Goal: Task Accomplishment & Management: Manage account settings

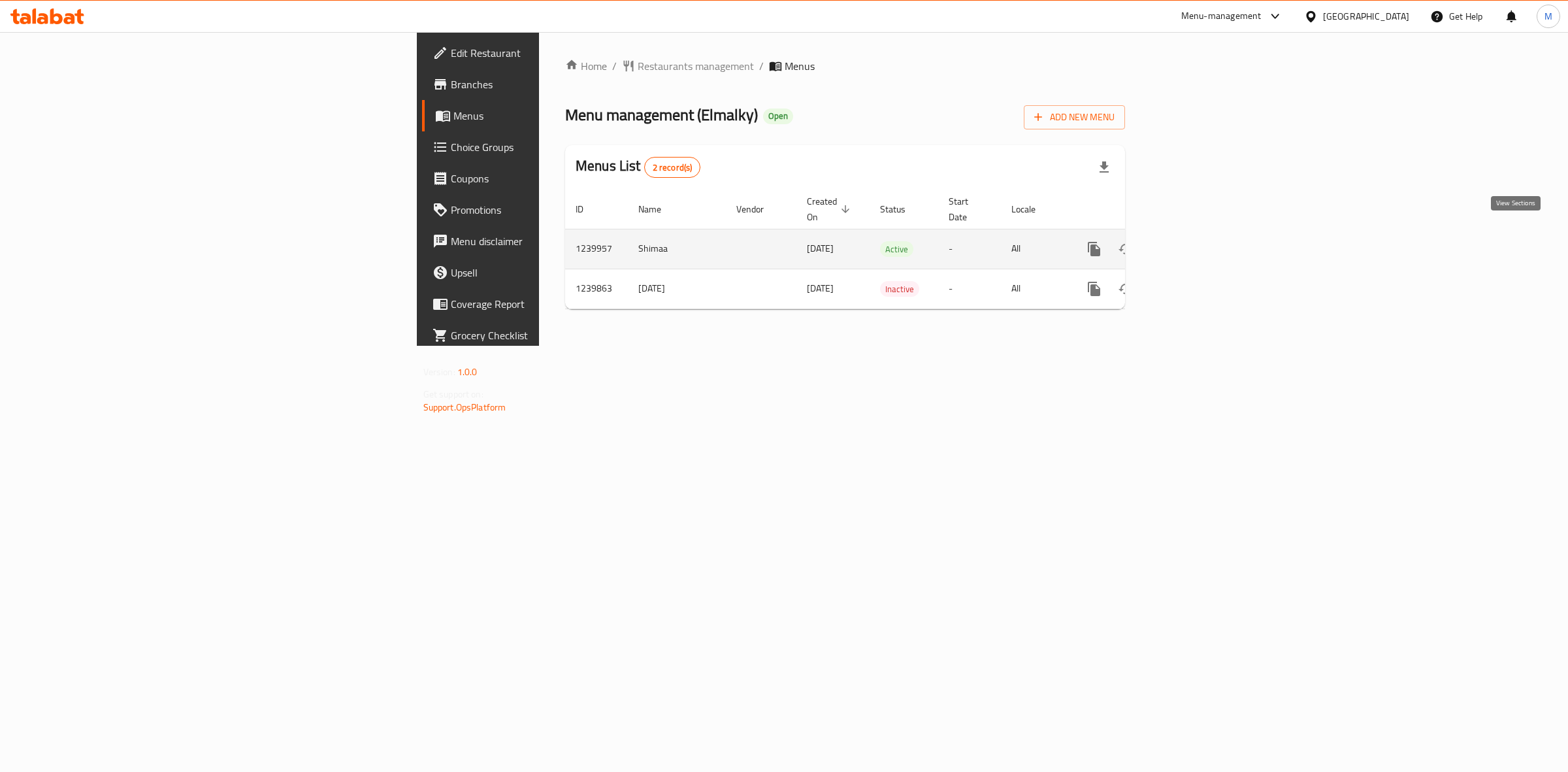
click at [1194, 243] on icon "enhanced table" at bounding box center [1188, 249] width 12 height 12
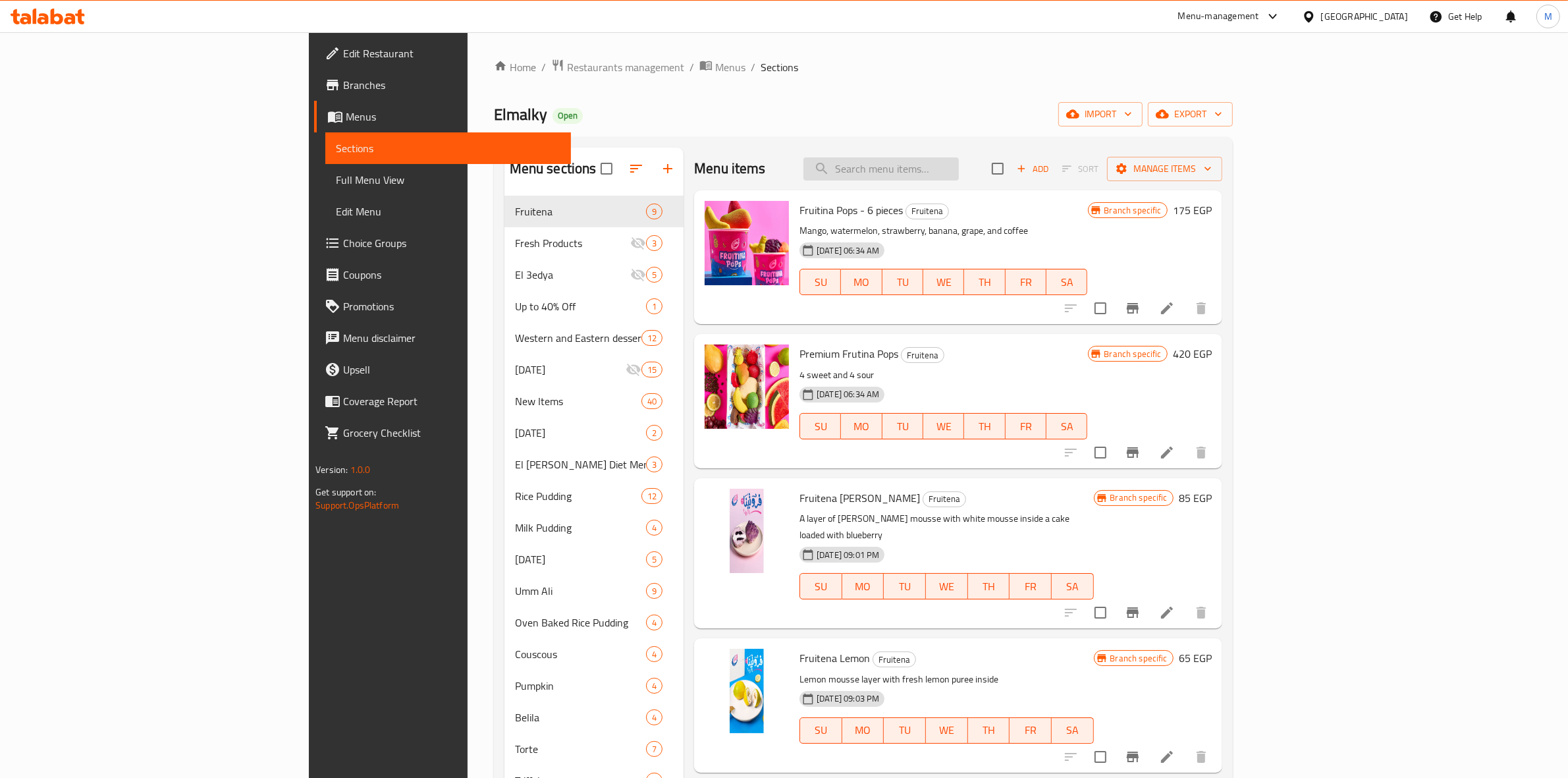
click at [959, 172] on input "search" at bounding box center [881, 169] width 155 height 23
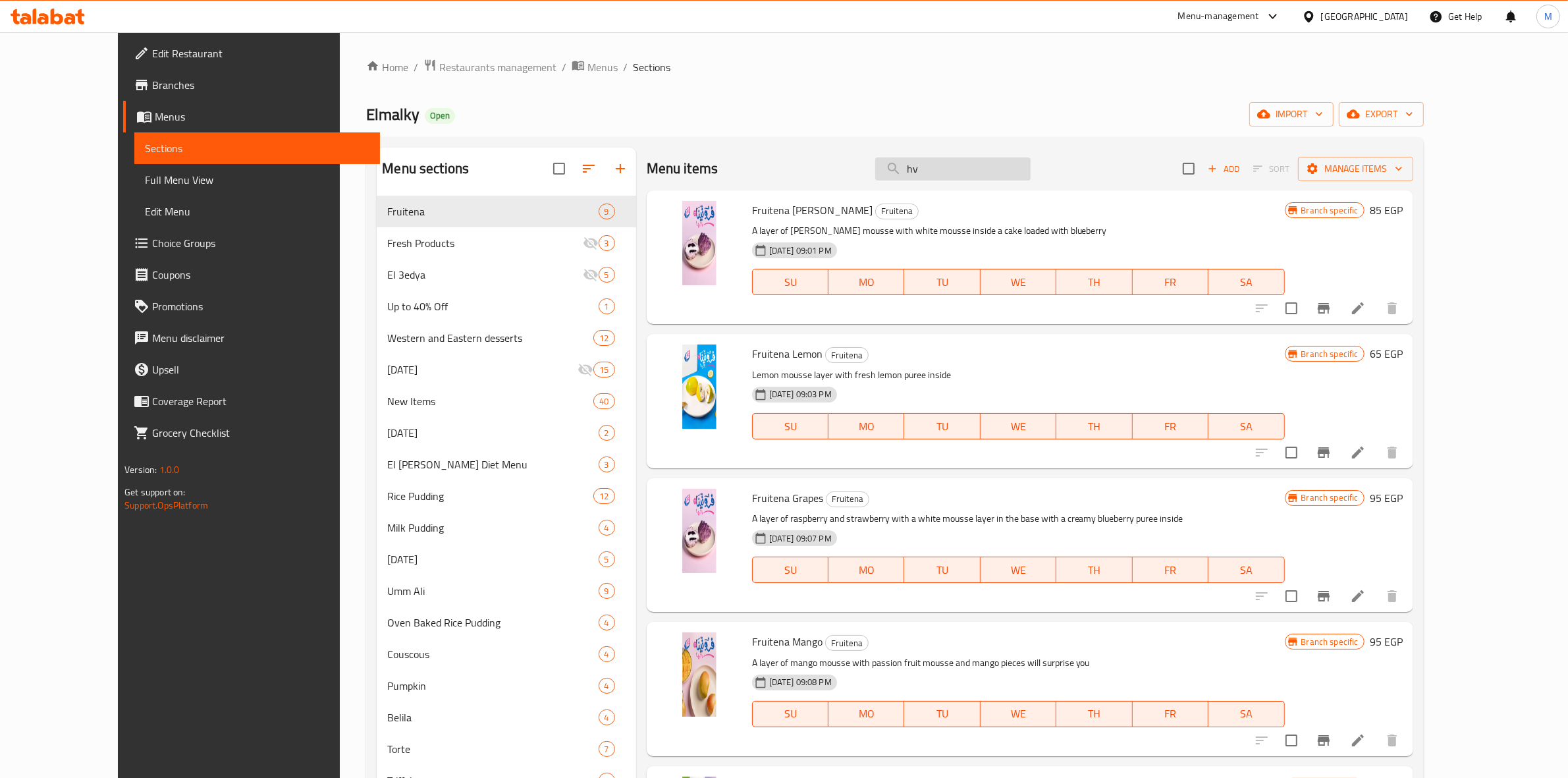
type input "h"
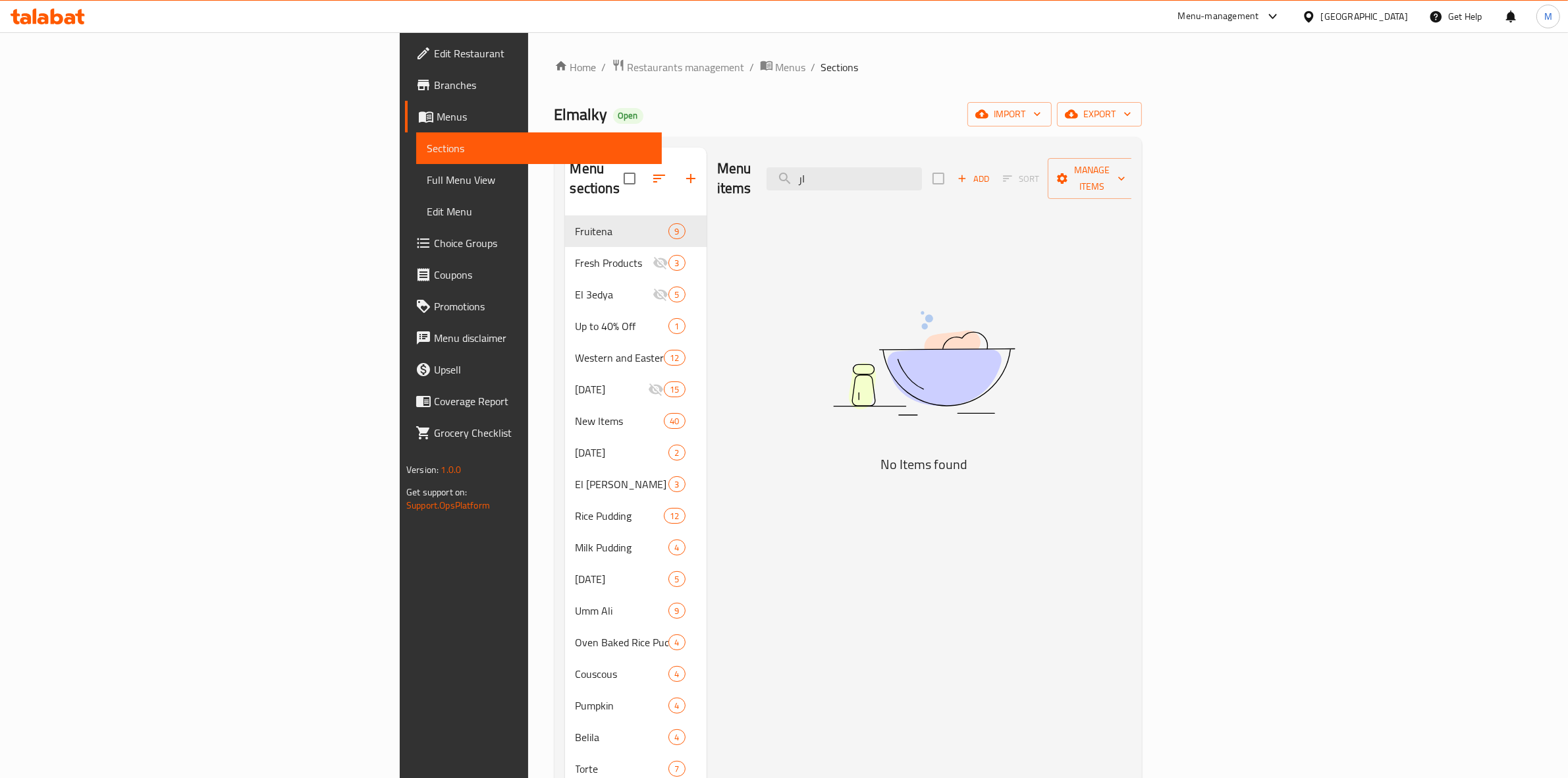
type input "ا"
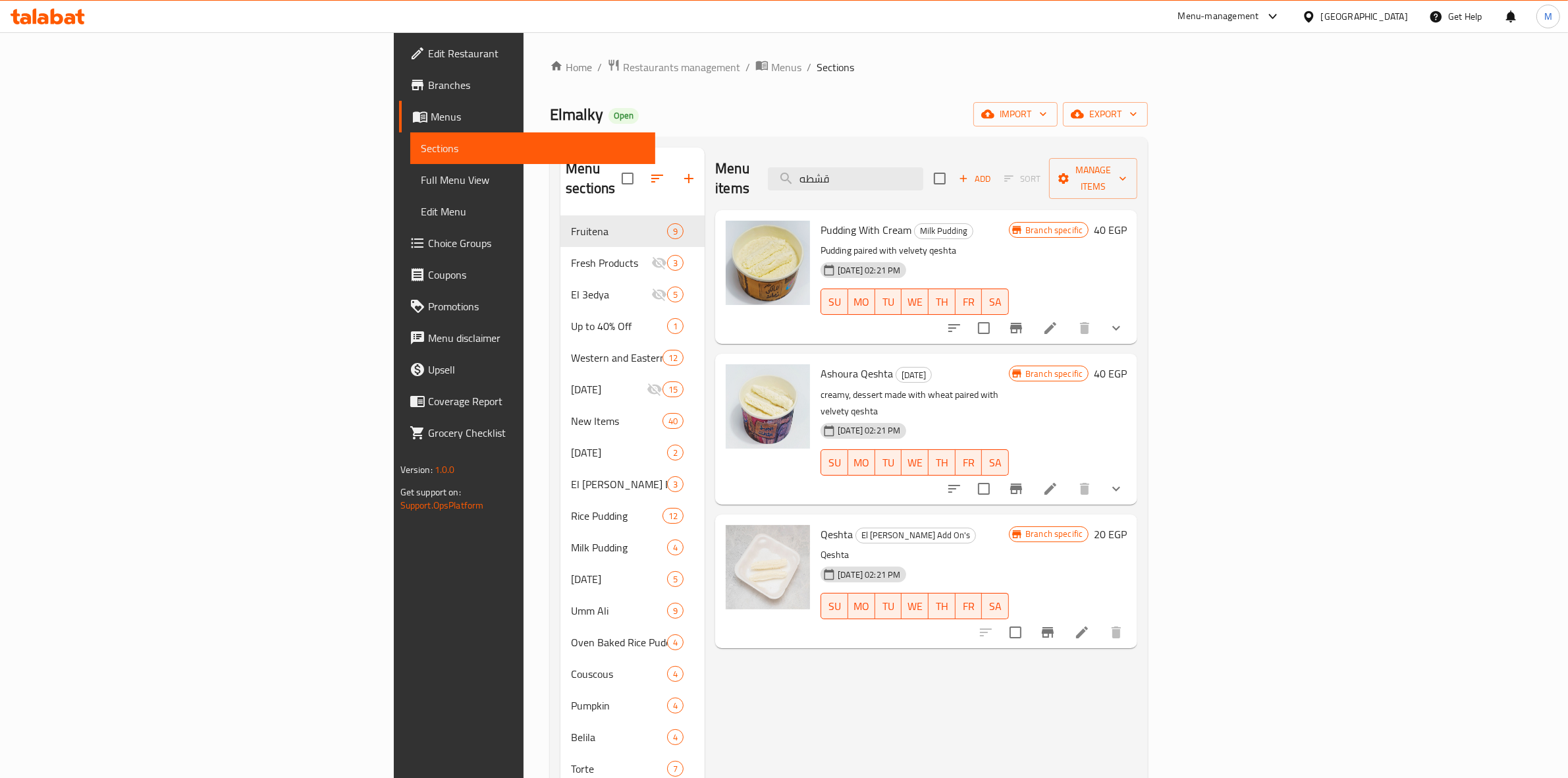
type input "قشطه"
click at [1069, 319] on li at bounding box center [1050, 328] width 37 height 24
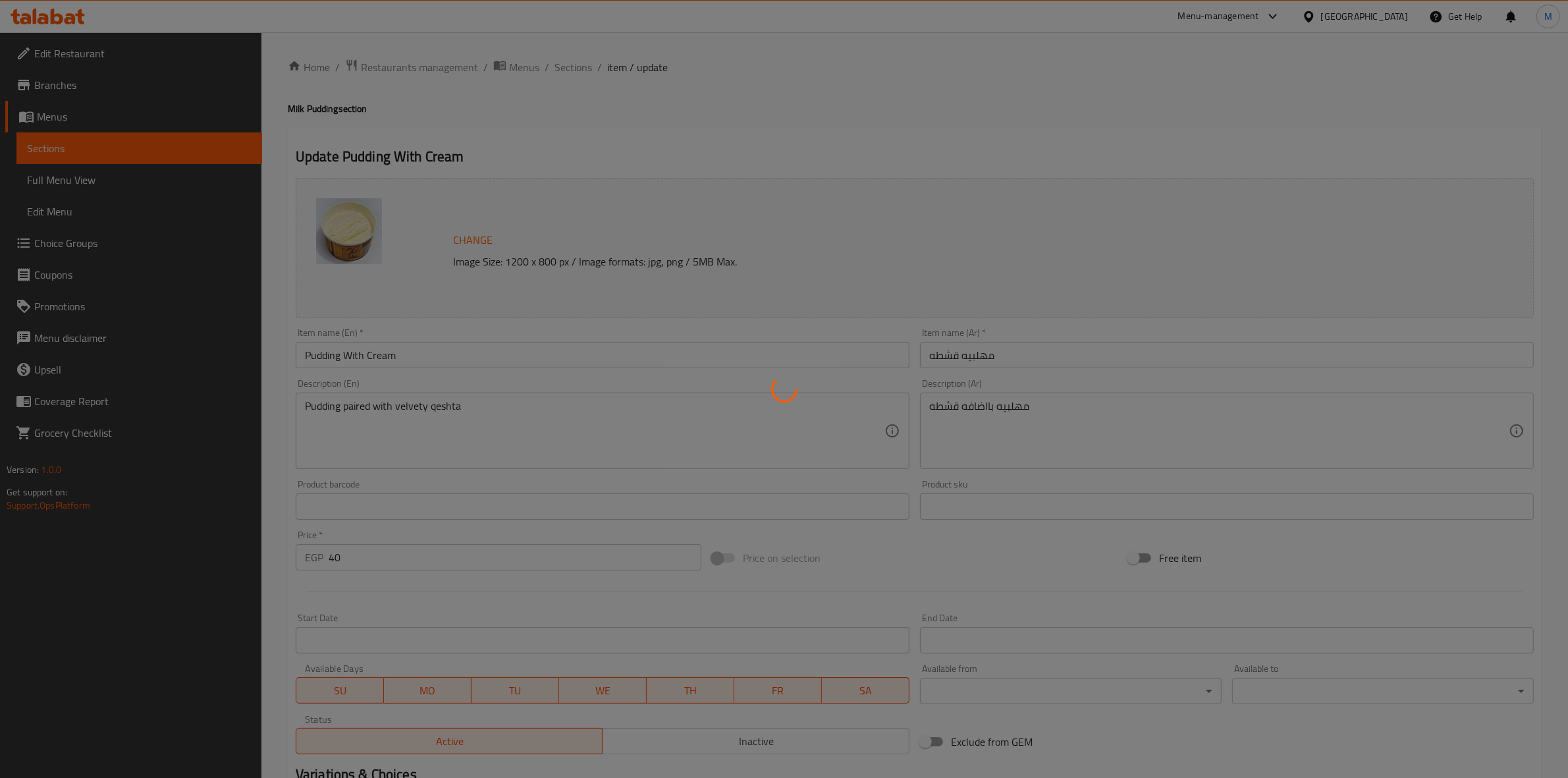
type input "إختيارك من الحجم:"
type input "1"
type input "الإضافات:"
type input "0"
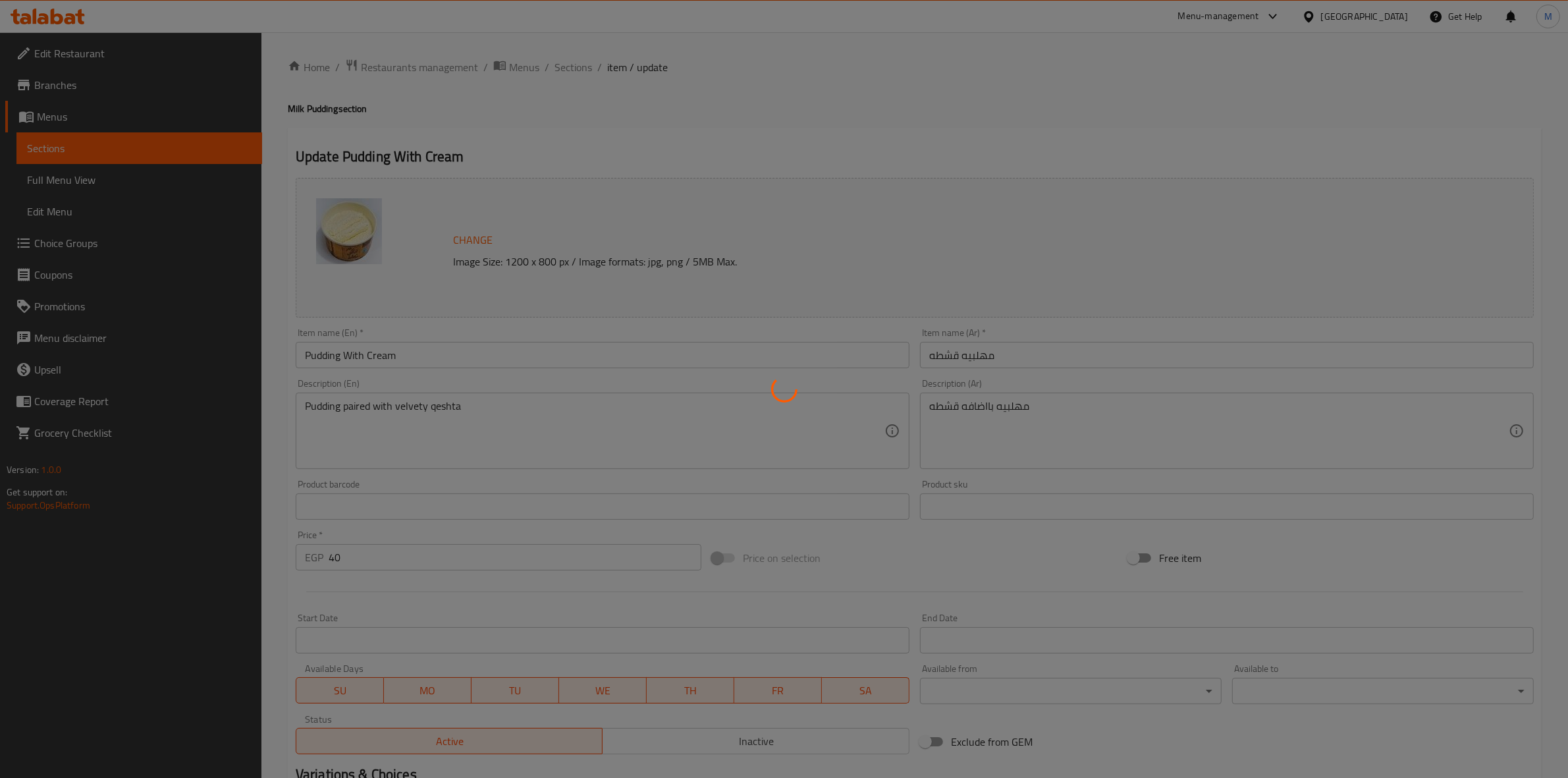
type input "4"
type input "إضافة أيس كريم:"
type input "0"
type input "6"
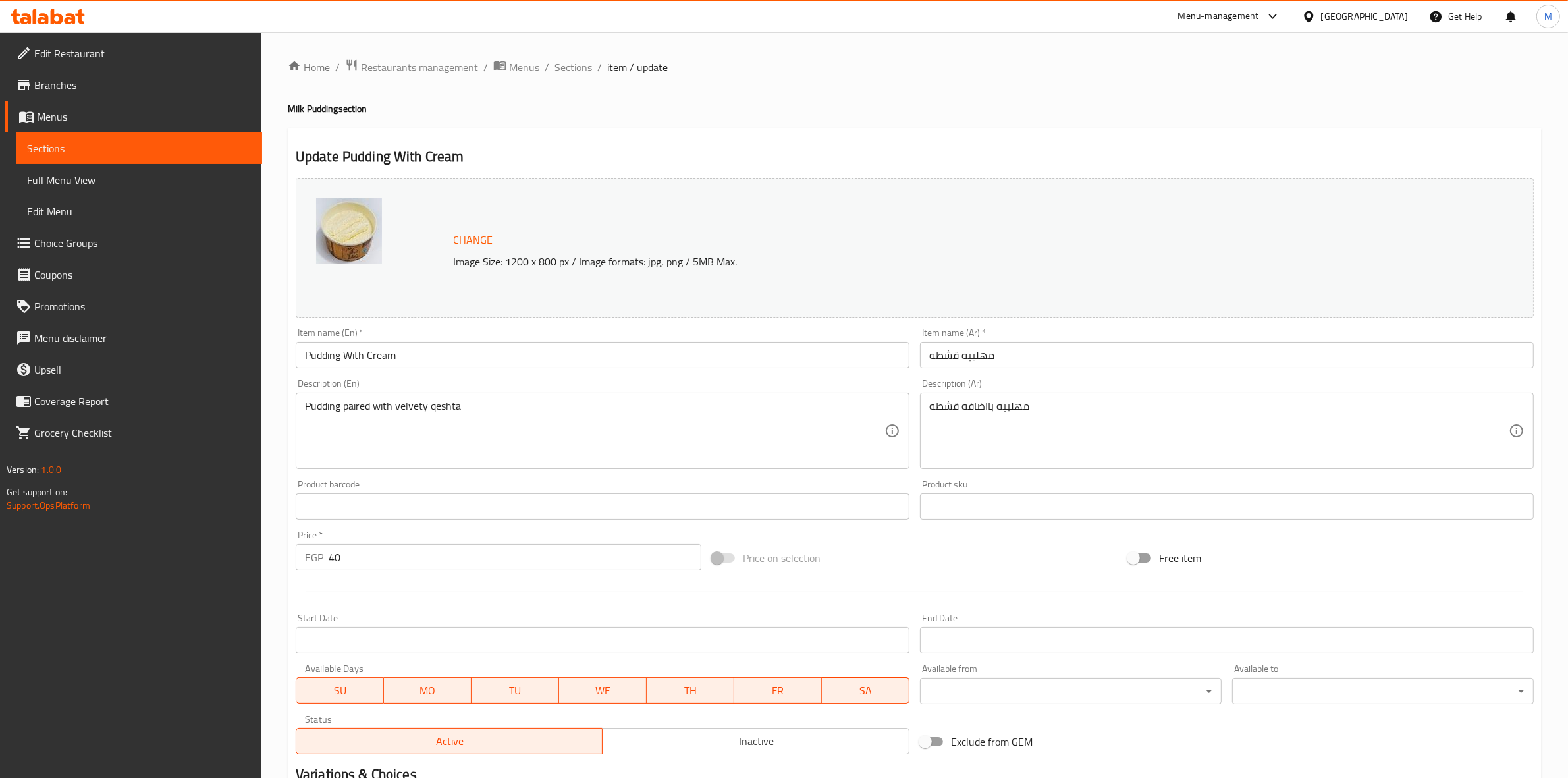
click at [572, 61] on span "Sections" at bounding box center [573, 67] width 37 height 16
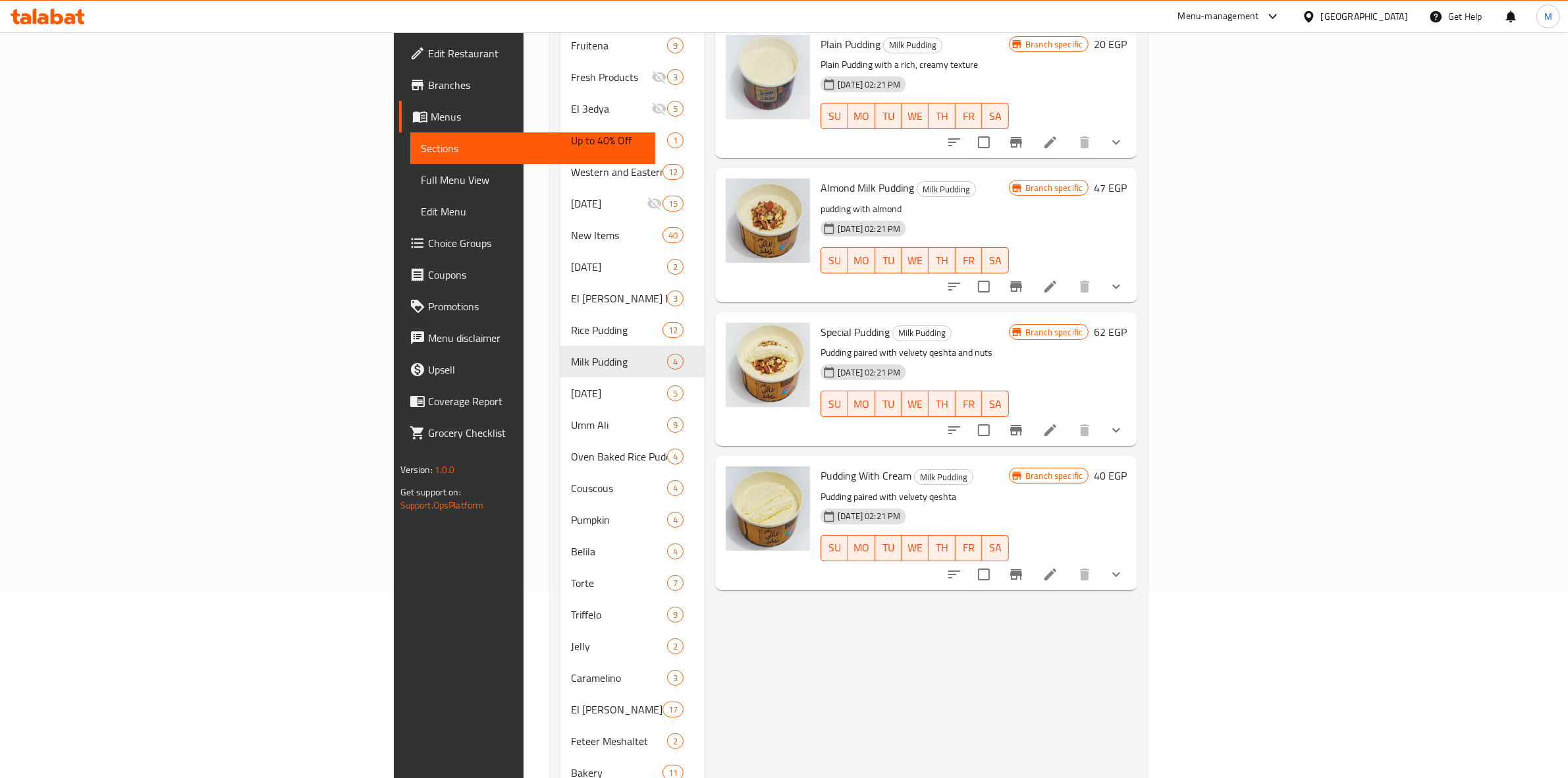
scroll to position [218, 0]
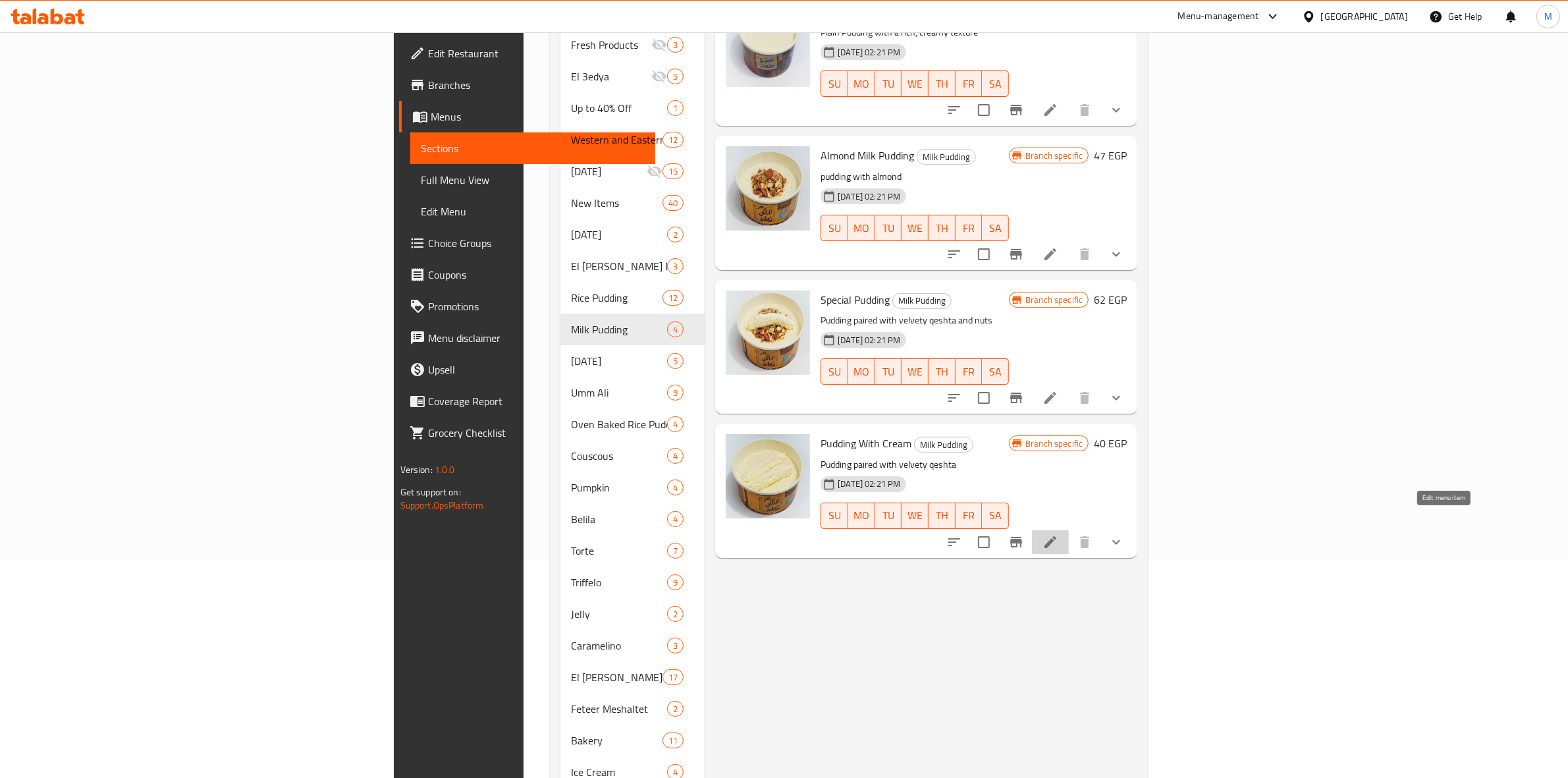
click at [1058, 534] on icon at bounding box center [1050, 542] width 16 height 16
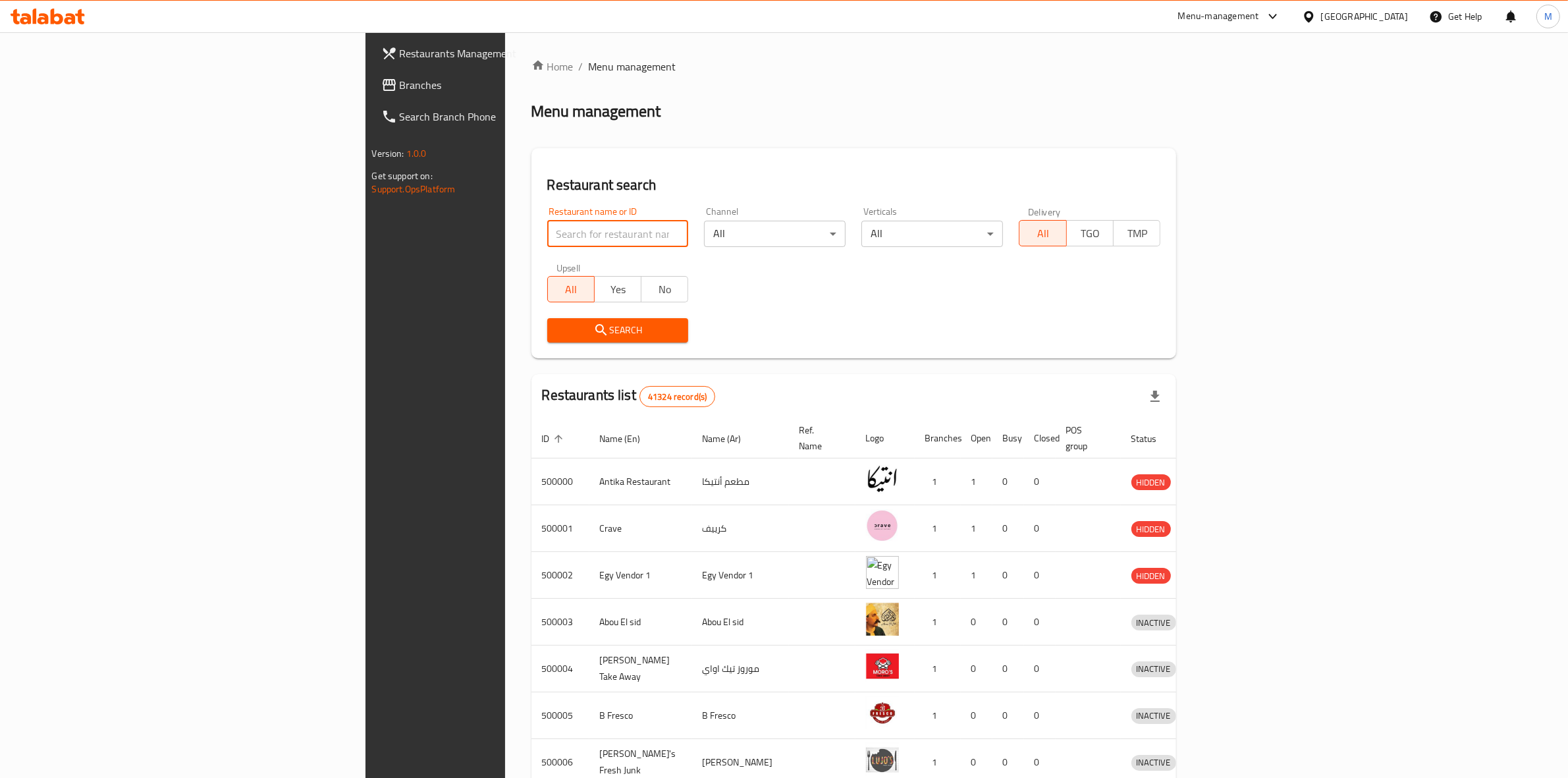
click at [547, 229] on input "search" at bounding box center [617, 233] width 141 height 26
paste input "680017"
type input "680017"
click button "Search" at bounding box center [617, 330] width 141 height 25
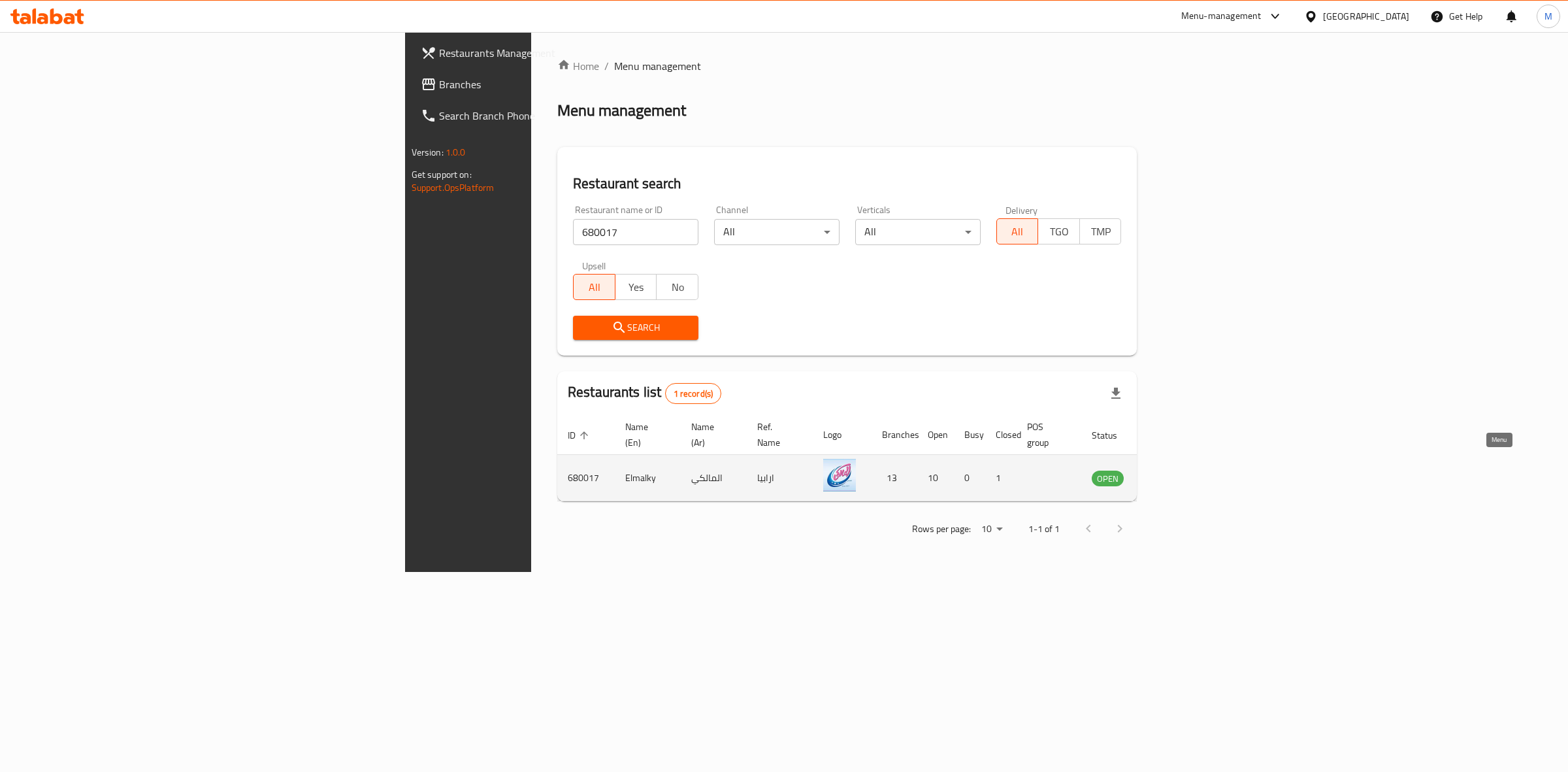
click at [1176, 470] on icon "enhanced table" at bounding box center [1168, 478] width 16 height 16
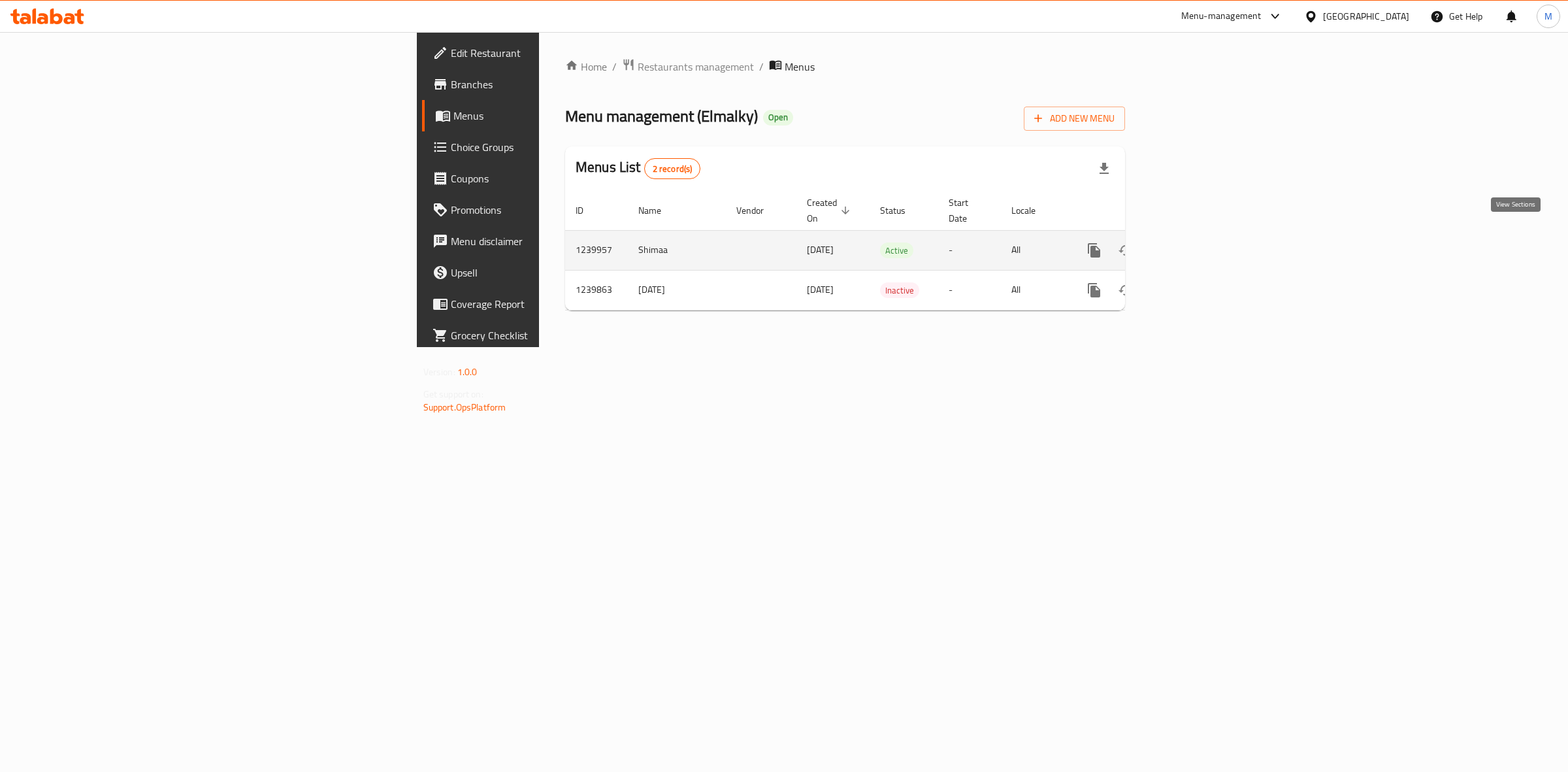
click at [1196, 243] on icon "enhanced table" at bounding box center [1188, 250] width 16 height 16
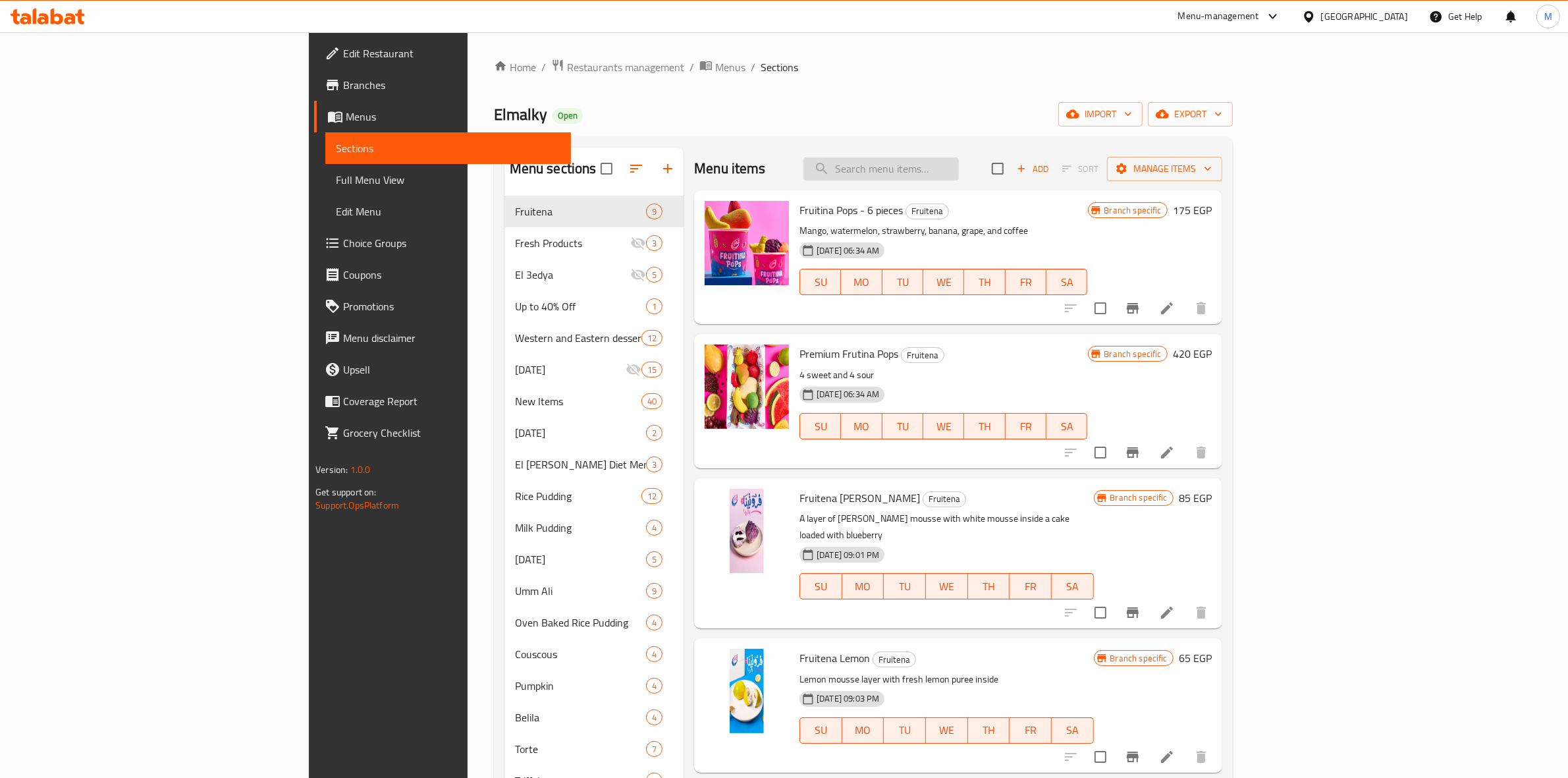
click at [959, 164] on input "search" at bounding box center [881, 169] width 155 height 23
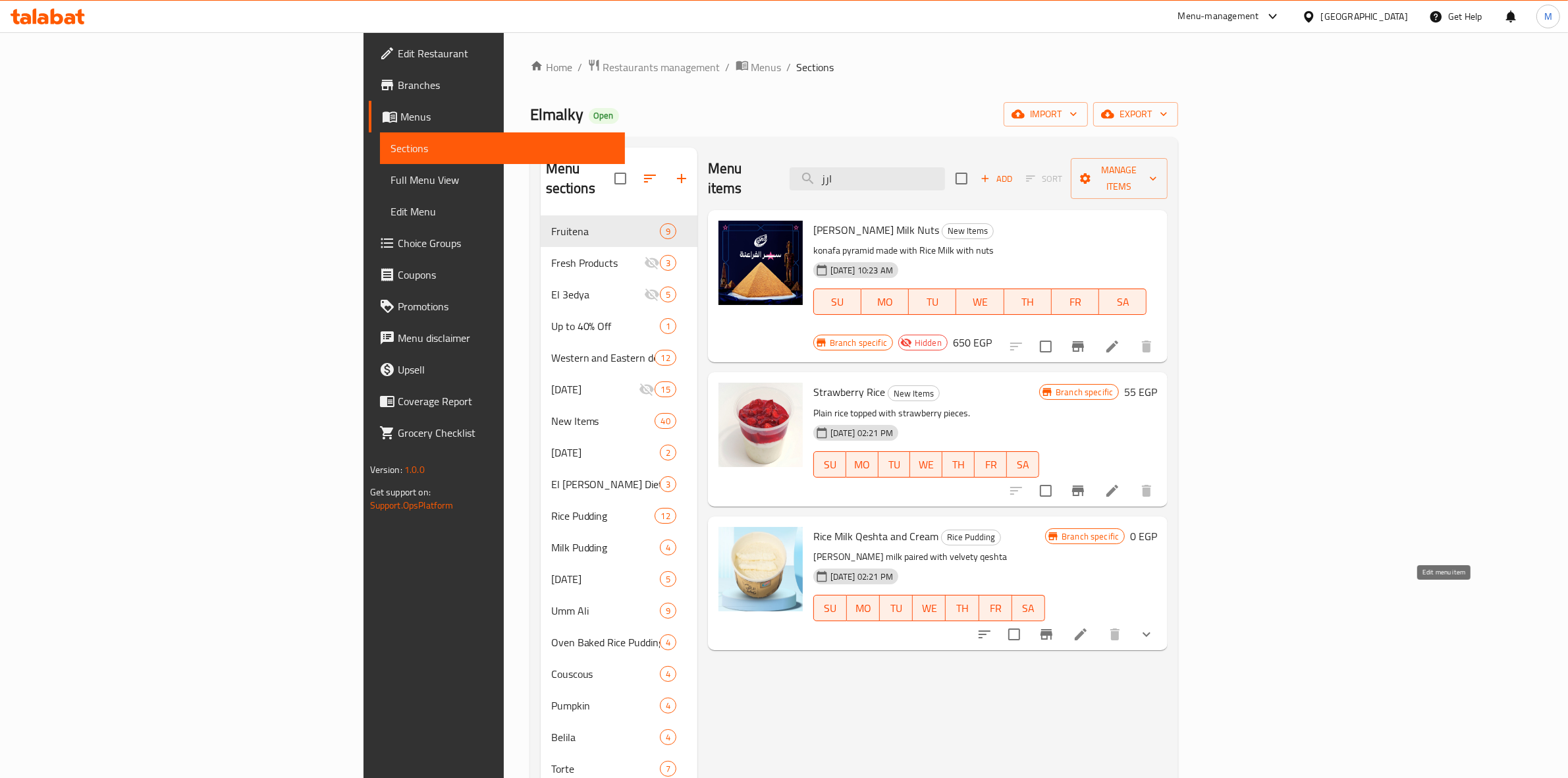
type input "ارز"
click at [1087, 629] on icon at bounding box center [1081, 635] width 12 height 12
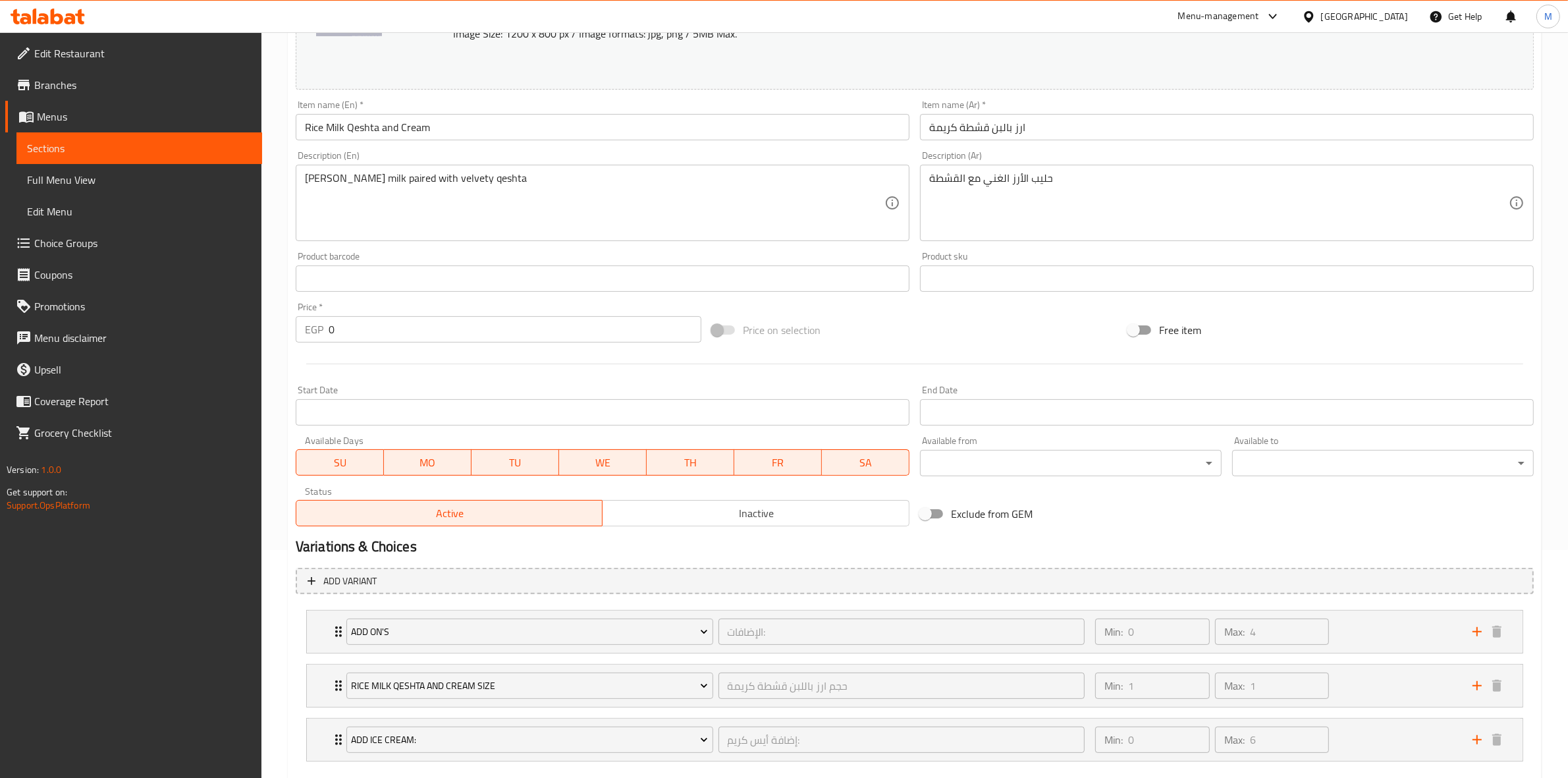
scroll to position [302, 0]
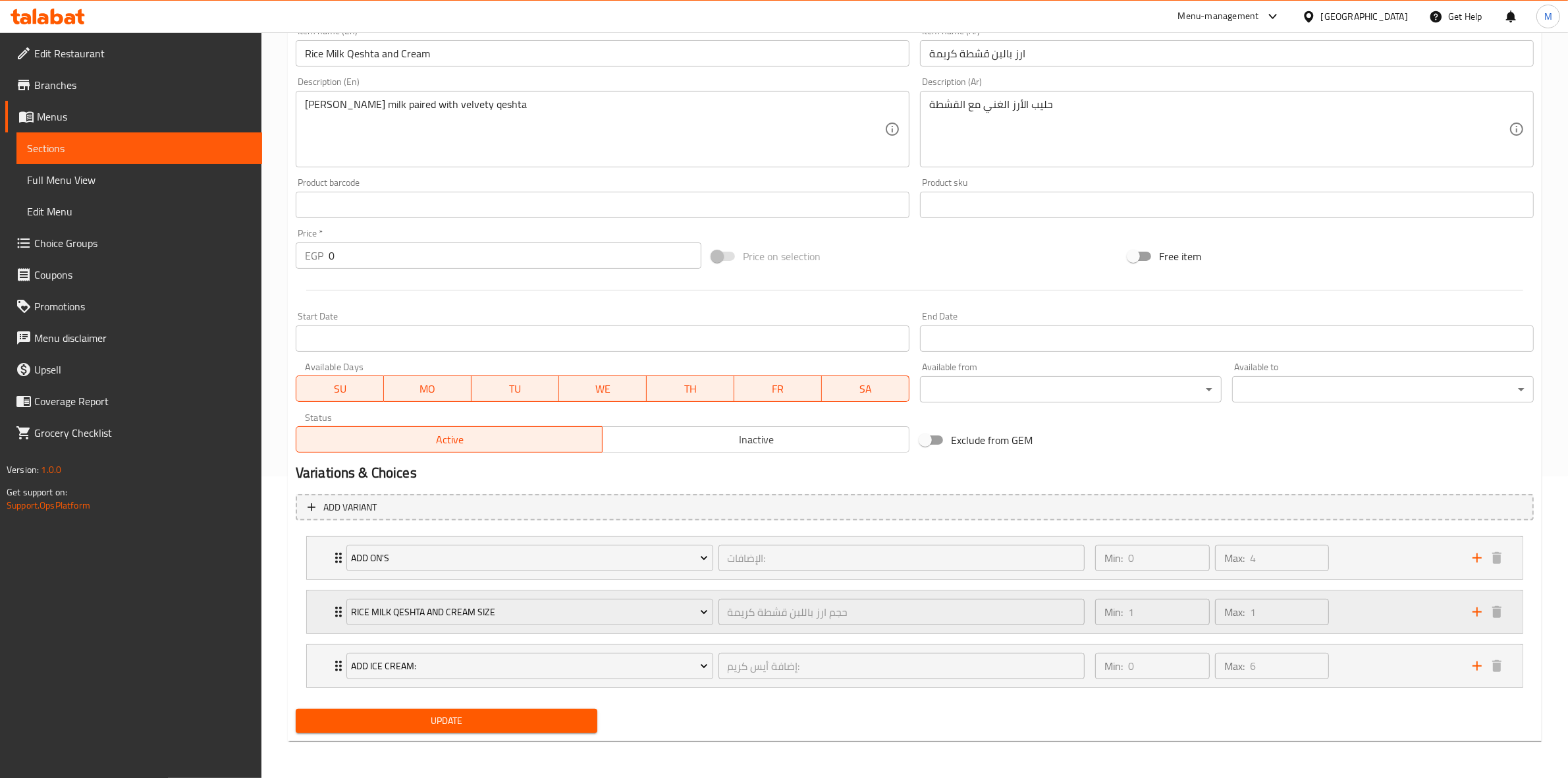
click at [1426, 612] on div "Min: 1 ​ Max: 1 ​" at bounding box center [1276, 611] width 377 height 42
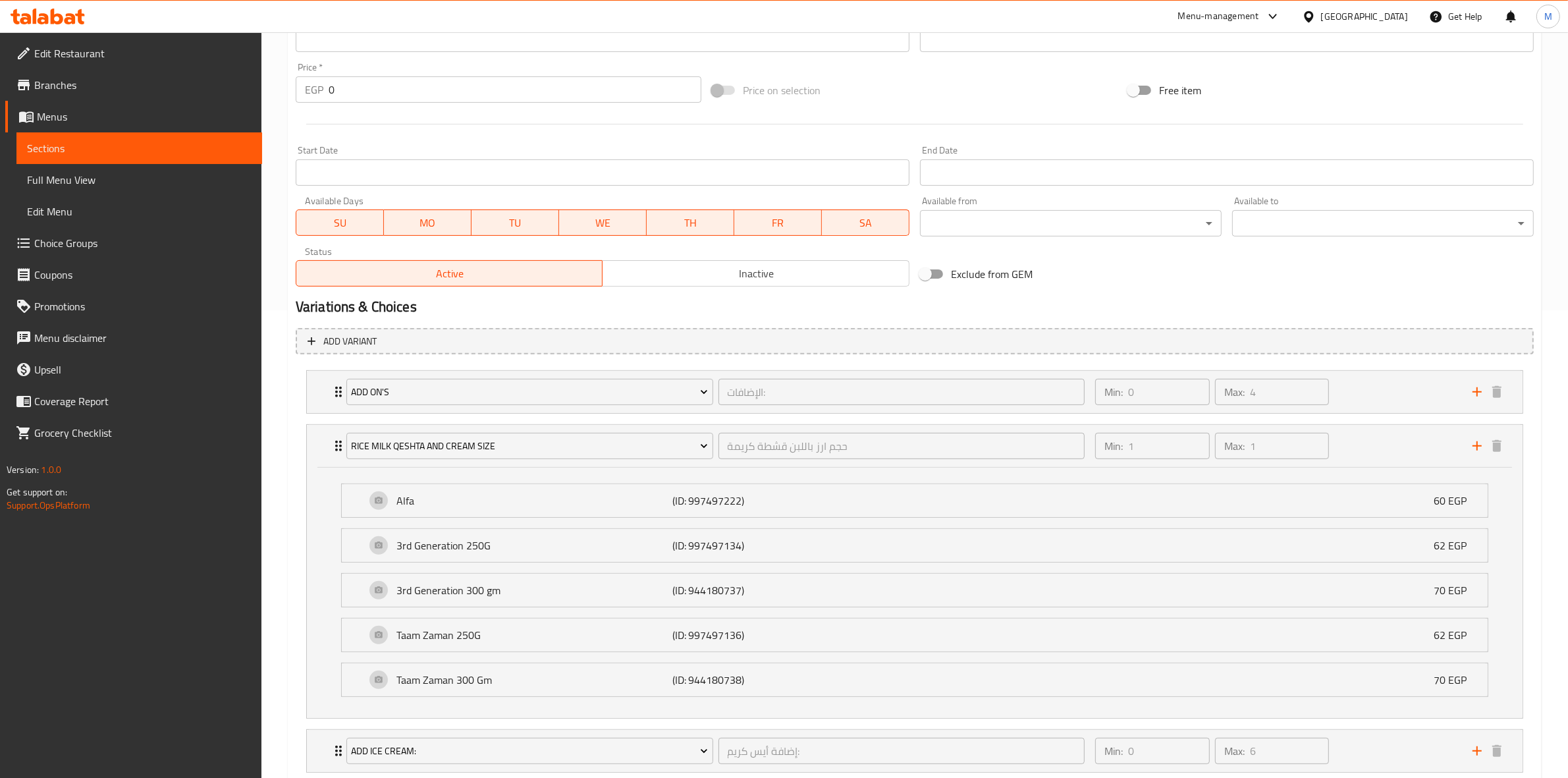
scroll to position [465, 0]
drag, startPoint x: 507, startPoint y: 446, endPoint x: 327, endPoint y: 448, distance: 180.0
click at [327, 448] on div "Rice Milk Qeshta and Cream Size حجم ارز باللبن قشطة كريمة ​ Min: 1 ​ Max: 1 ​" at bounding box center [915, 448] width 1216 height 42
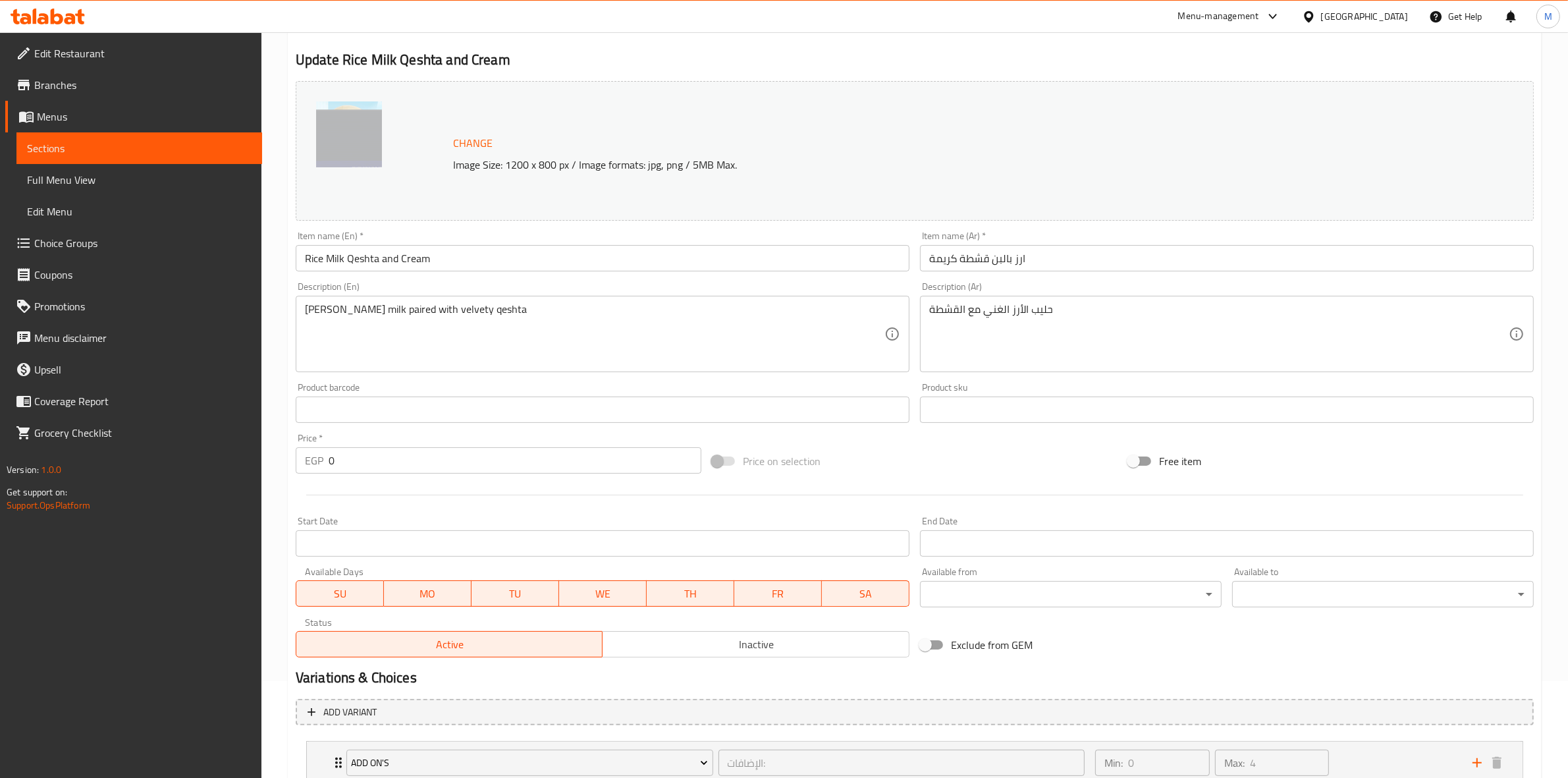
scroll to position [0, 0]
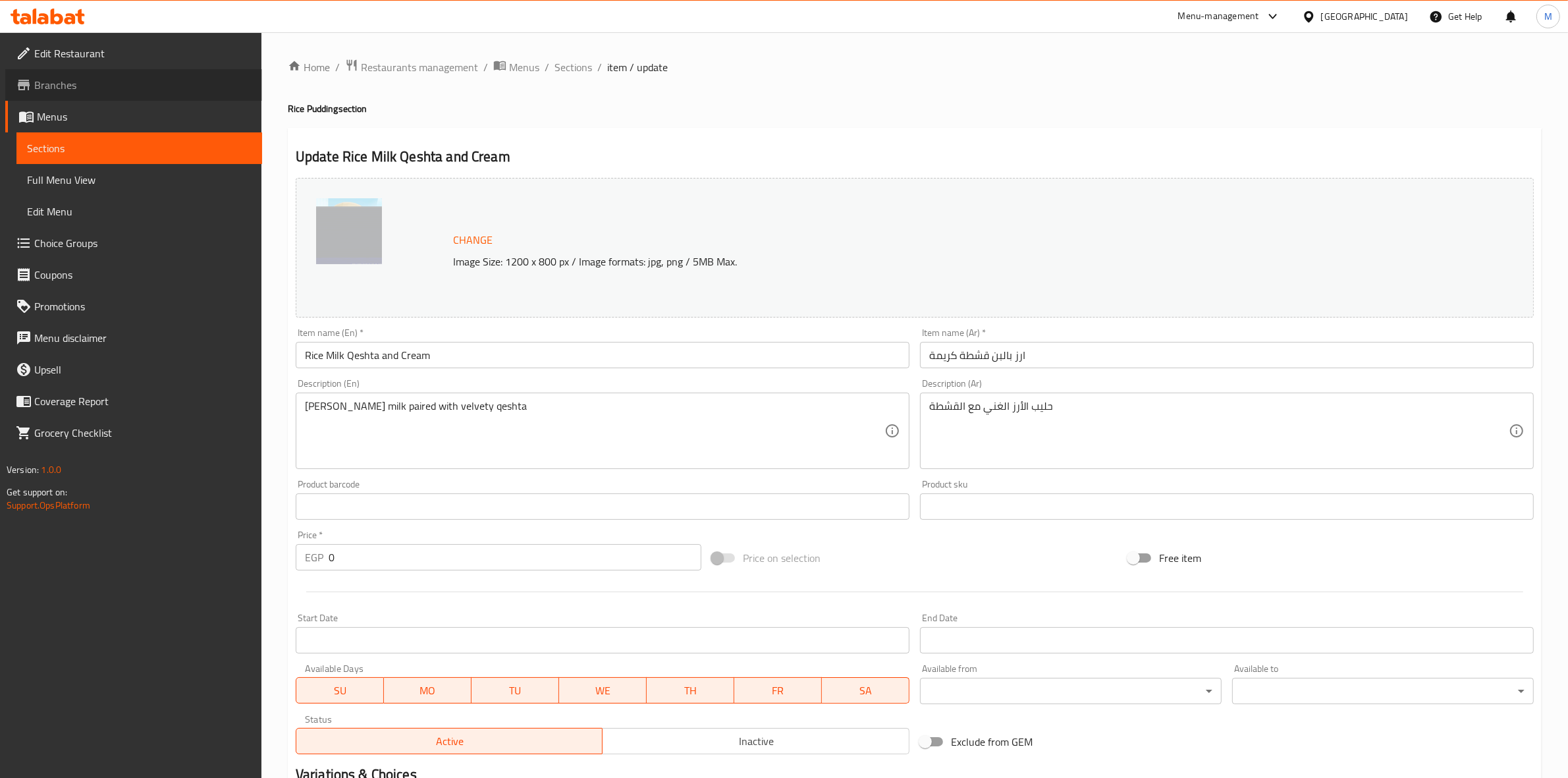
click at [102, 87] on span "Branches" at bounding box center [143, 84] width 217 height 16
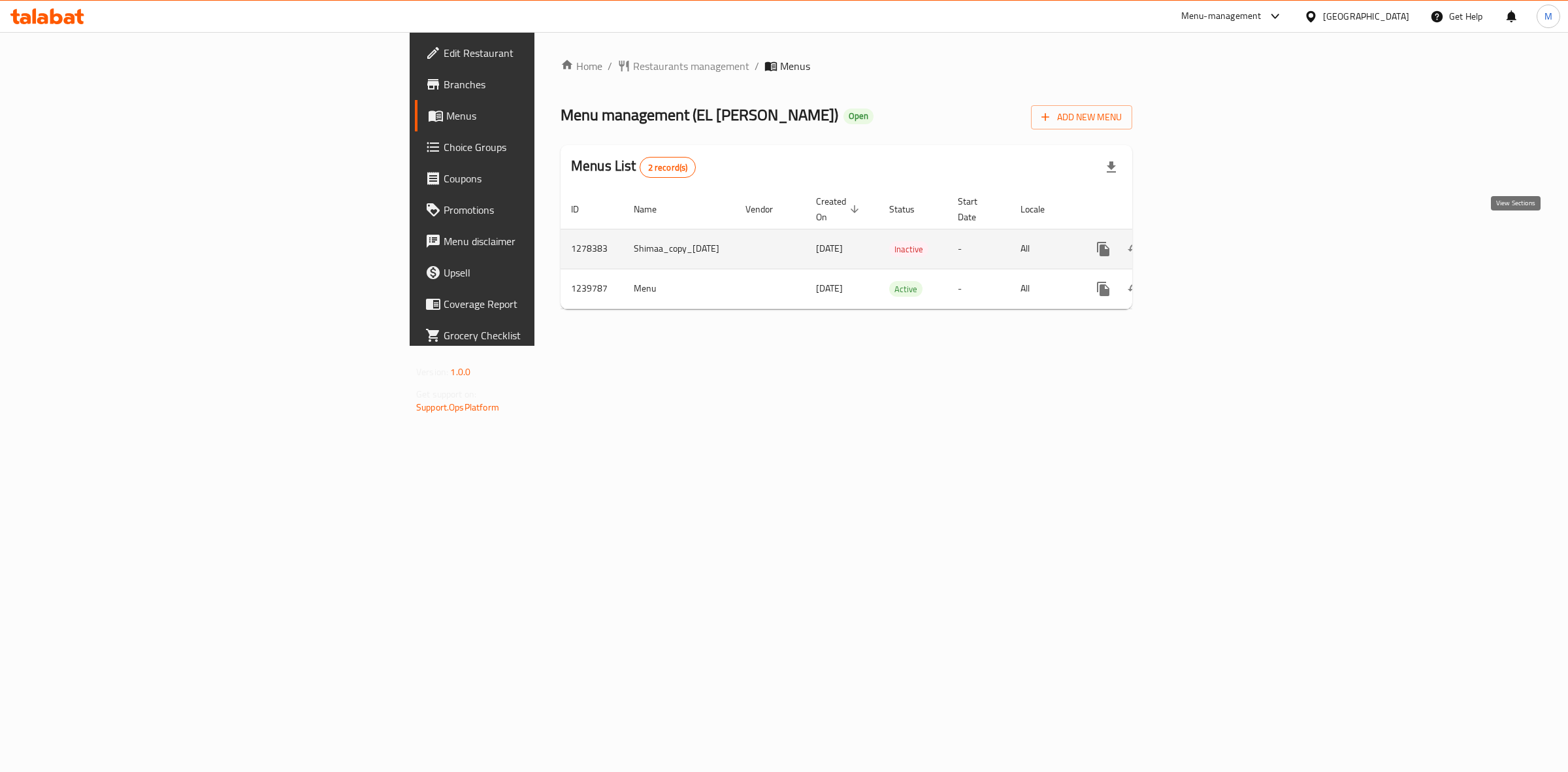
click at [1205, 241] on icon "enhanced table" at bounding box center [1197, 248] width 16 height 16
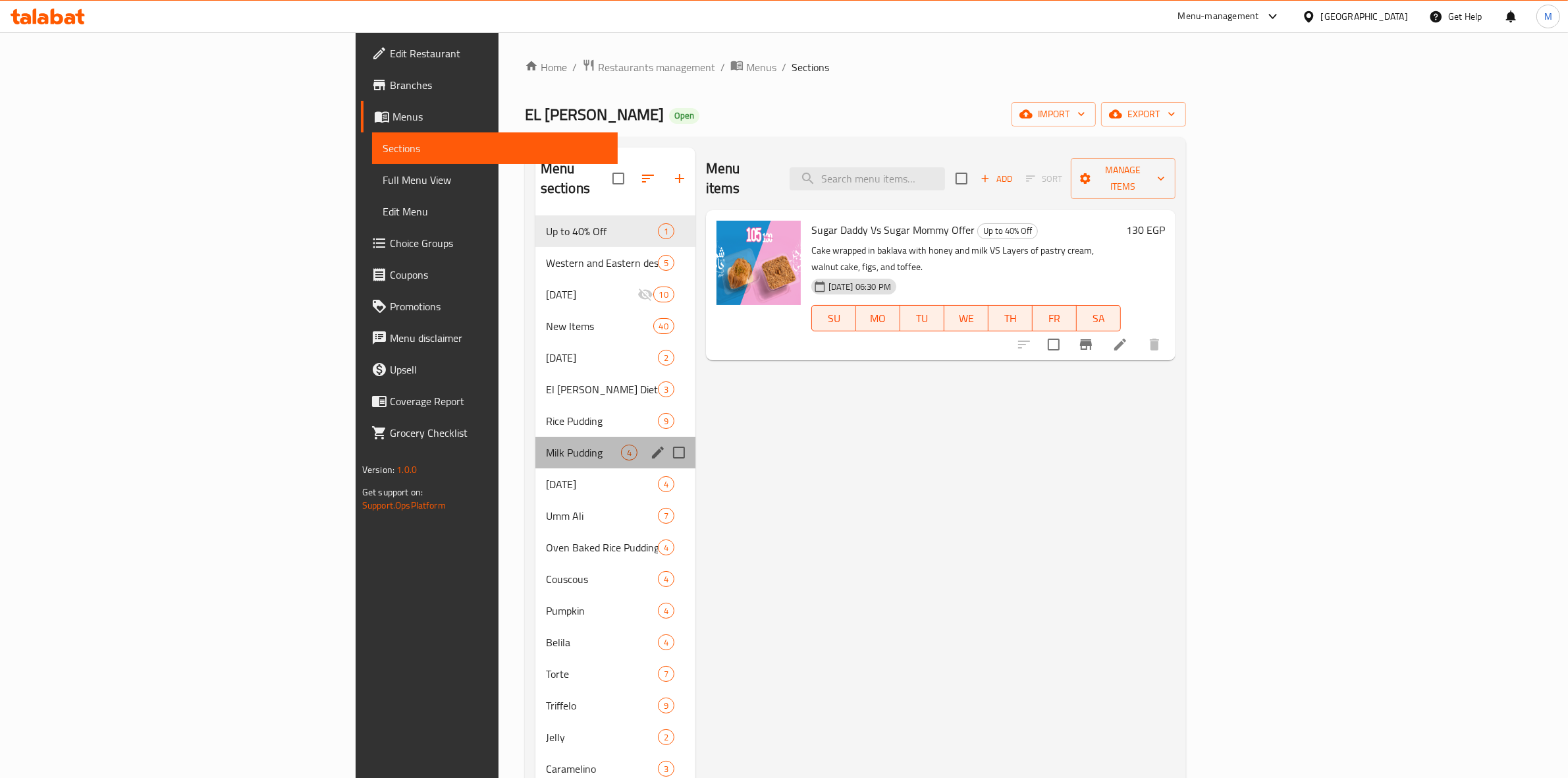
click at [535, 442] on div "Milk Pudding 4" at bounding box center [615, 452] width 160 height 31
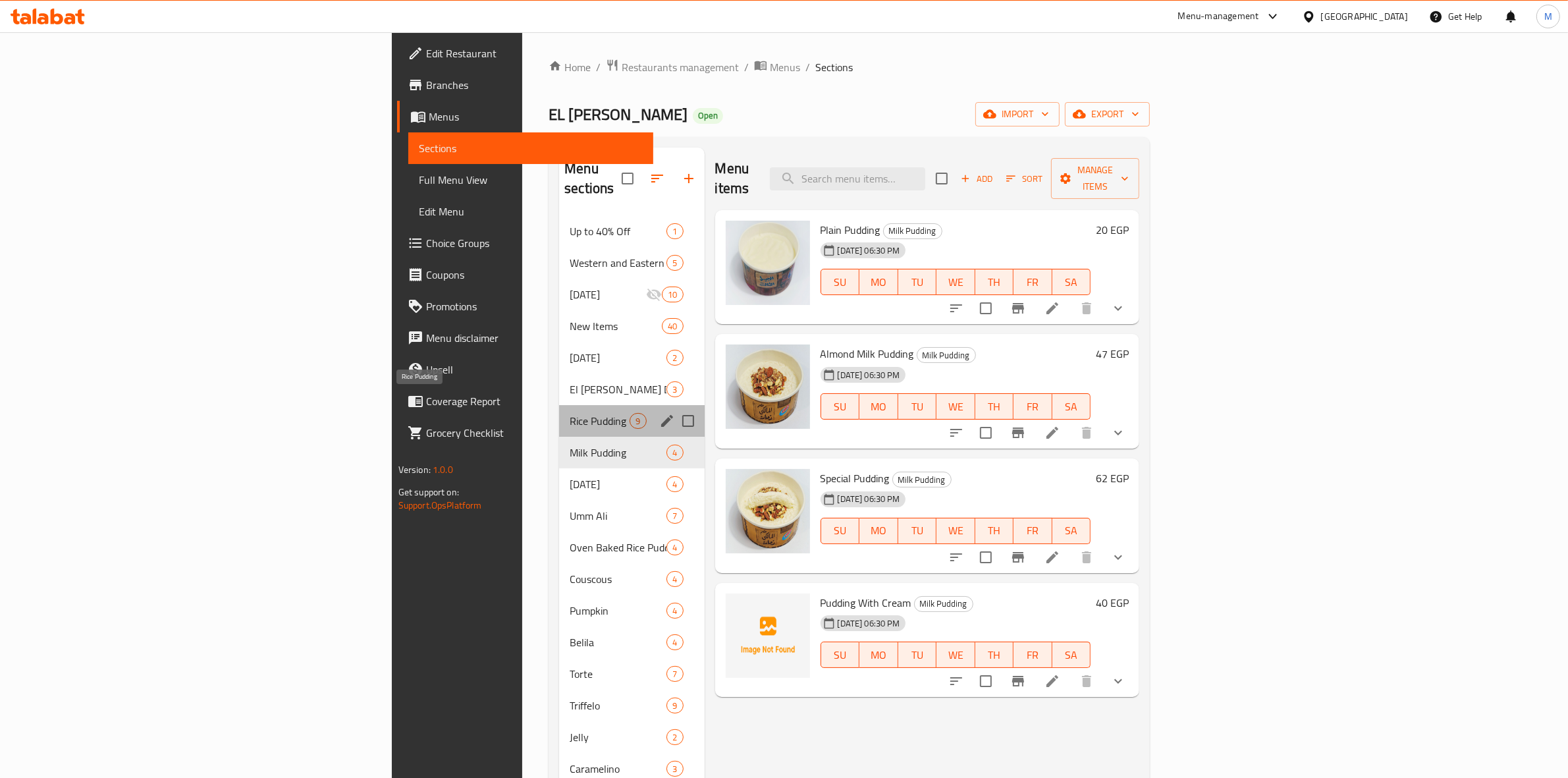
click at [570, 413] on span "Rice Pudding" at bounding box center [599, 420] width 60 height 16
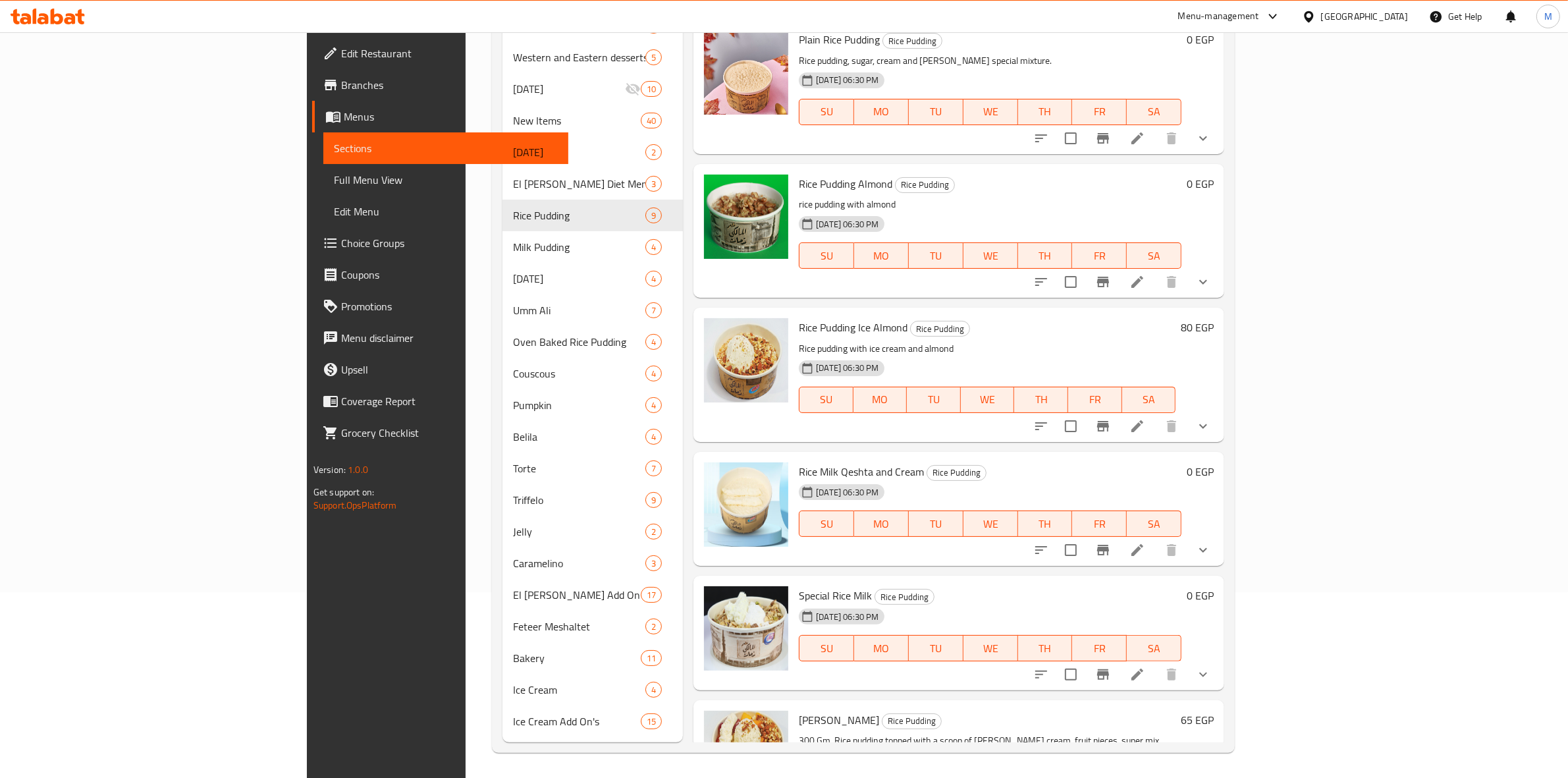
scroll to position [431, 0]
click at [1109, 548] on icon "Branch-specific-item" at bounding box center [1103, 548] width 12 height 10
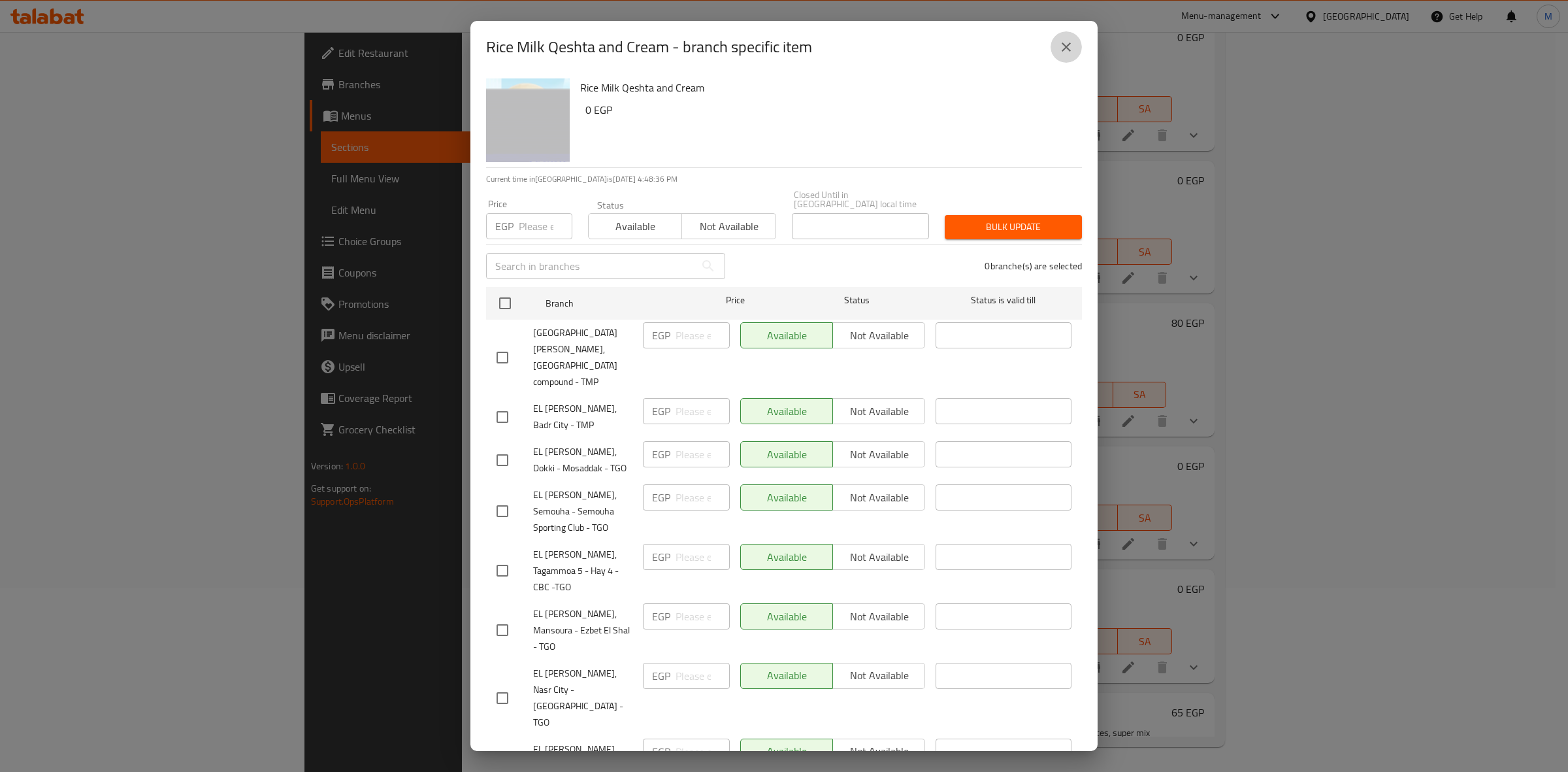
click at [1062, 31] on button "close" at bounding box center [1066, 47] width 31 height 31
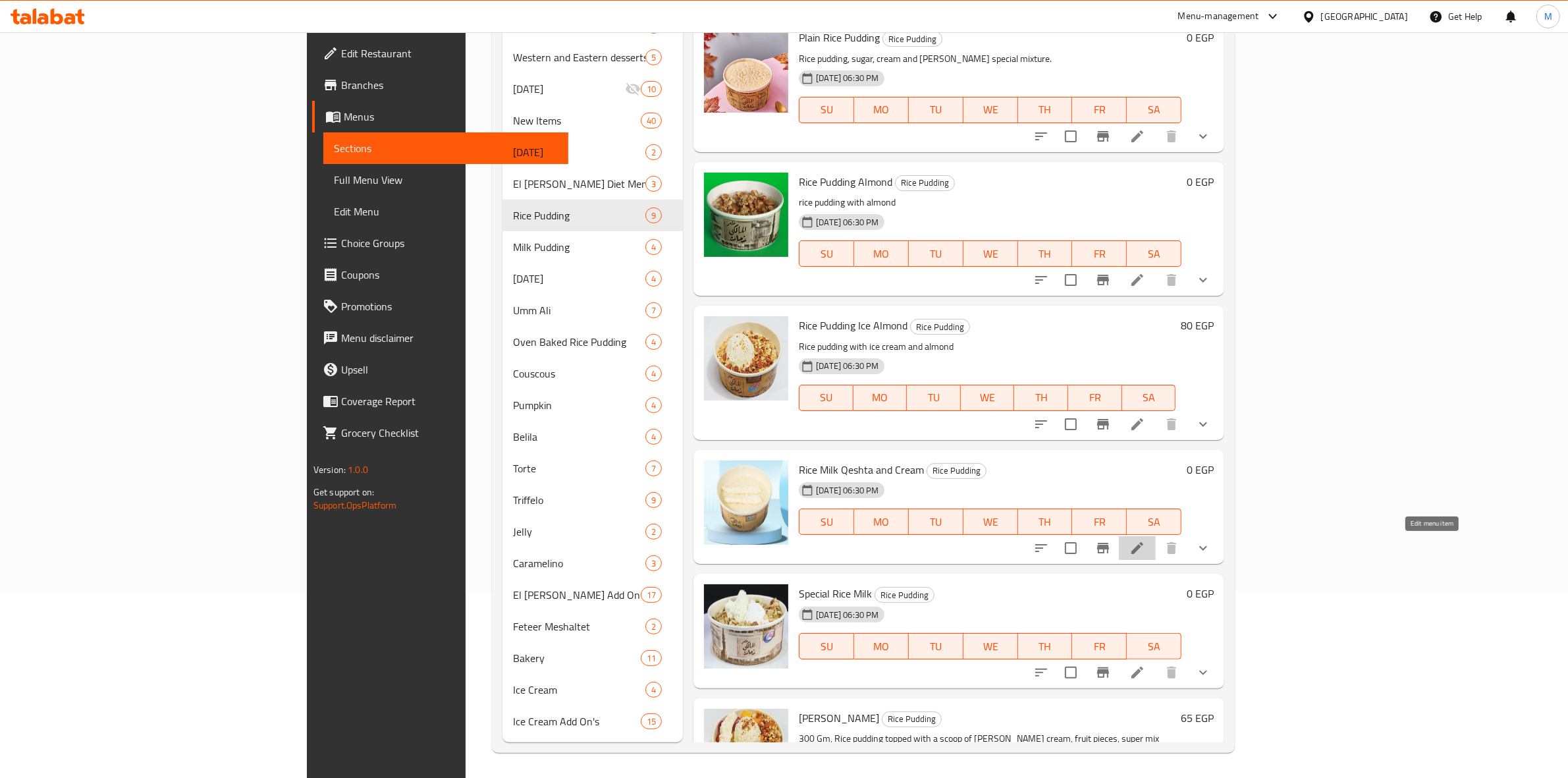
click at [1145, 543] on icon at bounding box center [1137, 548] width 16 height 16
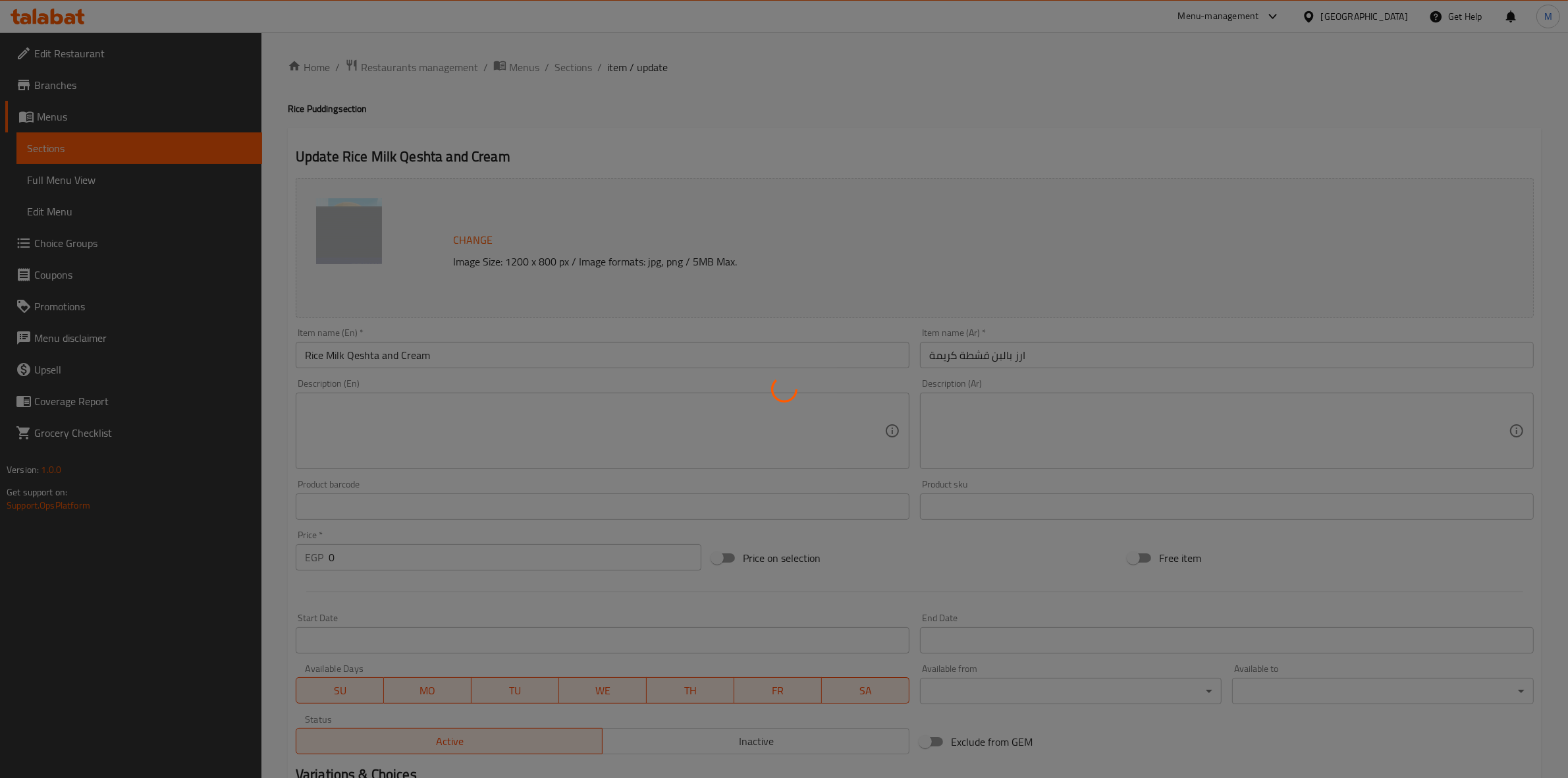
type input "الإضافات:"
type input "0"
type input "4"
type input "حجم ارز باللبن قشطة كريمة"
type input "1"
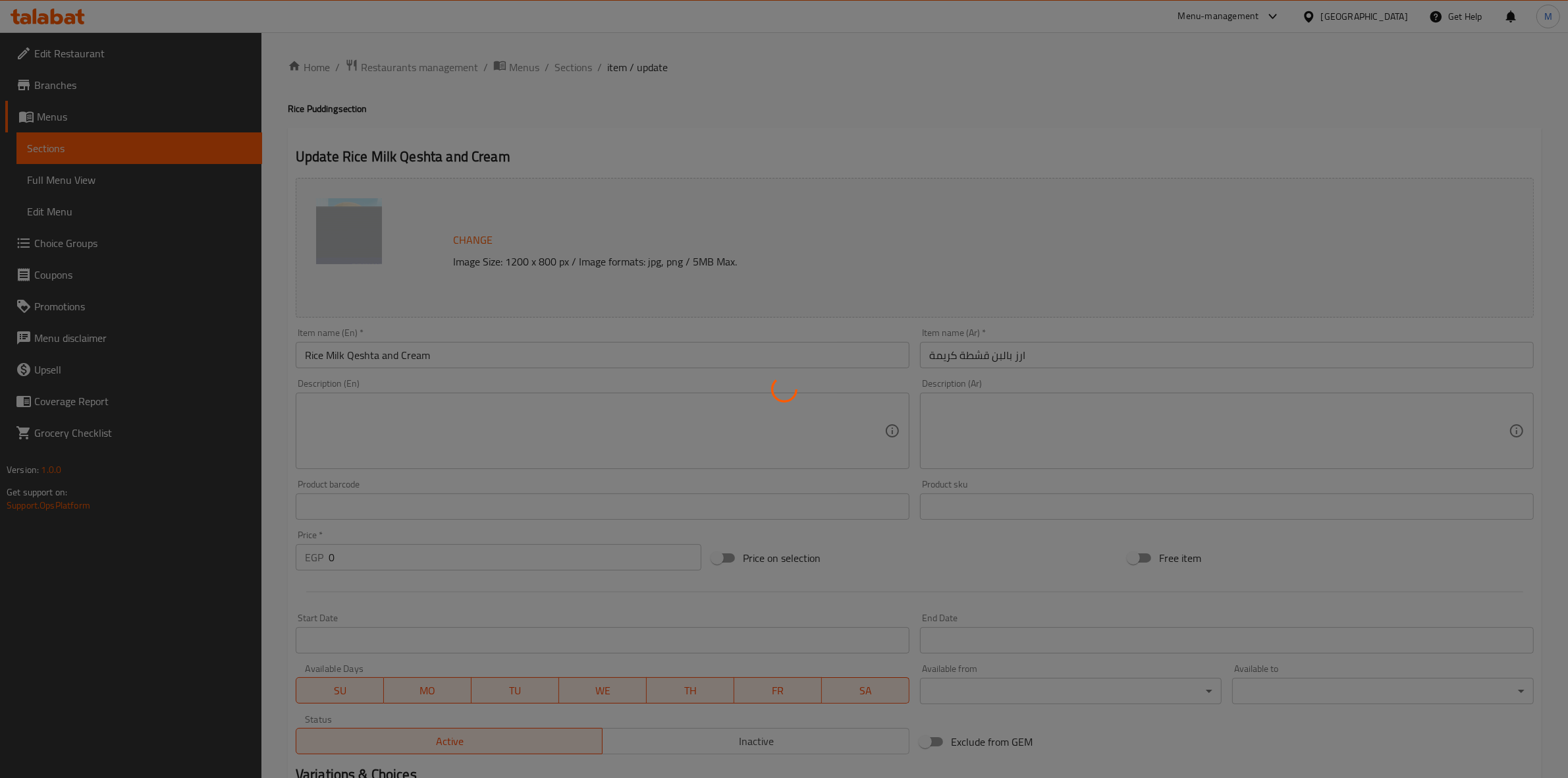
type input "1"
type input "إضافة أيس كريم:"
type input "0"
type input "5"
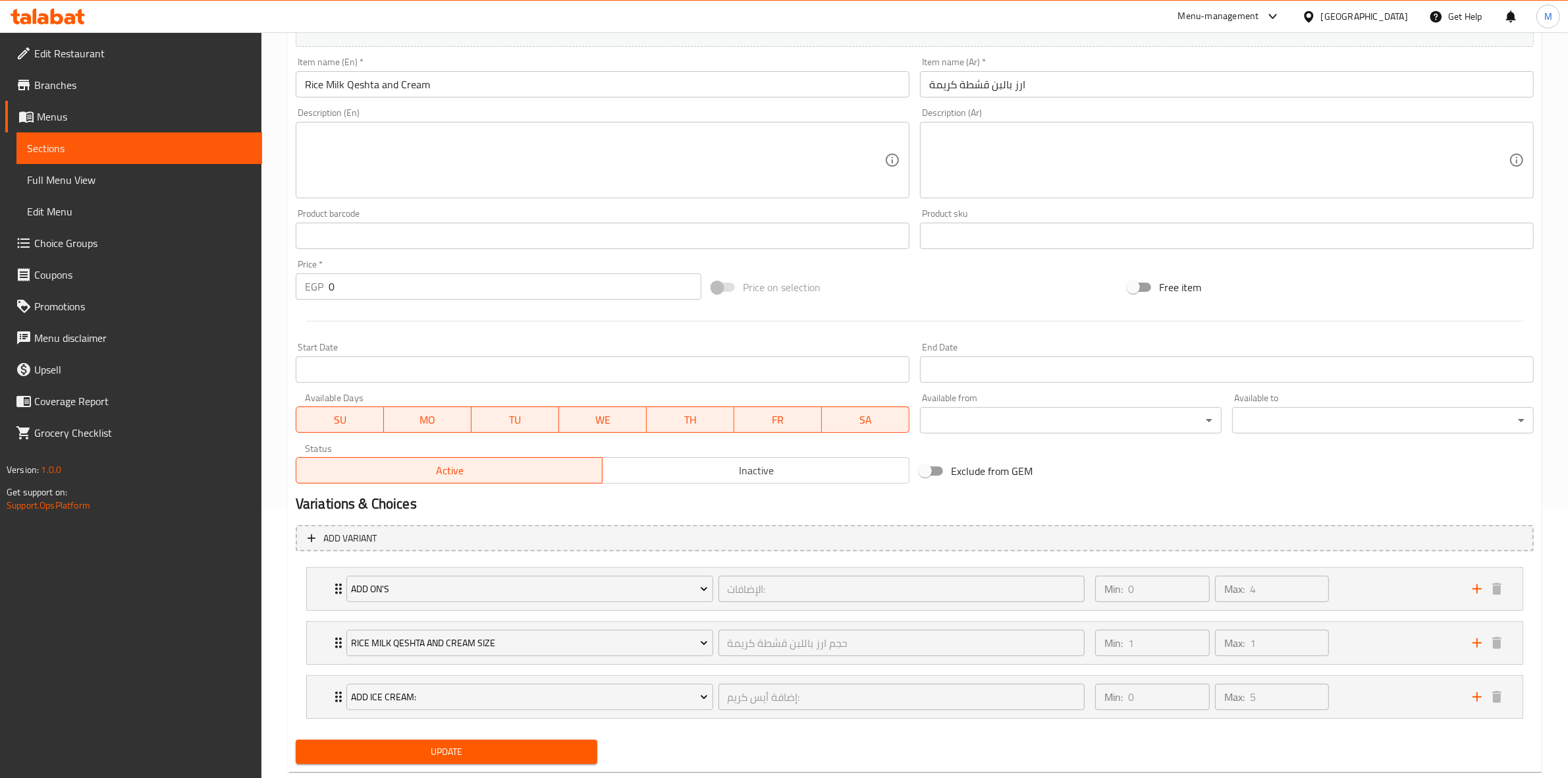
scroll to position [302, 0]
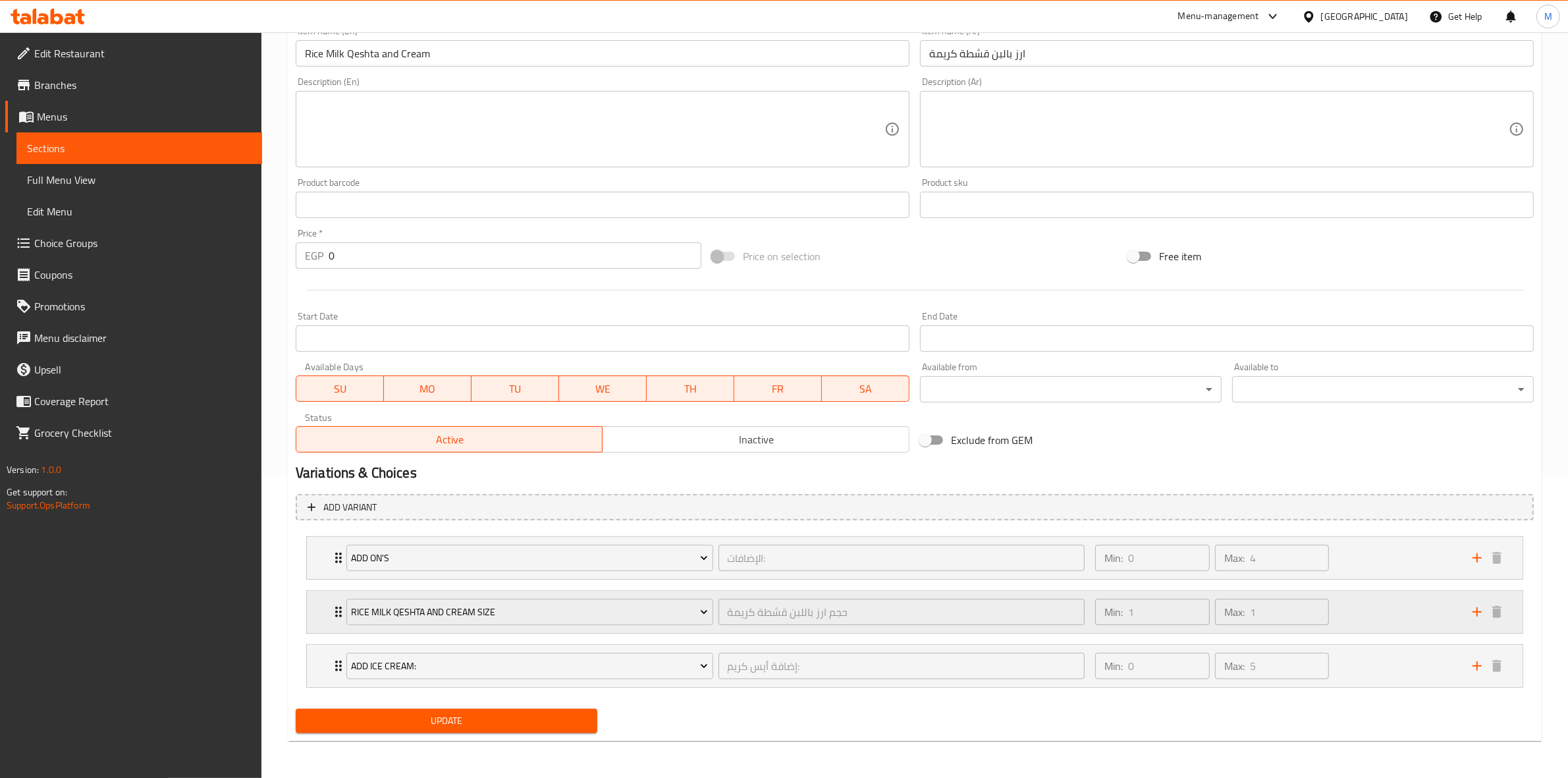
click at [1368, 607] on div "Min: 1 ​ Max: 1 ​" at bounding box center [1276, 611] width 377 height 42
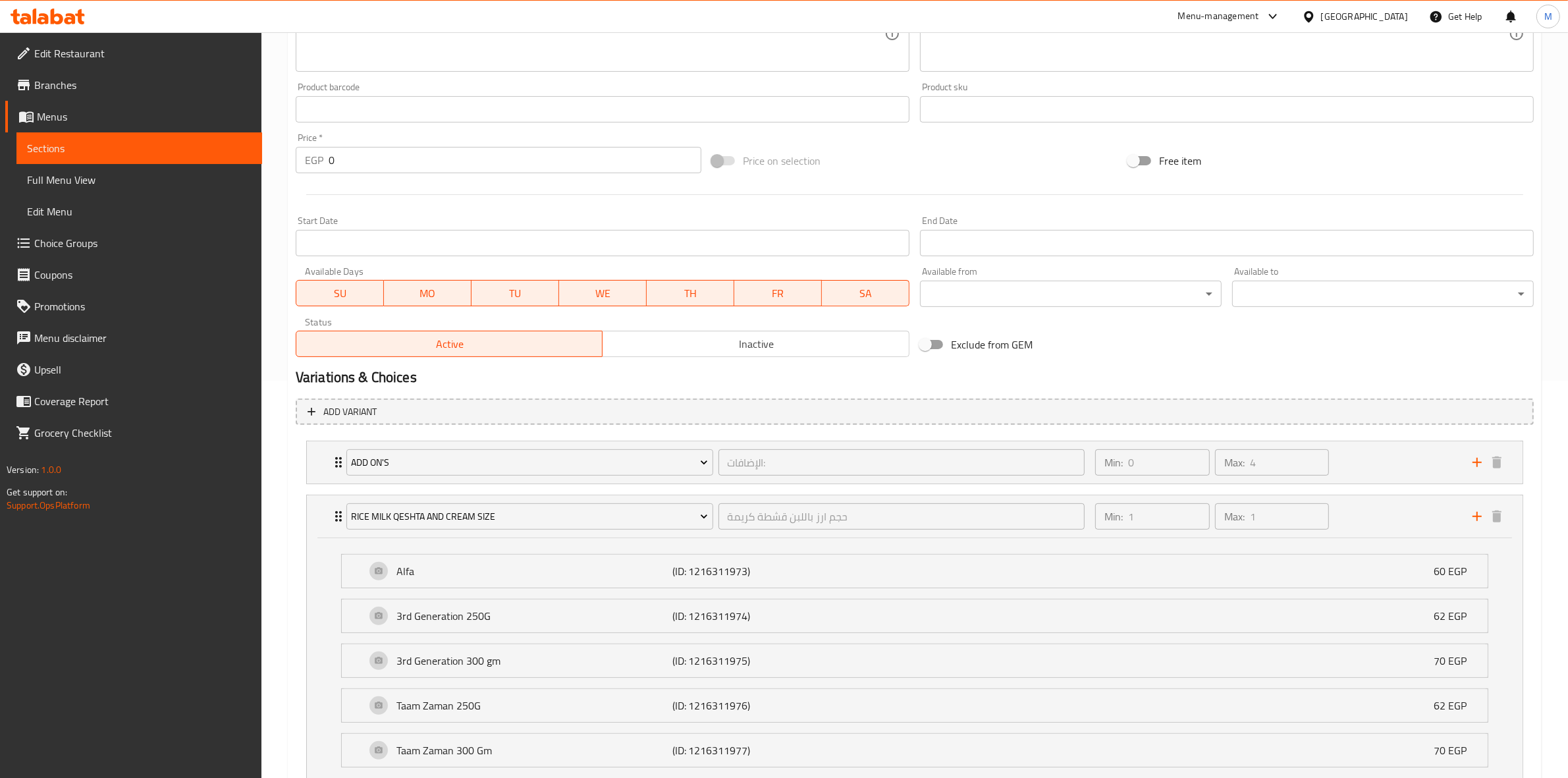
scroll to position [0, 0]
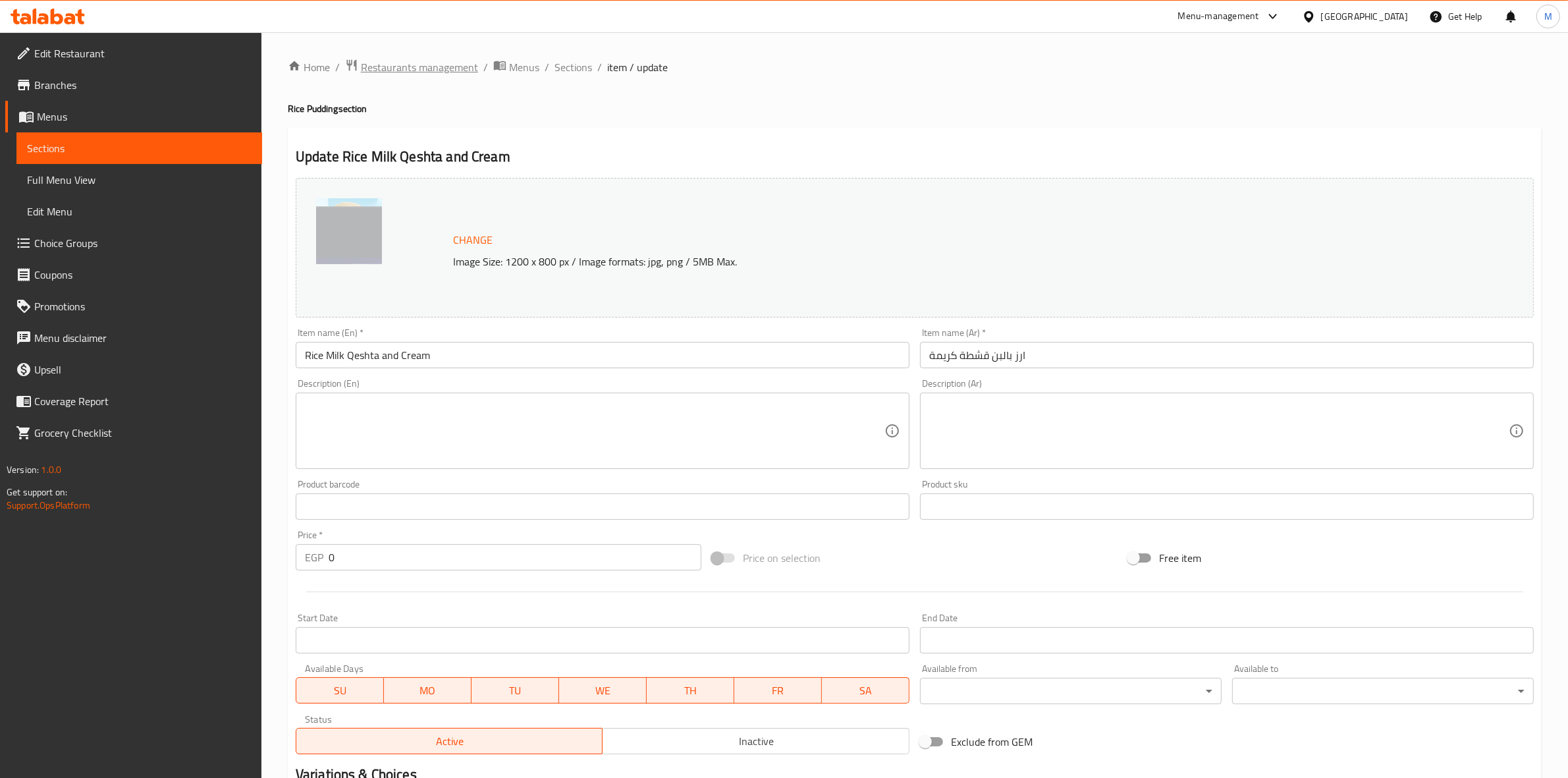
click at [416, 63] on span "Restaurants management" at bounding box center [419, 67] width 117 height 16
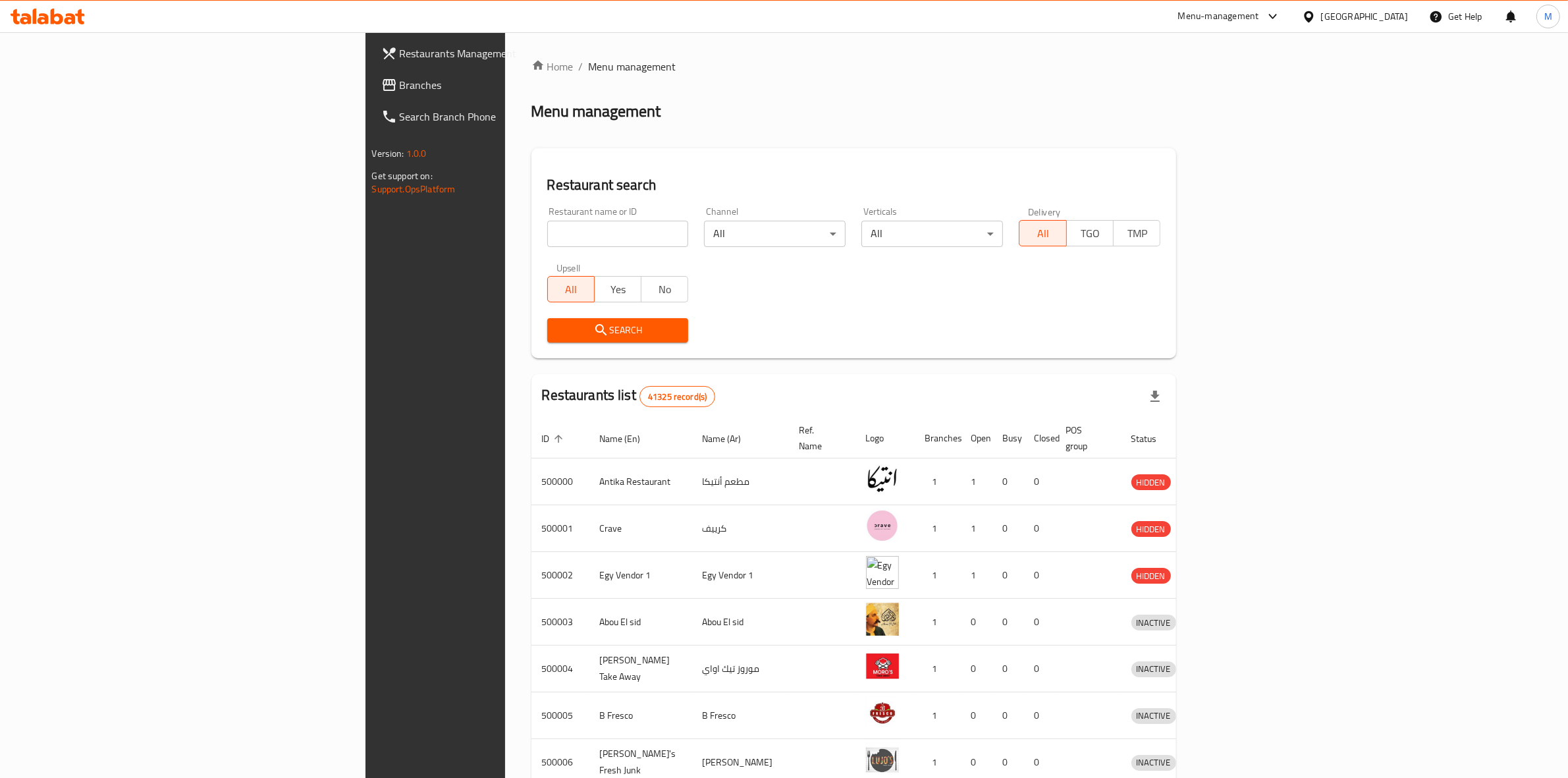
paste input "680017"
click at [547, 232] on input "680017" at bounding box center [617, 233] width 141 height 26
type input "680017"
click button "Search" at bounding box center [617, 330] width 141 height 25
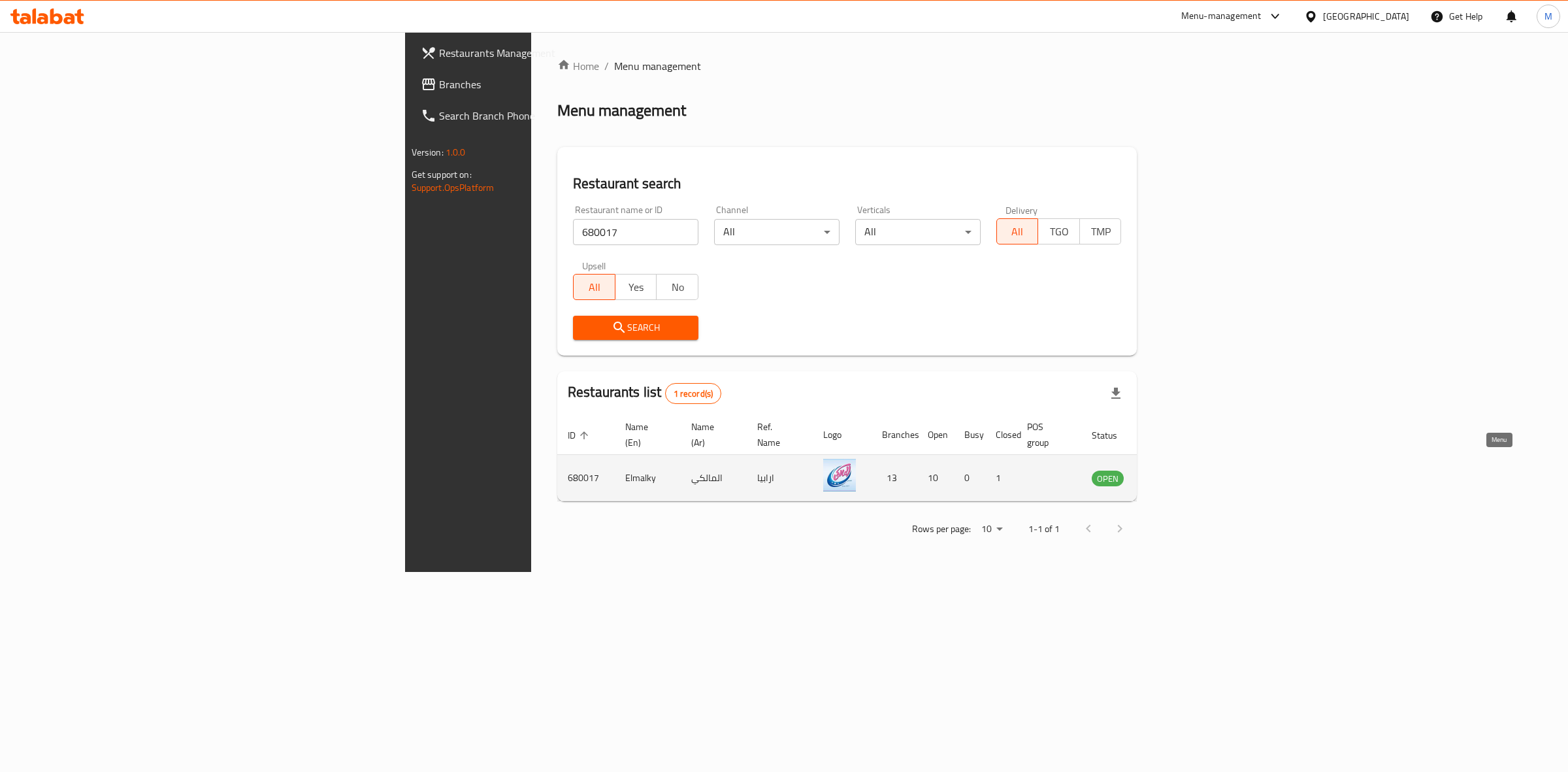
click at [1175, 473] on icon "enhanced table" at bounding box center [1168, 478] width 14 height 11
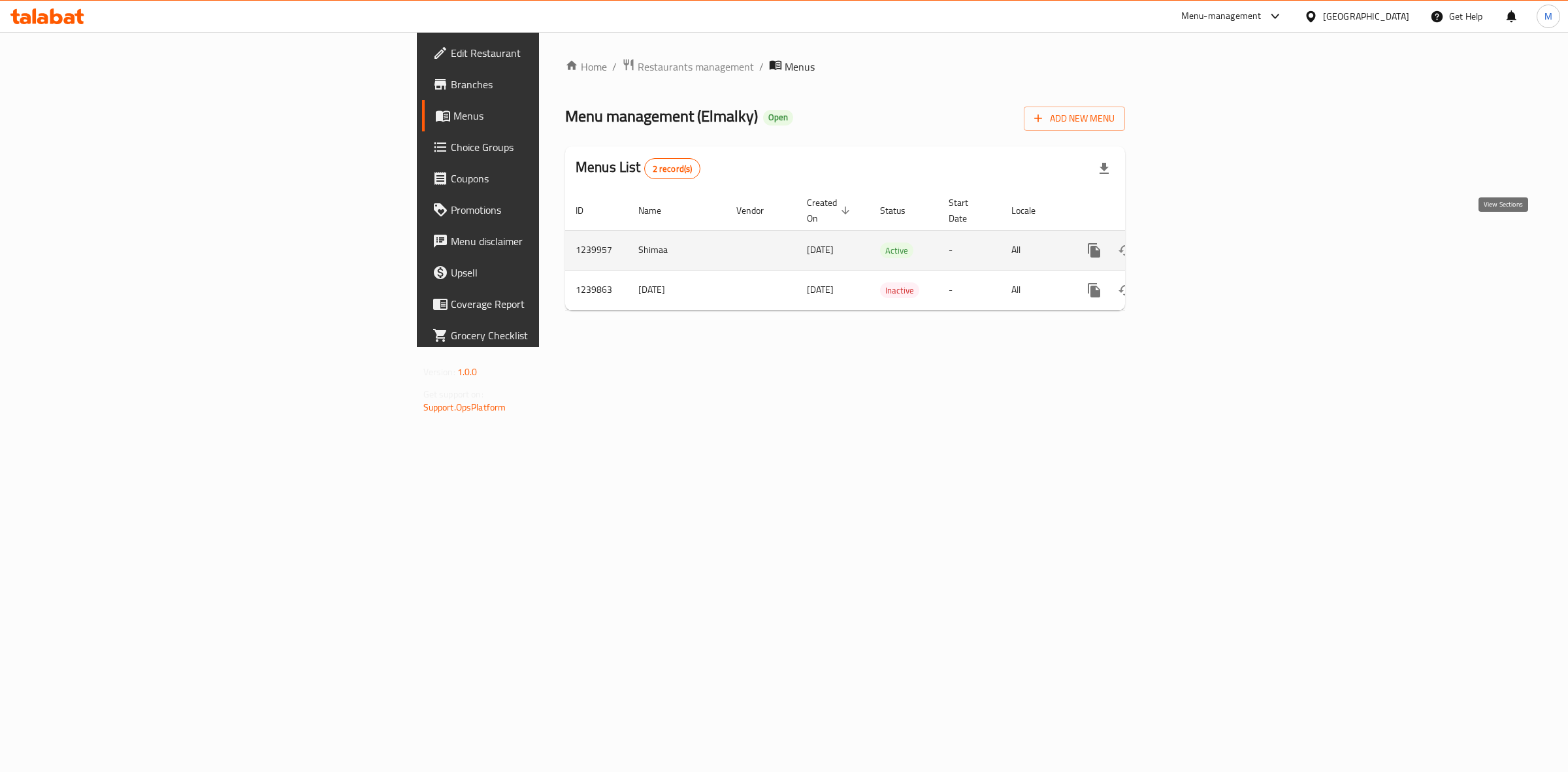
click at [1196, 243] on icon "enhanced table" at bounding box center [1188, 250] width 16 height 16
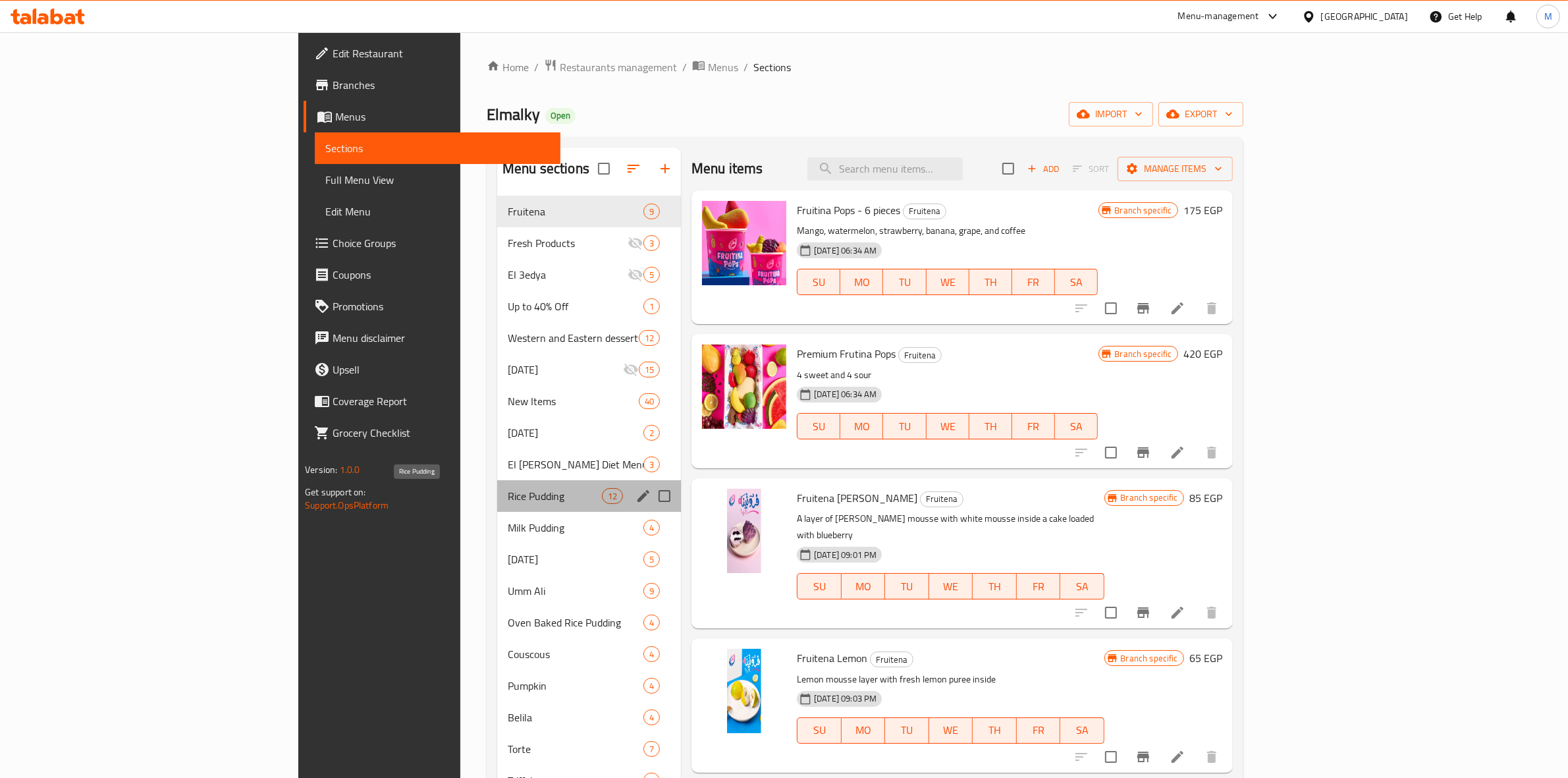
click at [507, 497] on span "Rice Pudding" at bounding box center [555, 495] width 94 height 16
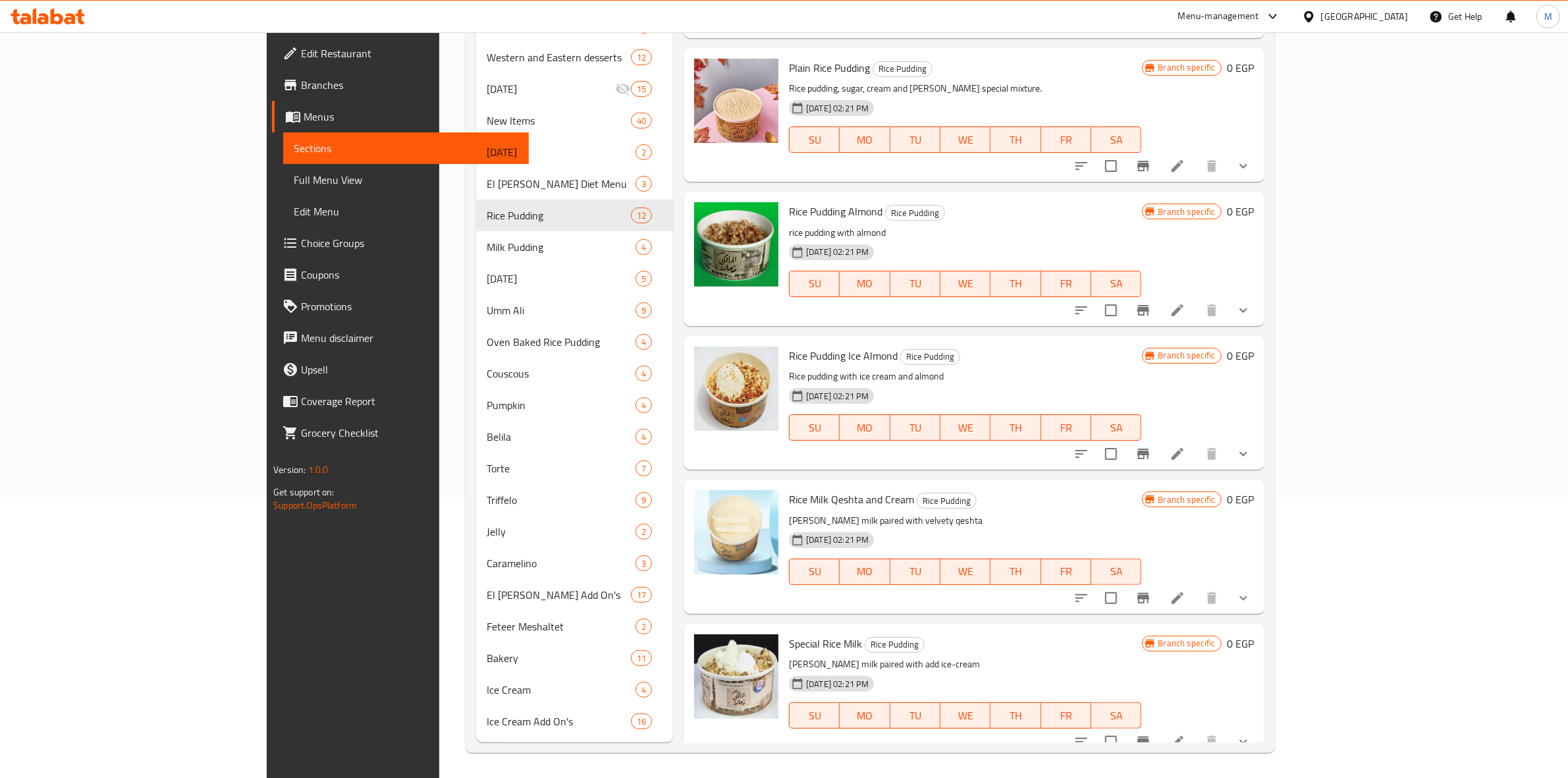
scroll to position [757, 0]
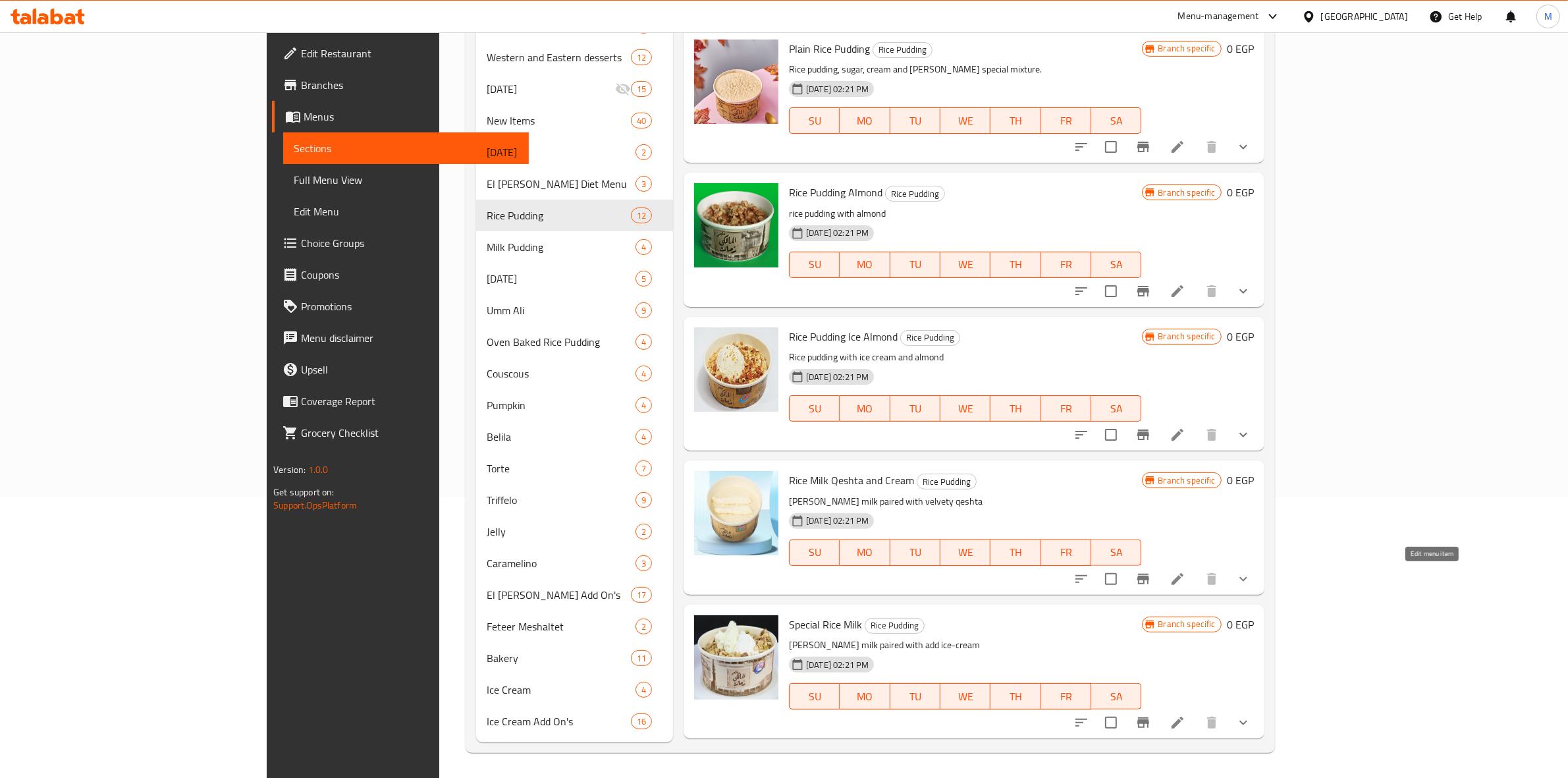
click at [1185, 580] on icon at bounding box center [1177, 578] width 16 height 16
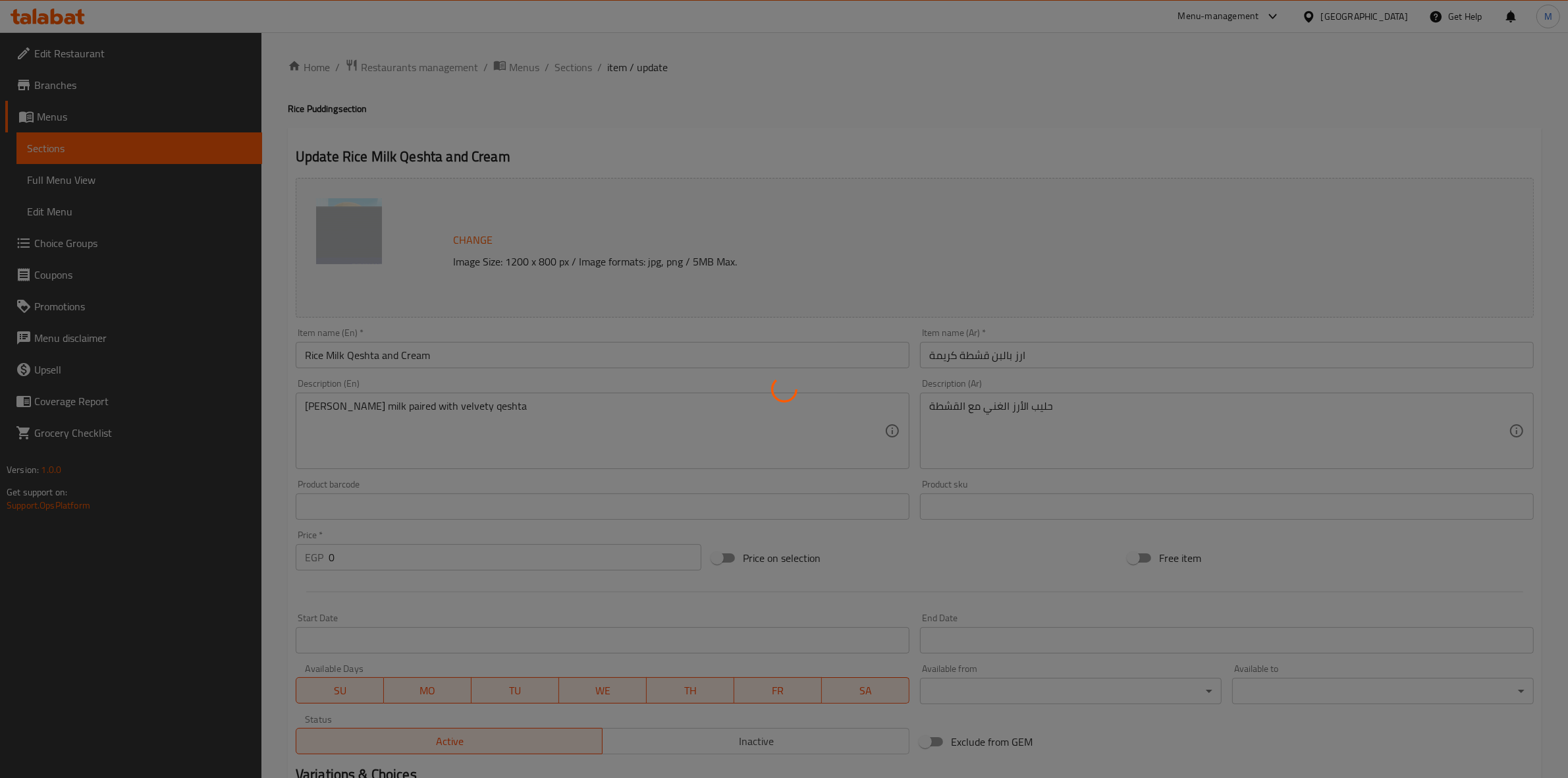
type input "الإضافات:"
type input "0"
type input "4"
type input "حجم ارز باللبن قشطة كريمة"
type input "1"
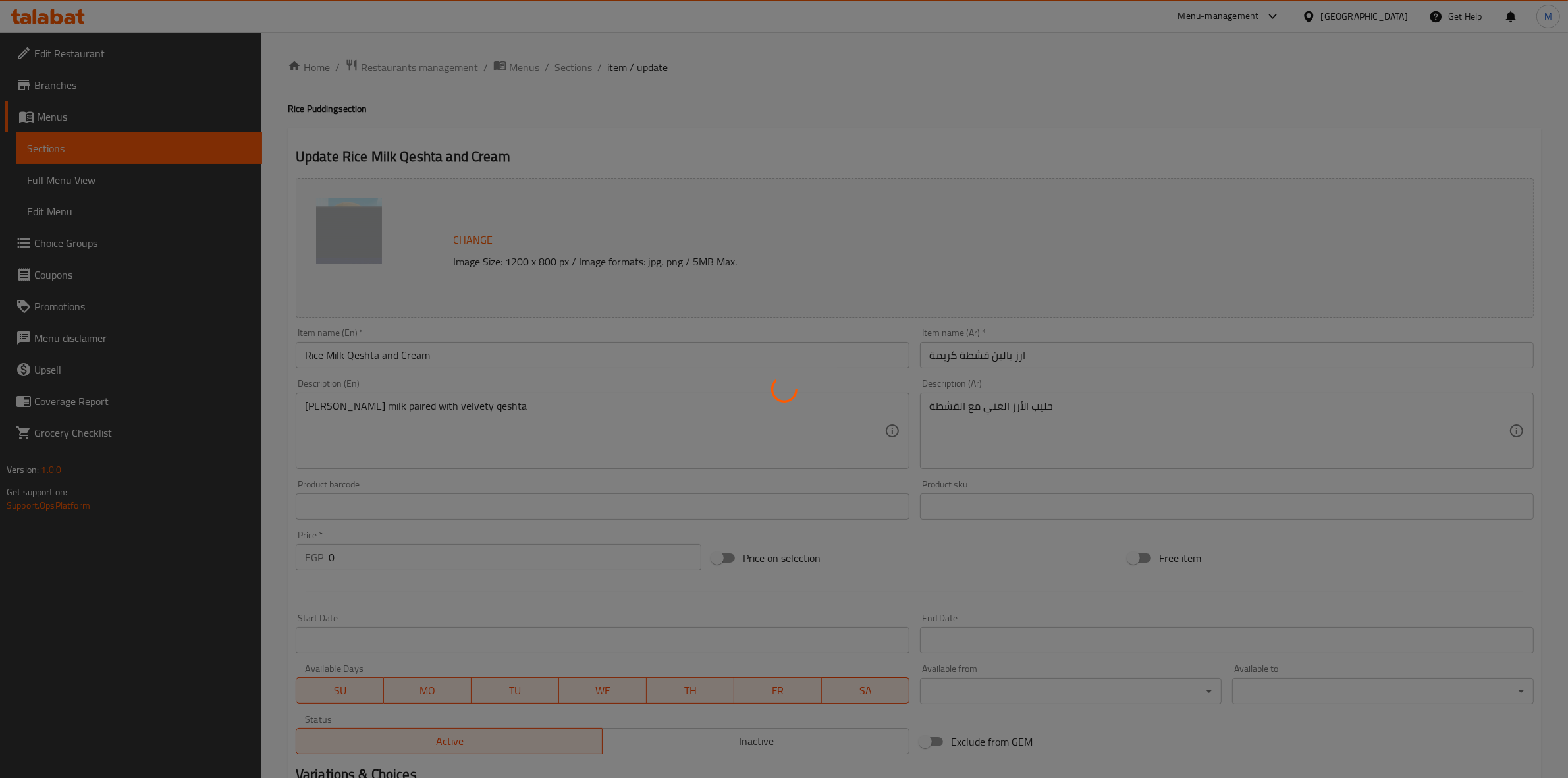
type input "1"
type input "إضافة أيس كريم:"
type input "0"
type input "6"
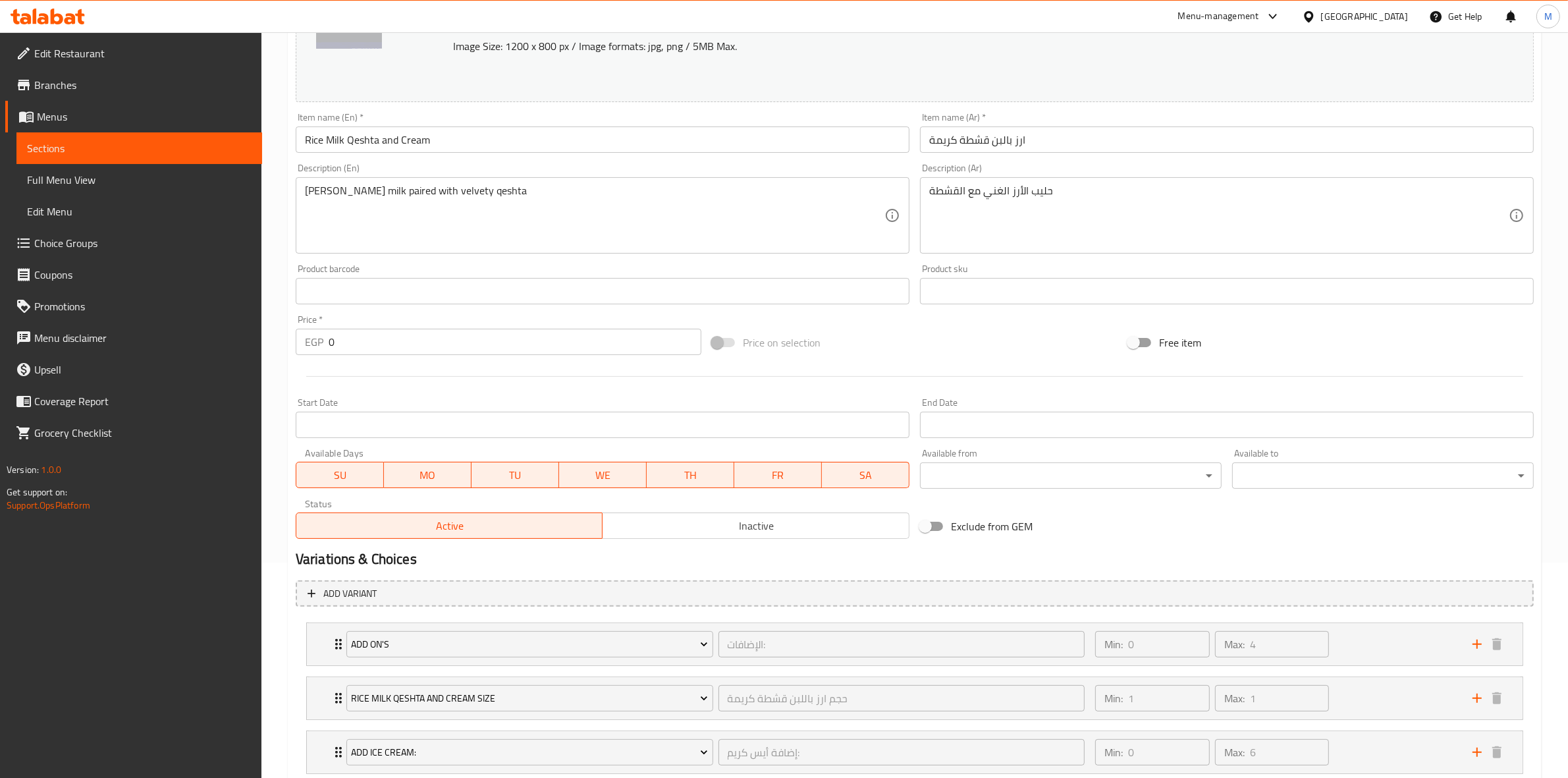
scroll to position [249, 0]
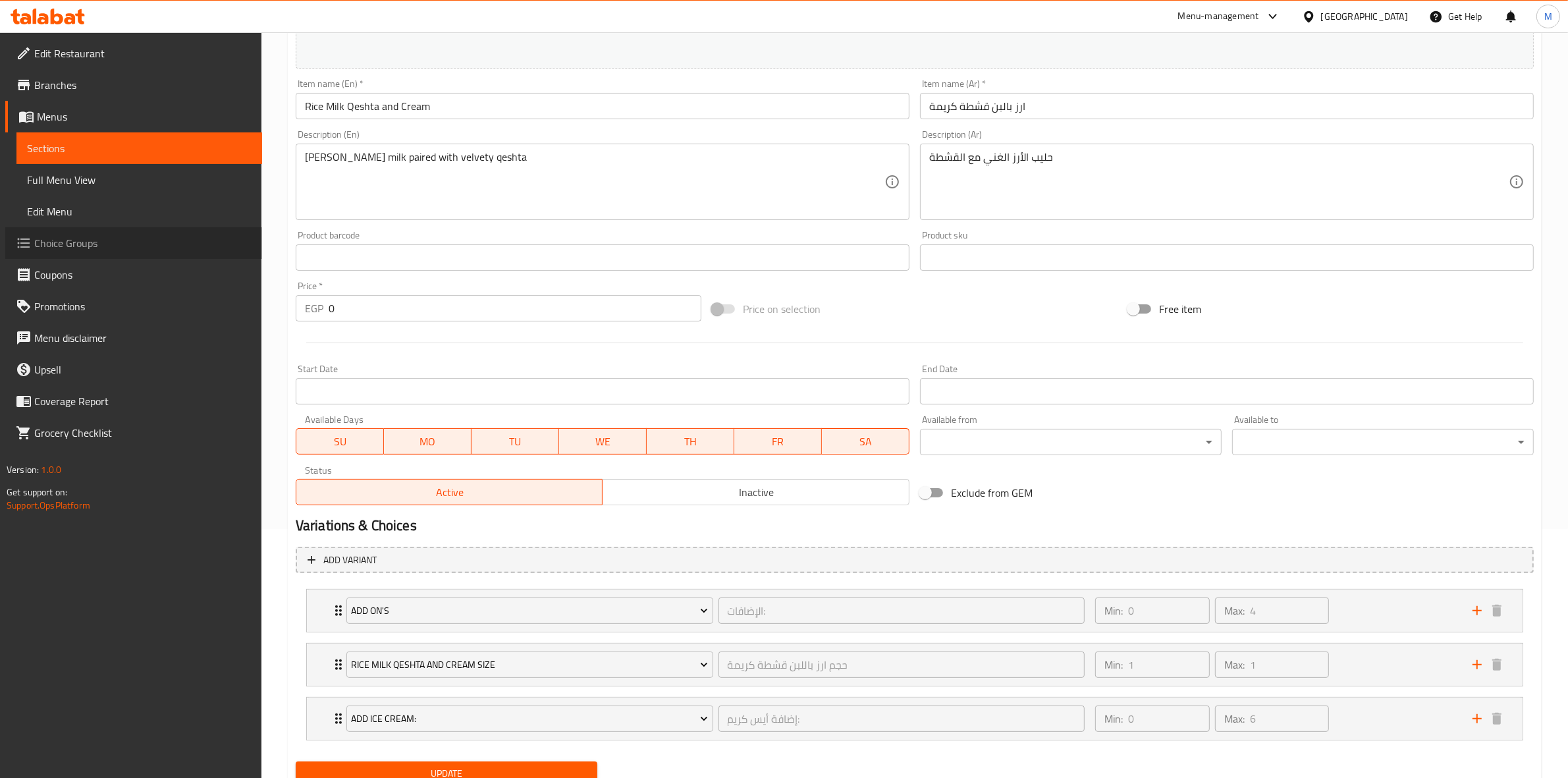
click at [109, 241] on span "Choice Groups" at bounding box center [143, 243] width 217 height 16
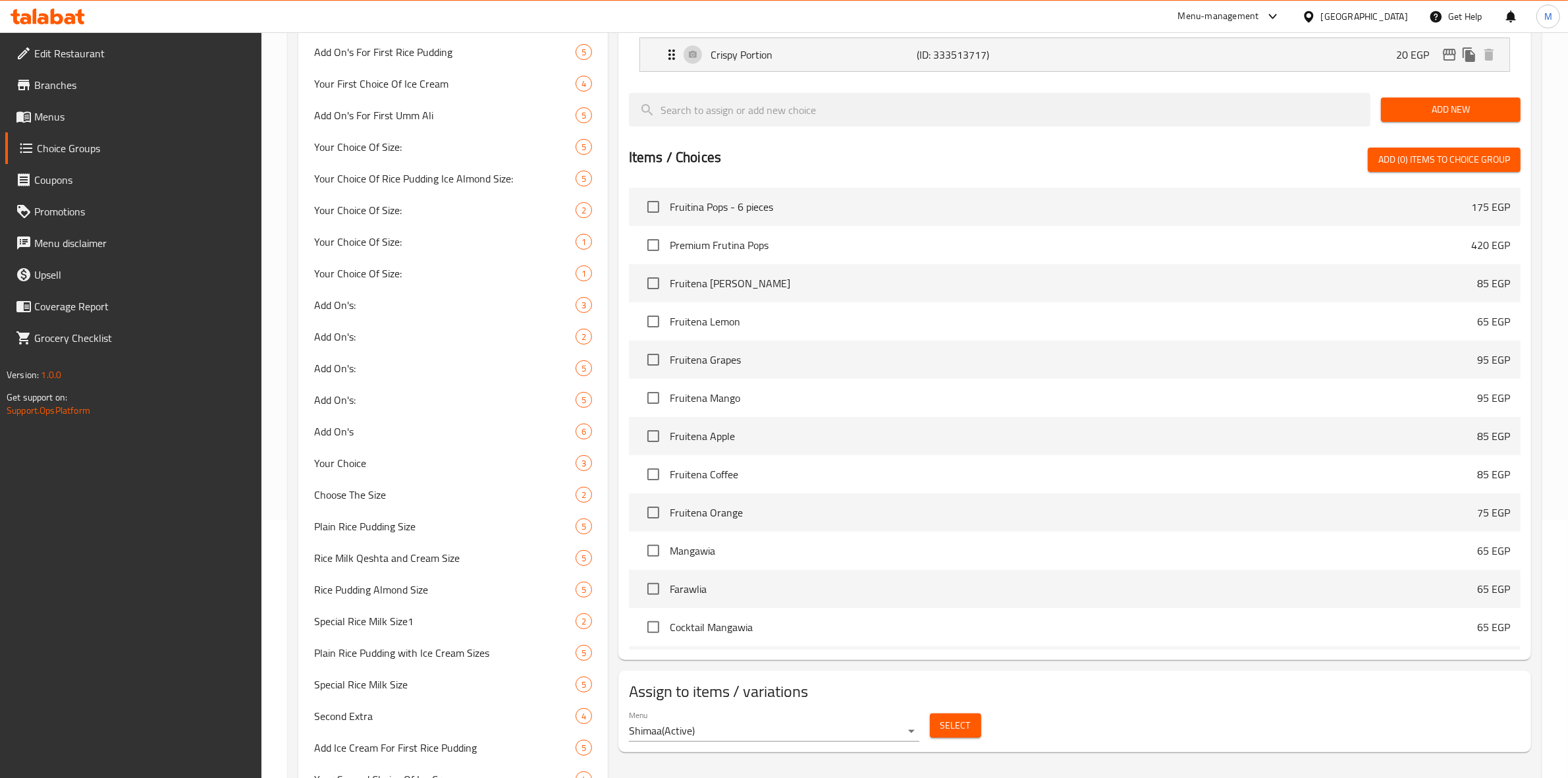
scroll to position [262, 0]
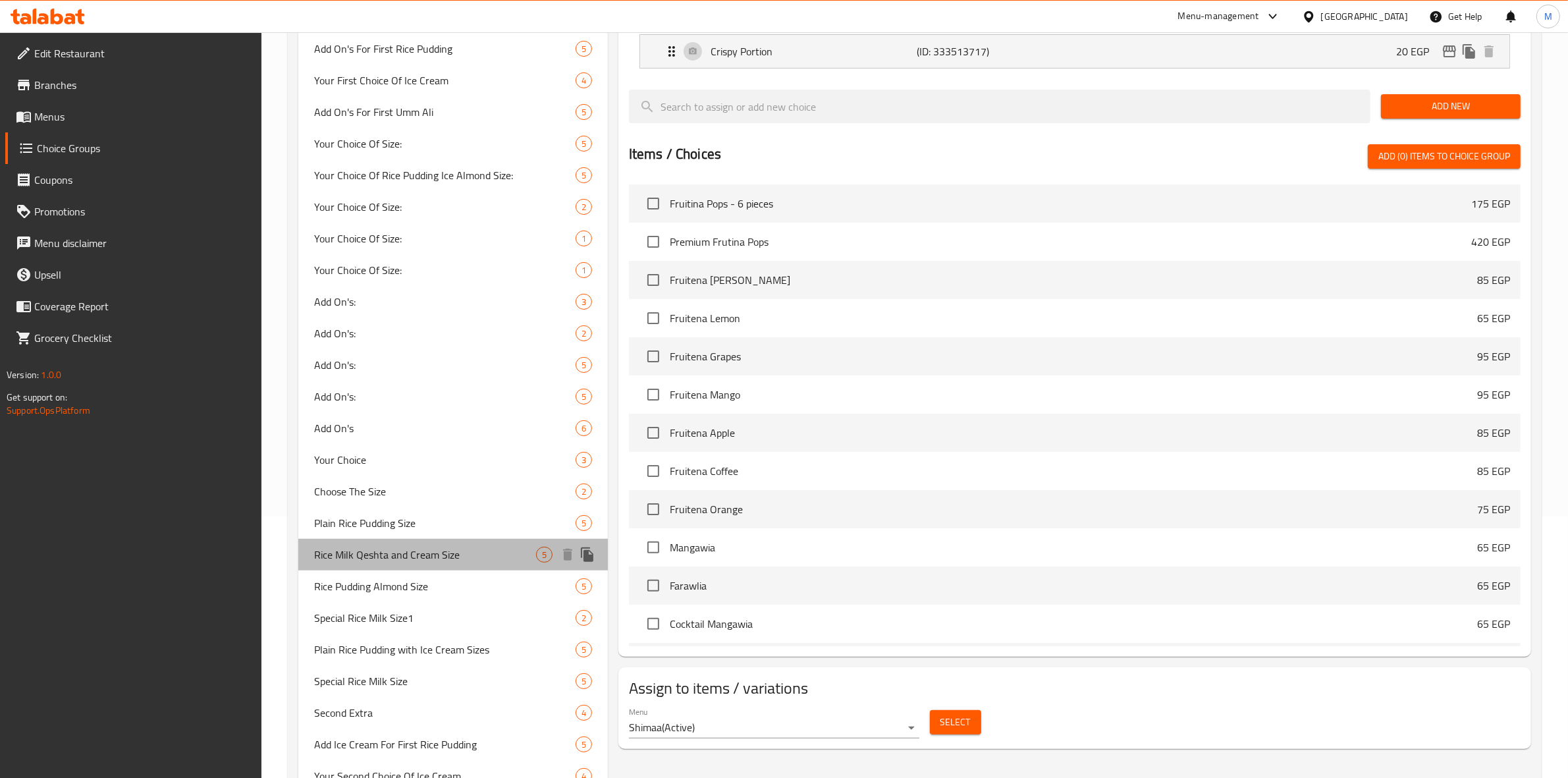
click at [461, 560] on span "Rice Milk Qeshta and Cream Size" at bounding box center [425, 554] width 222 height 16
type input "Rice Milk Qeshta and Cream Size"
type input "حجم ارز باللبن قشطة كريمة"
type input "1"
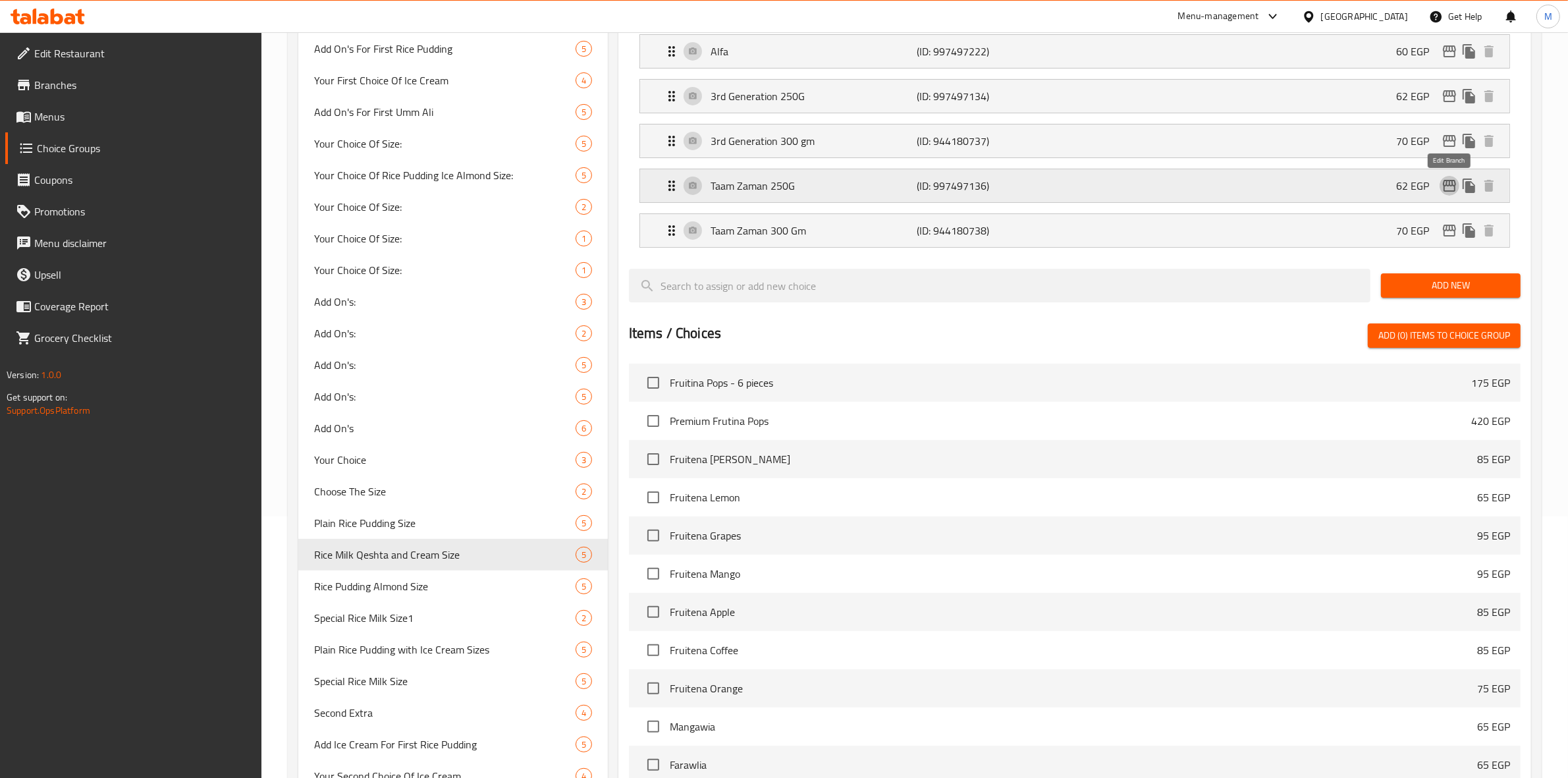
click at [1451, 185] on icon "edit" at bounding box center [1449, 185] width 16 height 16
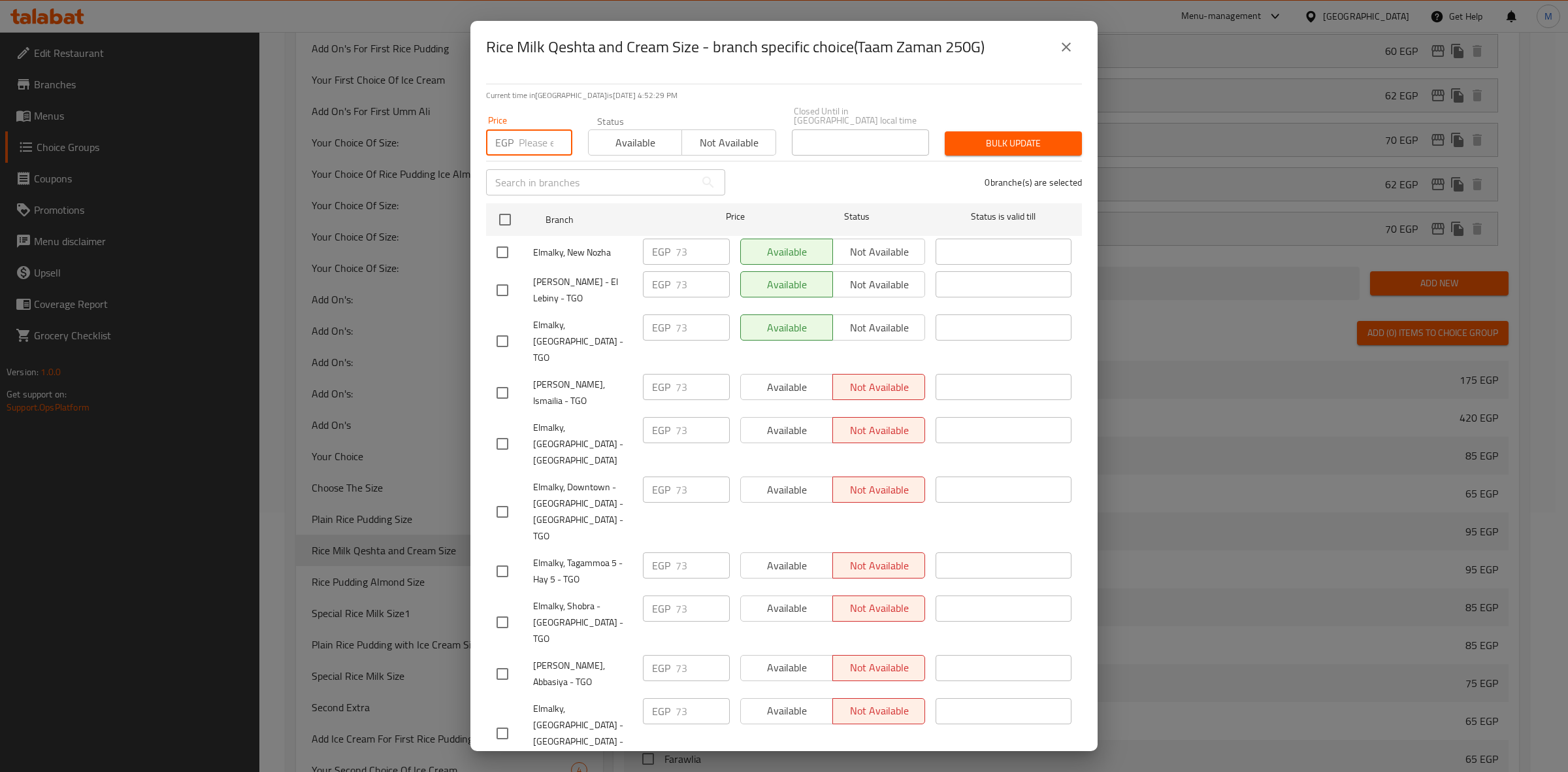
click at [526, 131] on input "number" at bounding box center [546, 142] width 53 height 26
type input "75"
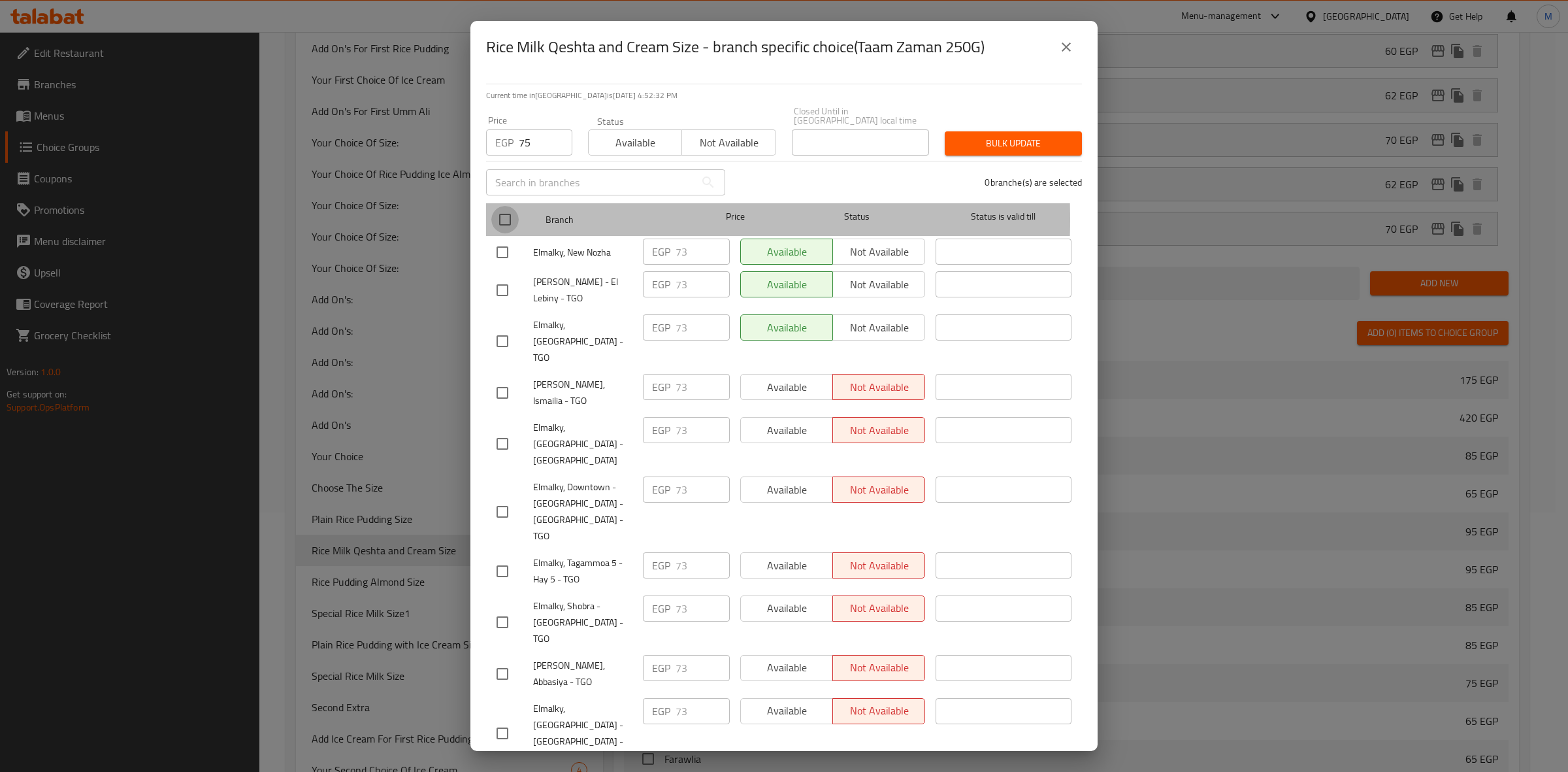
click at [506, 211] on input "checkbox" at bounding box center [505, 220] width 27 height 27
checkbox input "true"
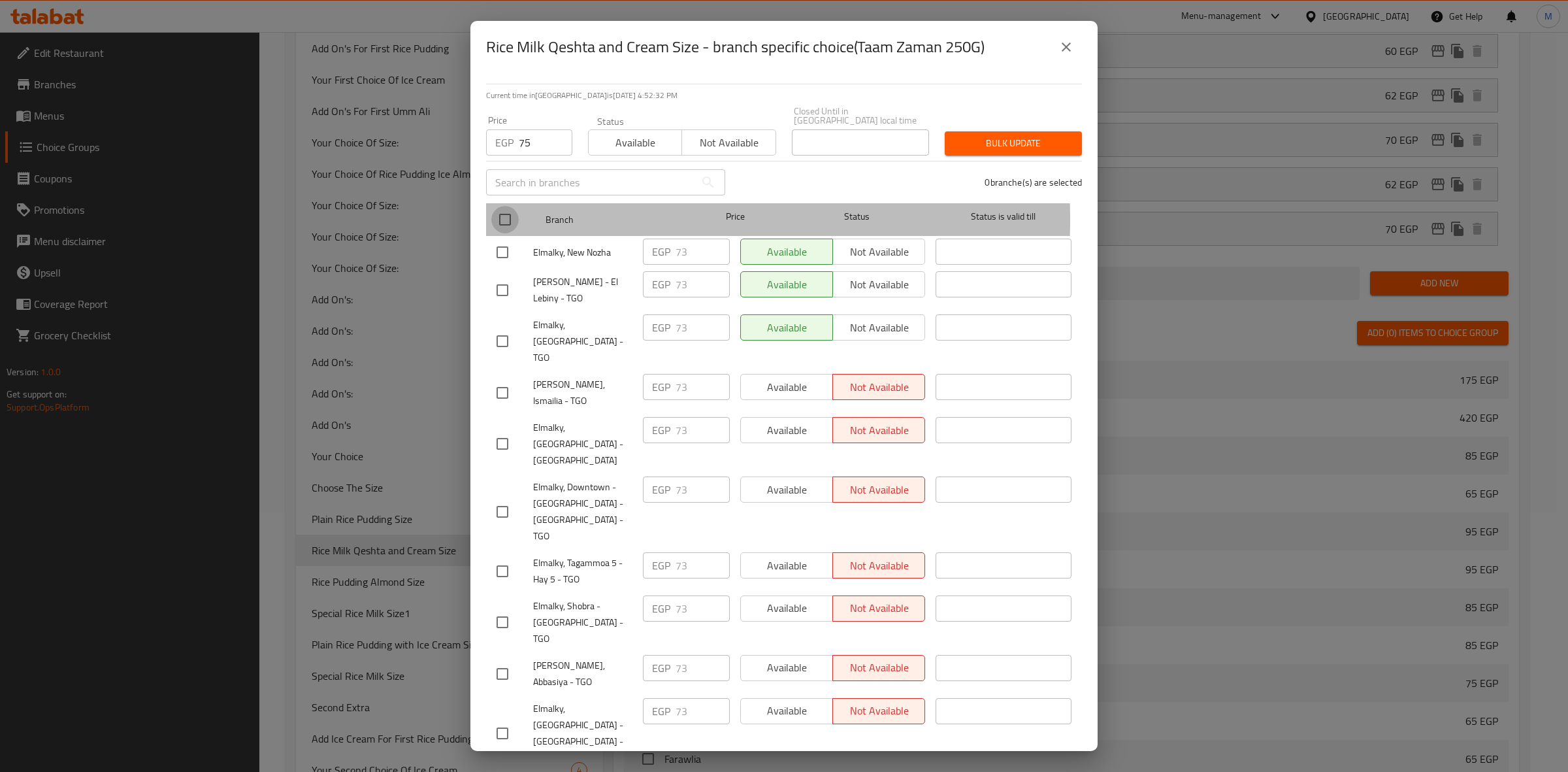
checkbox input "true"
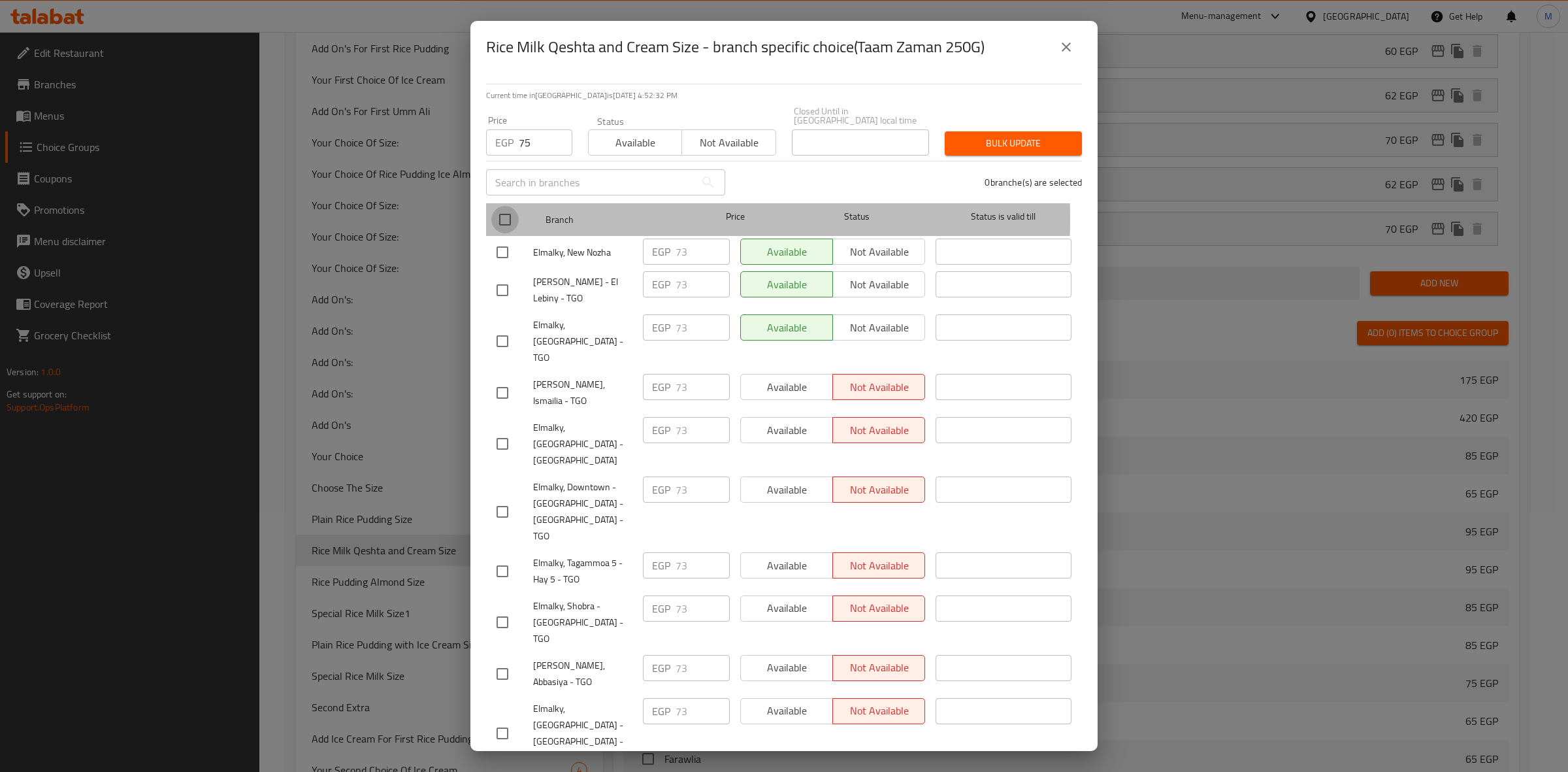
checkbox input "true"
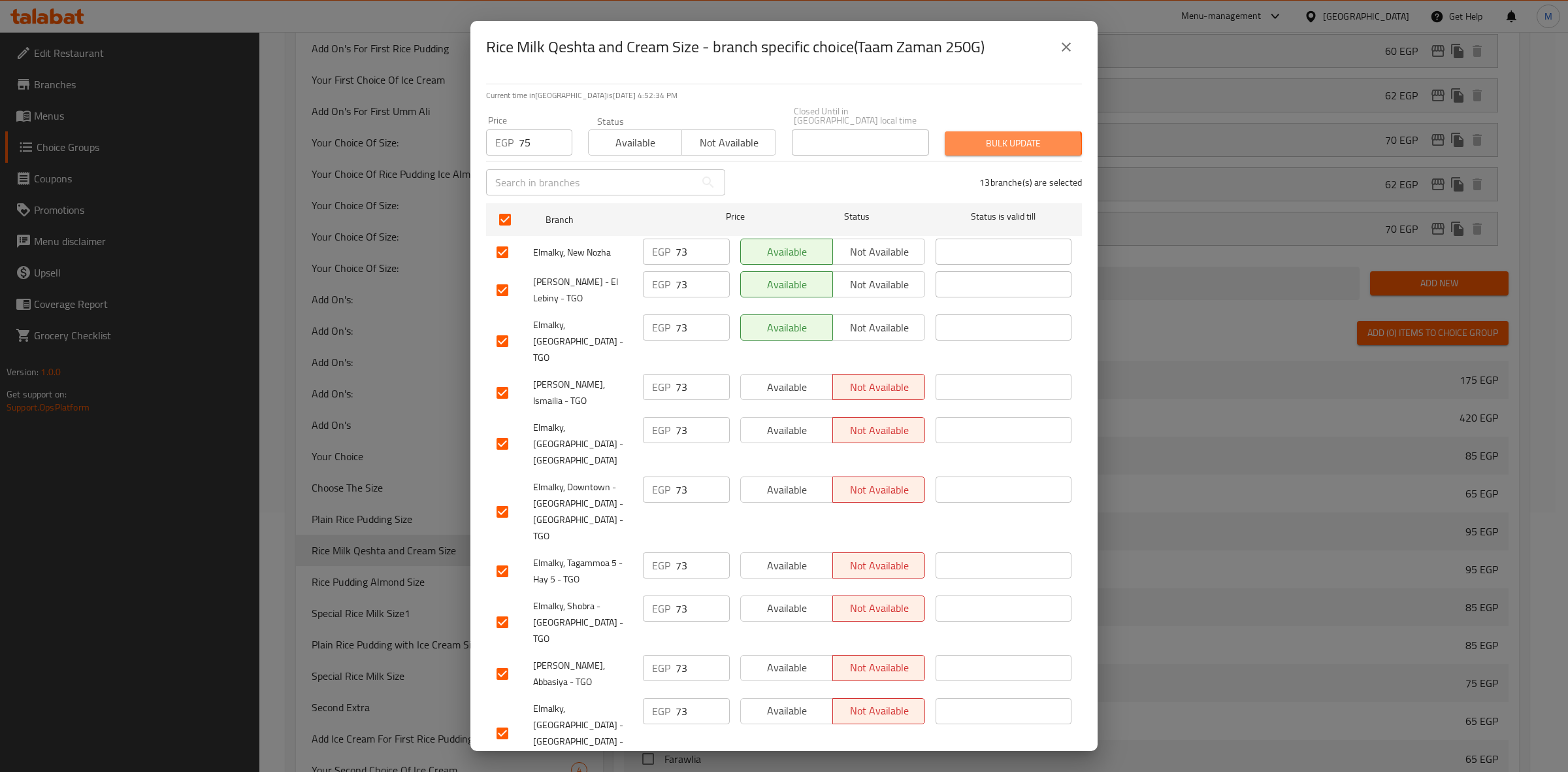
click at [1003, 136] on span "Bulk update" at bounding box center [1013, 143] width 116 height 16
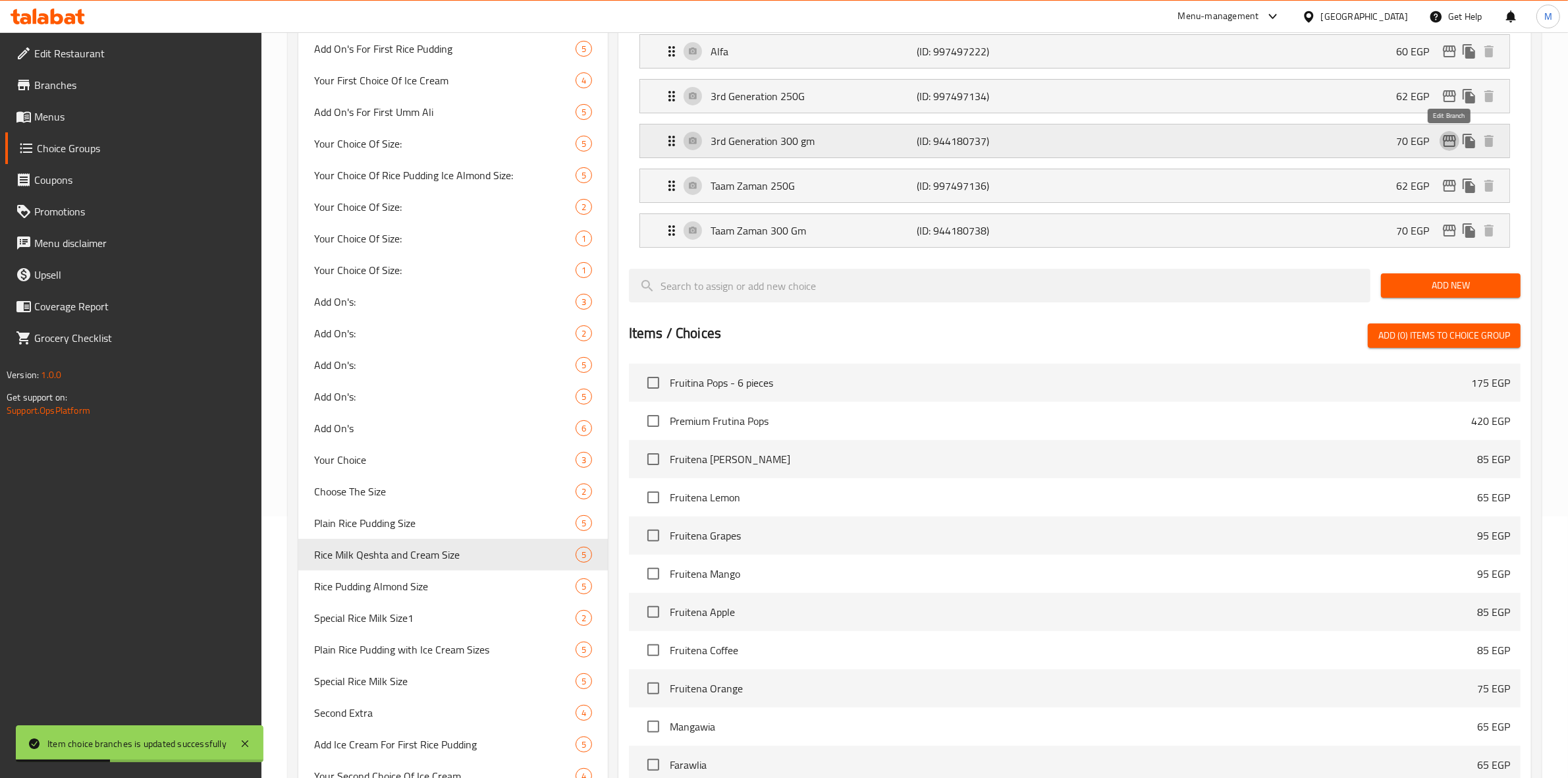
click at [1450, 138] on icon "edit" at bounding box center [1449, 141] width 16 height 16
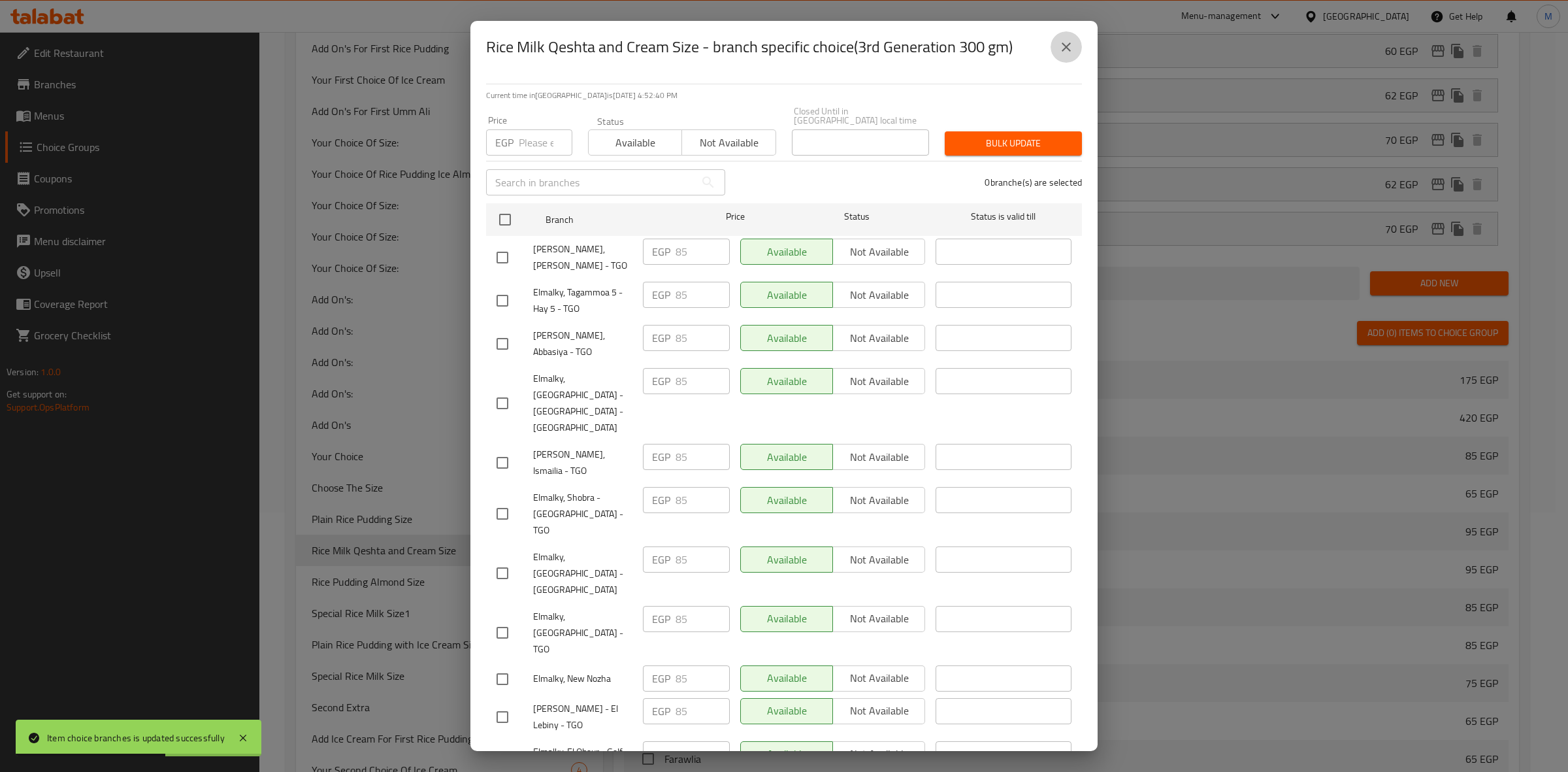
click at [1070, 44] on icon "close" at bounding box center [1065, 47] width 16 height 16
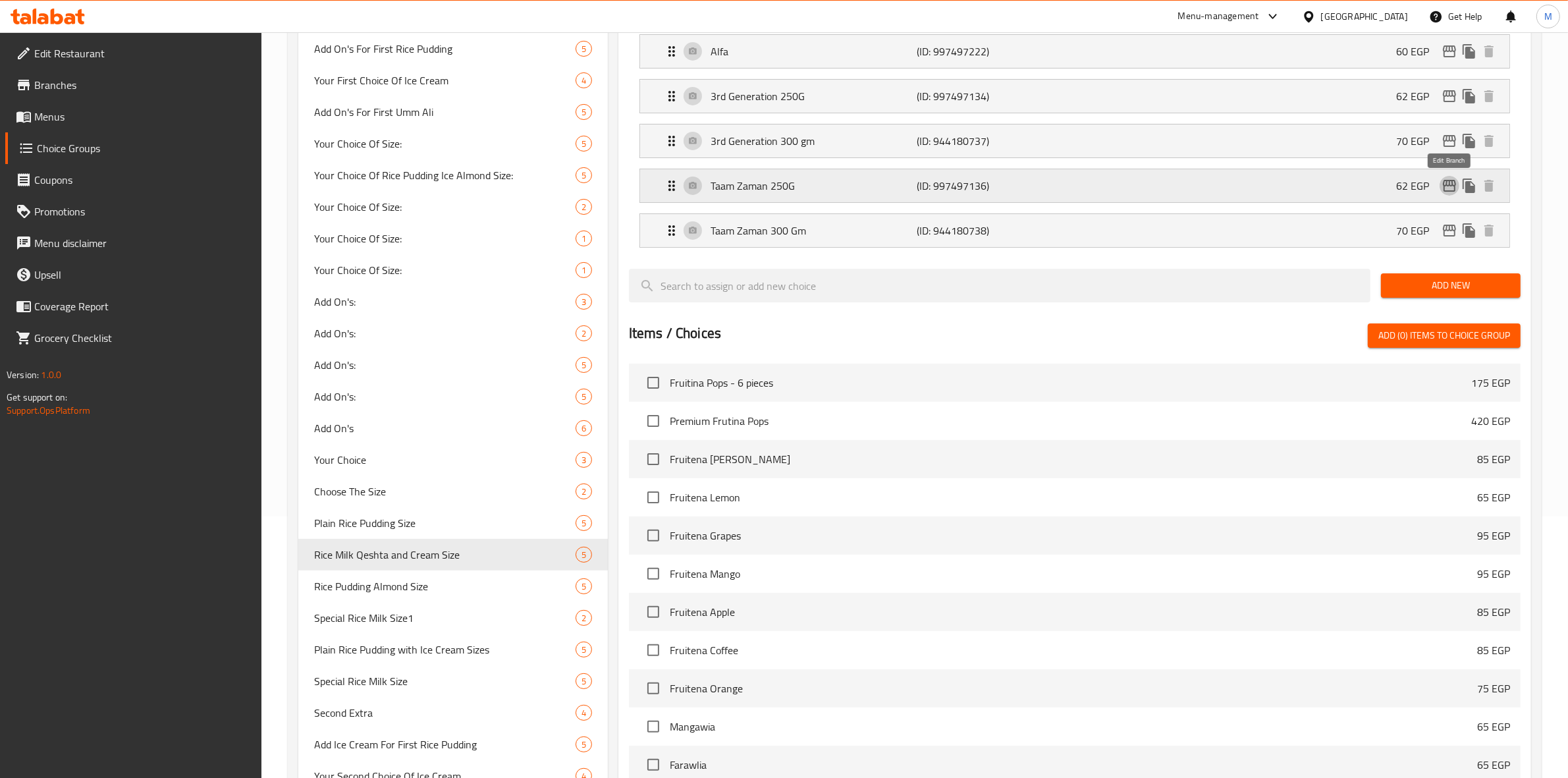
click at [1449, 189] on icon "edit" at bounding box center [1449, 185] width 16 height 16
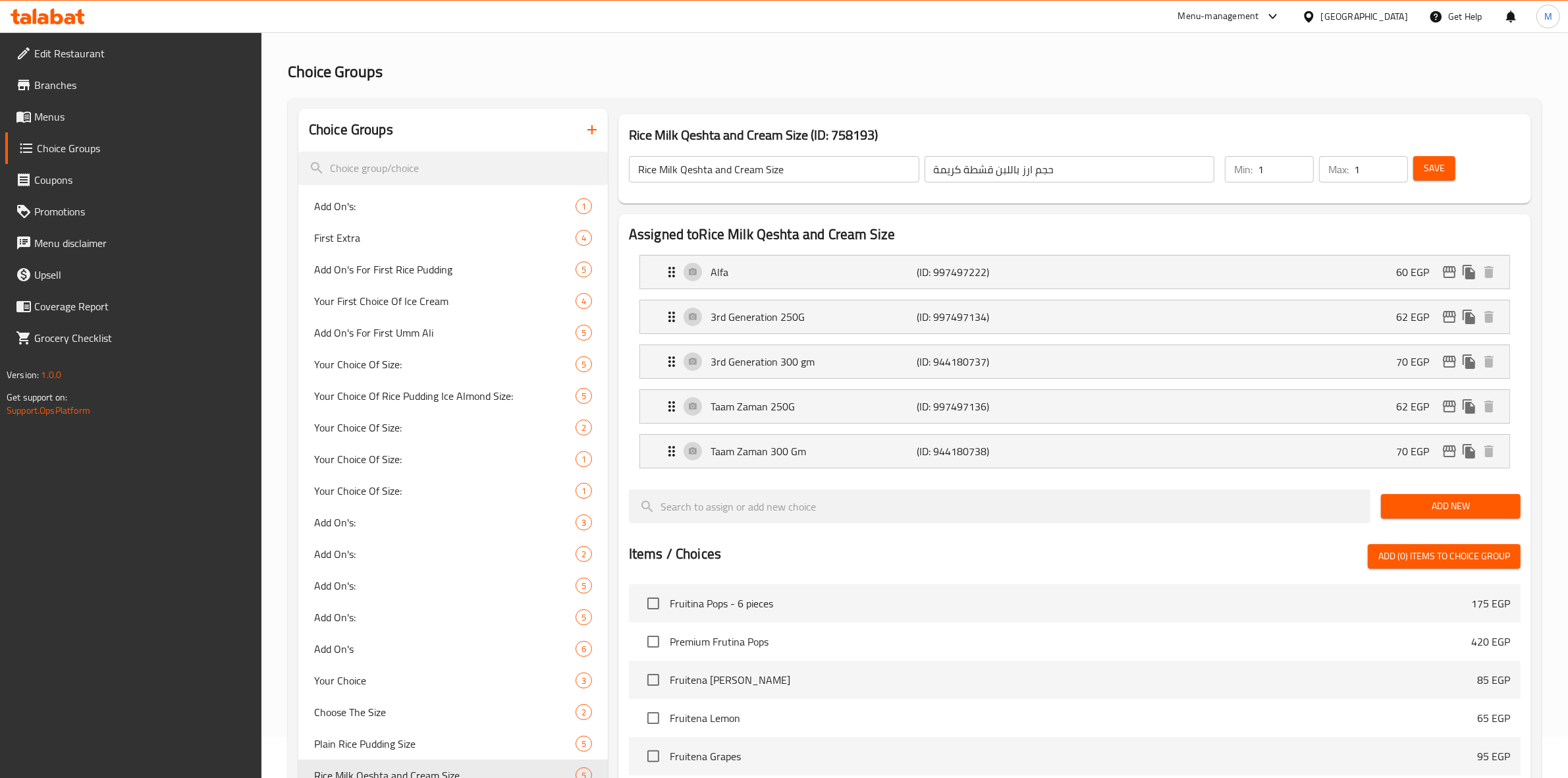
scroll to position [0, 0]
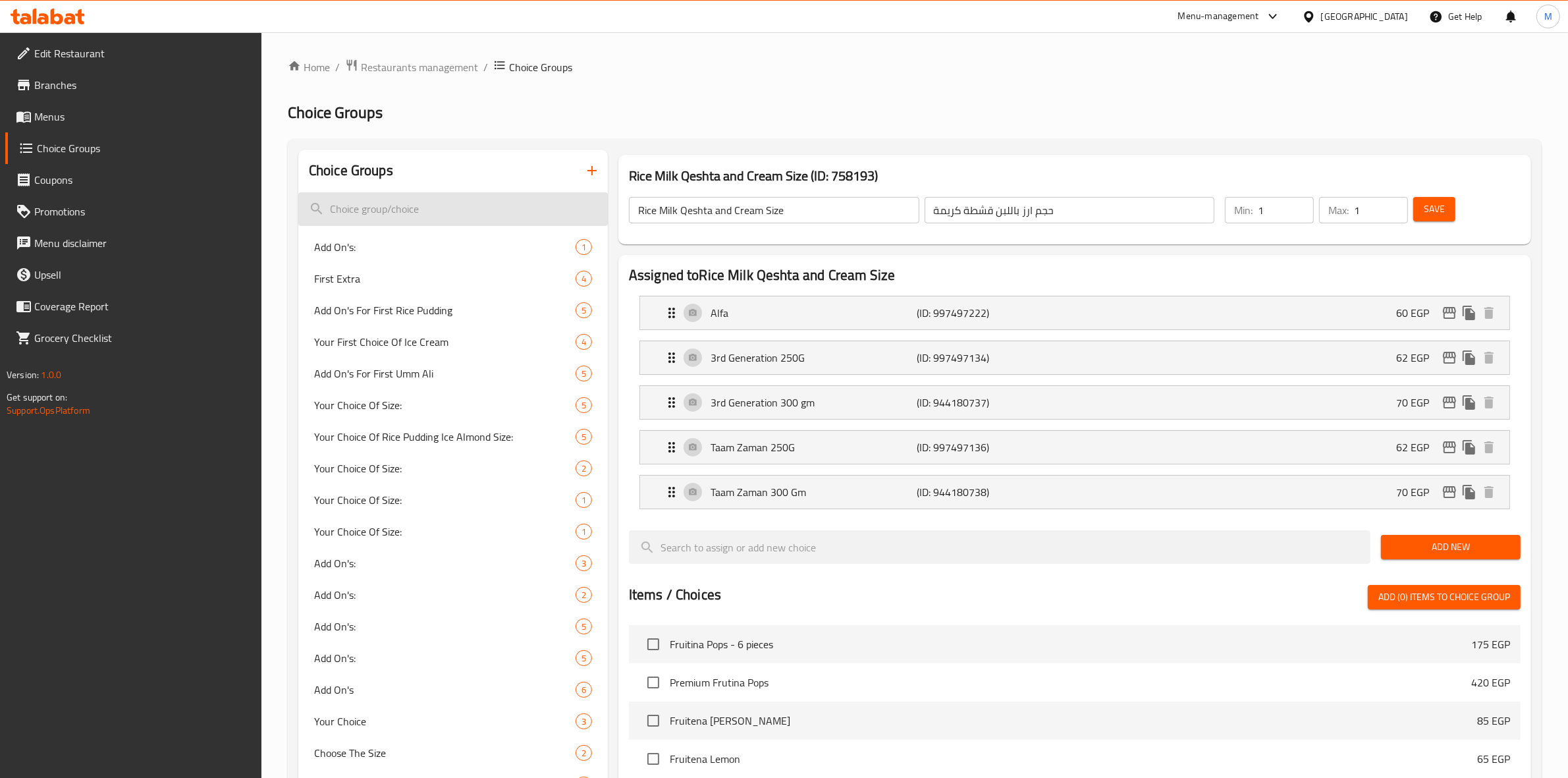
click at [484, 197] on input "search" at bounding box center [453, 209] width 309 height 34
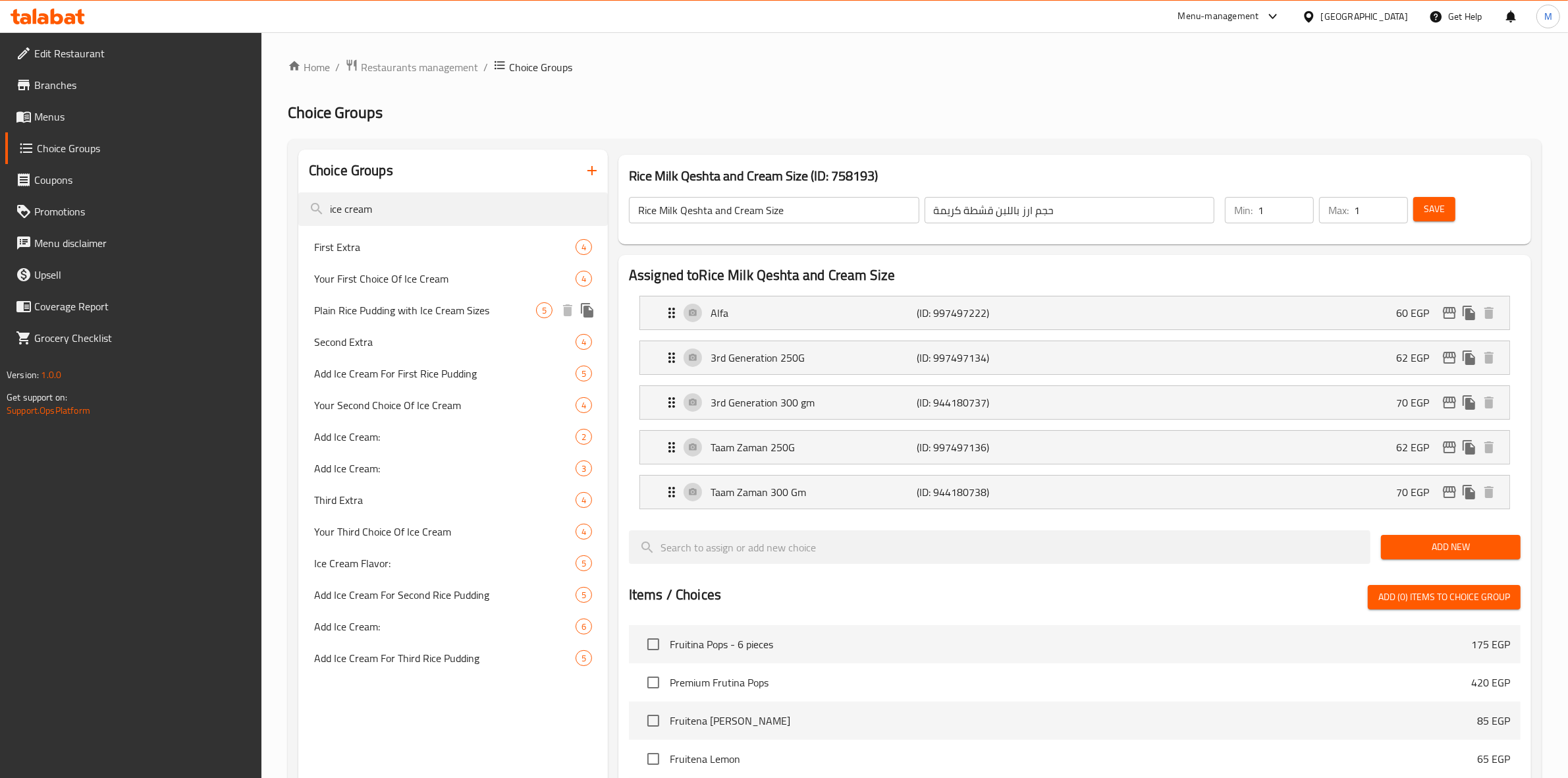
type input "ice cream"
click at [469, 317] on span "Plain Rice Pudding with Ice Cream Sizes" at bounding box center [425, 309] width 222 height 16
type input "Plain Rice Pudding with Ice Cream Sizes"
type input "حجم أرز باللبن سادة بالآيس كريم"
click at [1454, 448] on icon "edit" at bounding box center [1450, 447] width 13 height 12
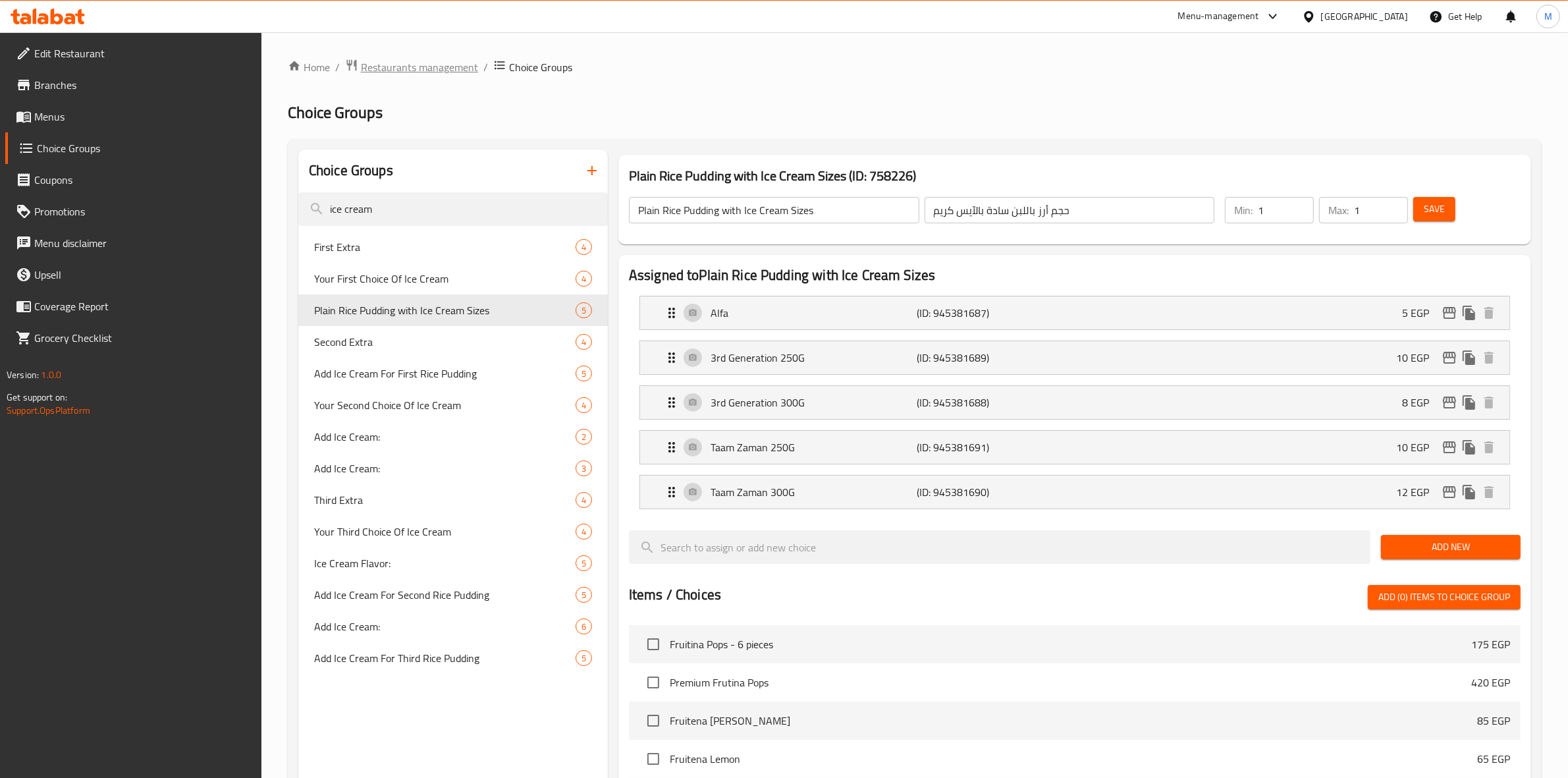
click at [442, 71] on span "Restaurants management" at bounding box center [419, 67] width 117 height 16
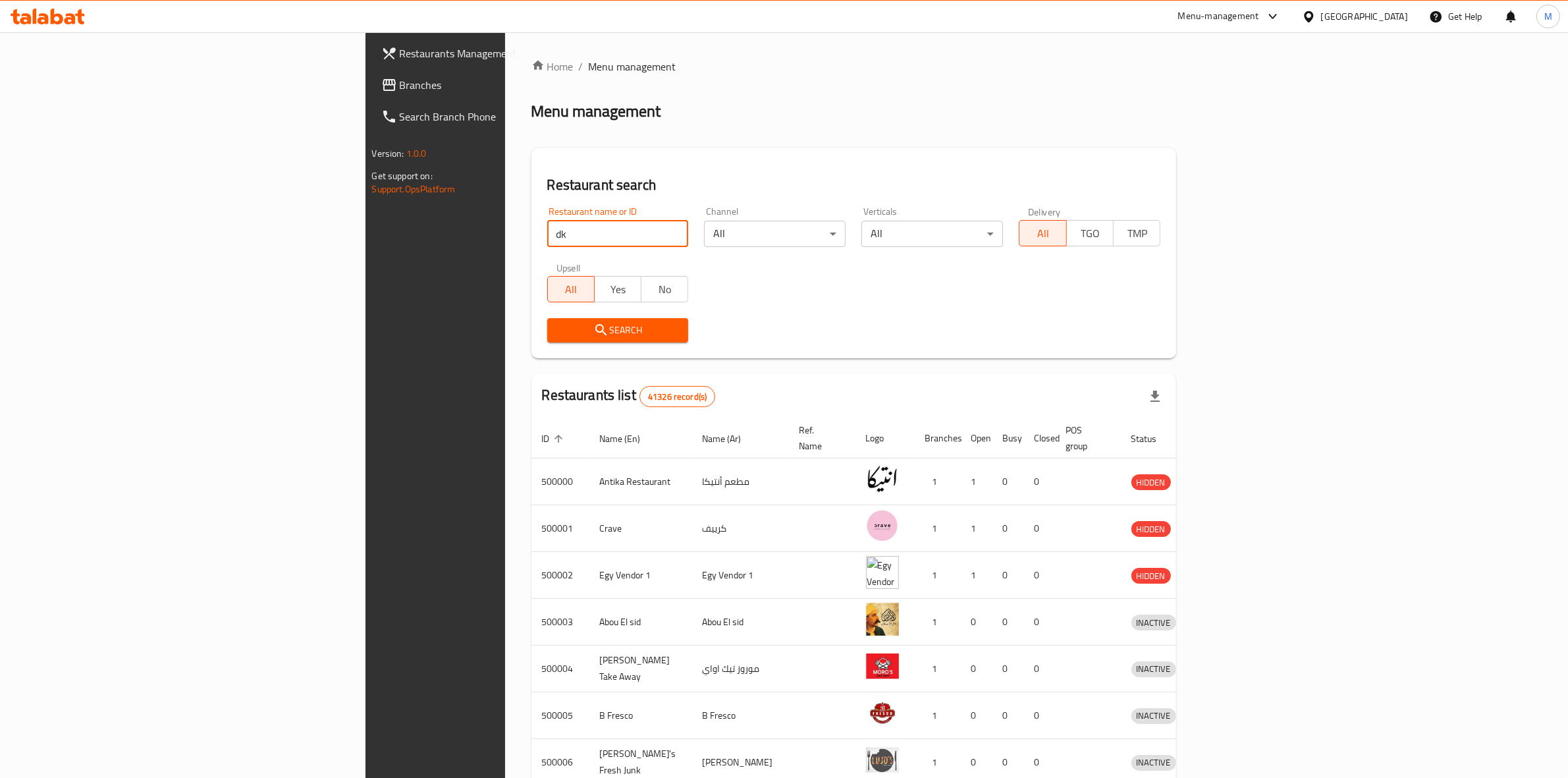
click at [547, 230] on input "dk" at bounding box center [617, 233] width 141 height 26
type input "d"
type input "crave"
click button "Search" at bounding box center [617, 330] width 141 height 25
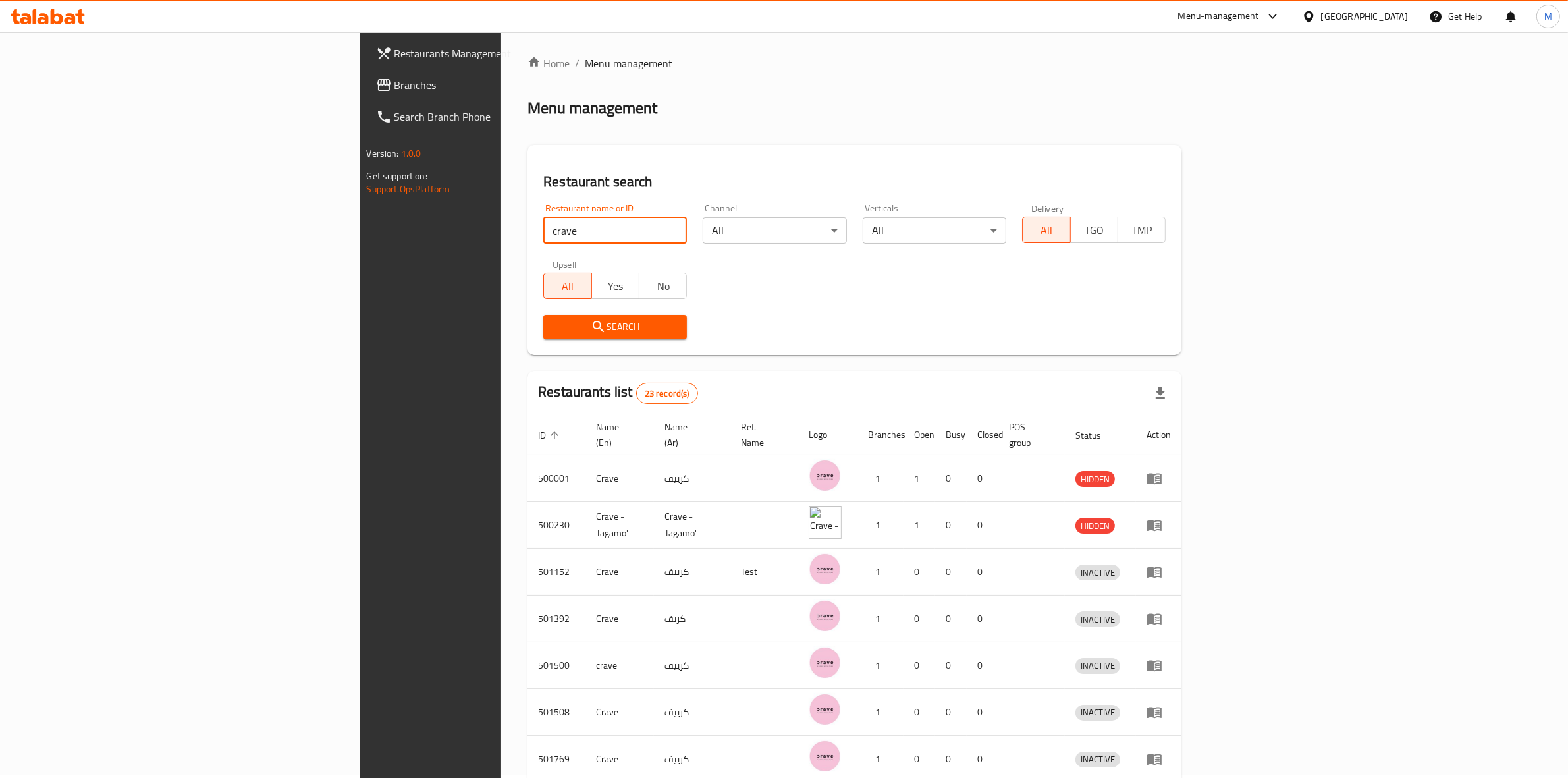
scroll to position [203, 0]
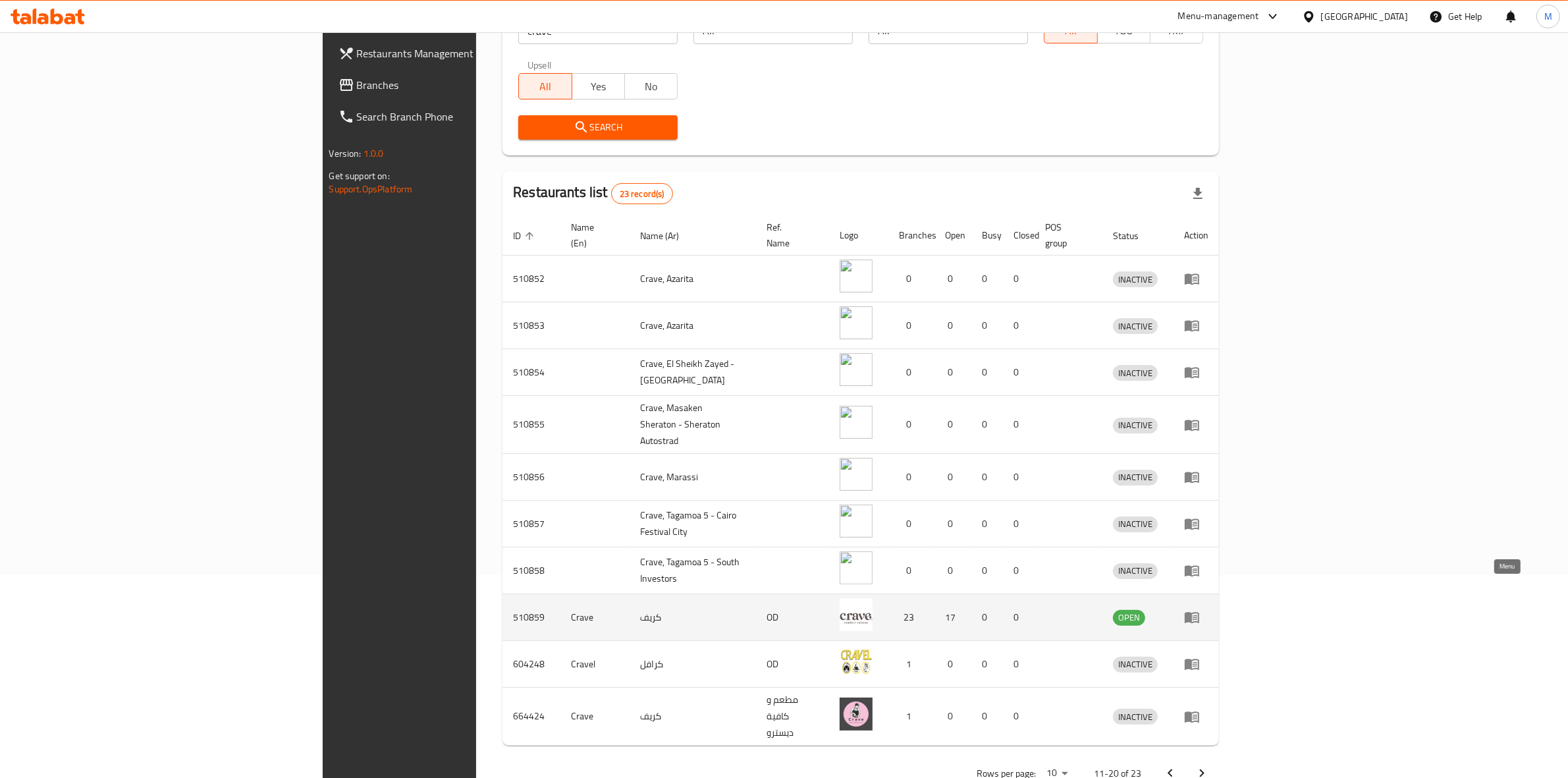
click at [1200, 609] on icon "enhanced table" at bounding box center [1191, 617] width 16 height 16
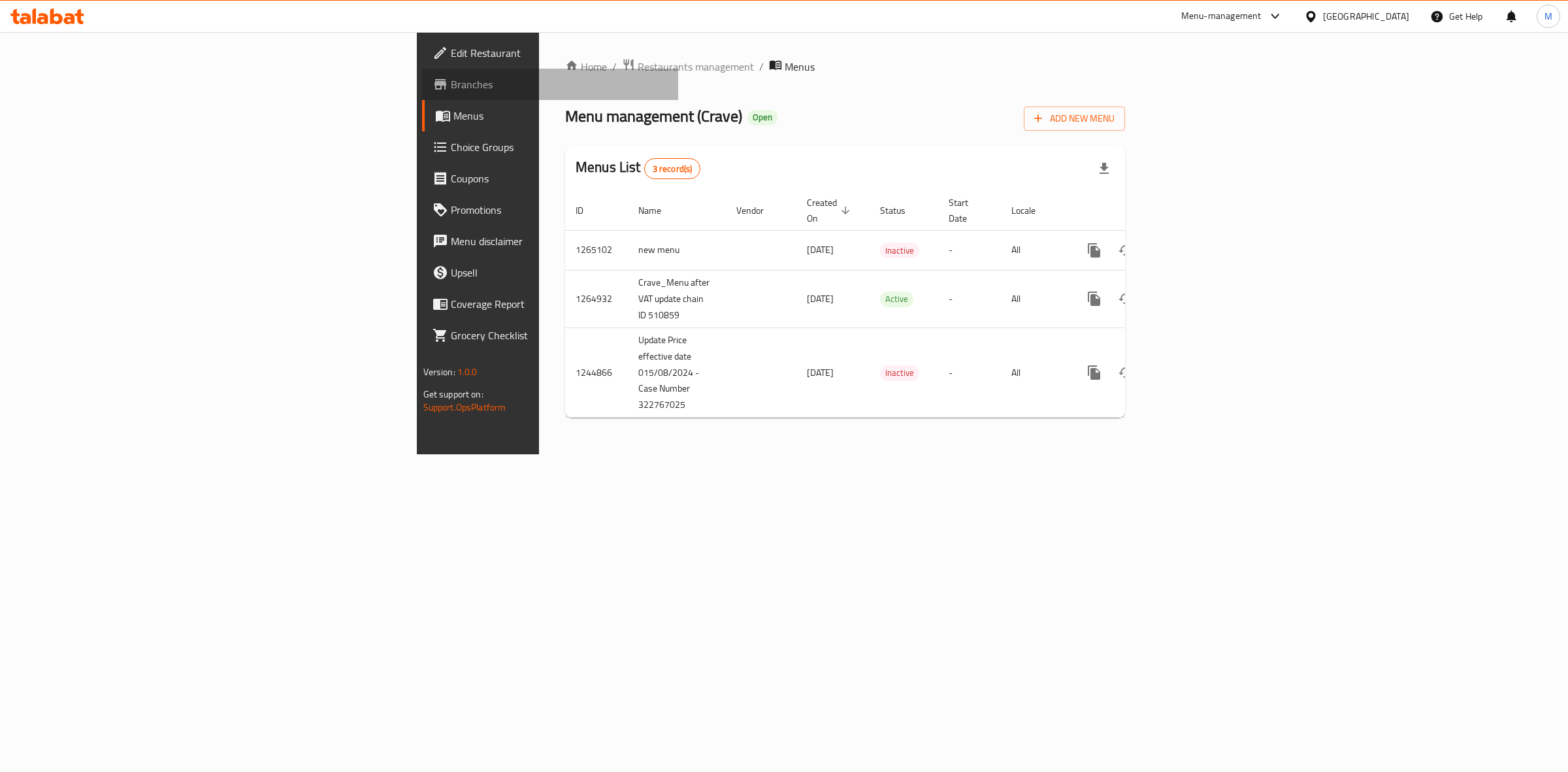
click at [451, 77] on span "Branches" at bounding box center [559, 84] width 217 height 16
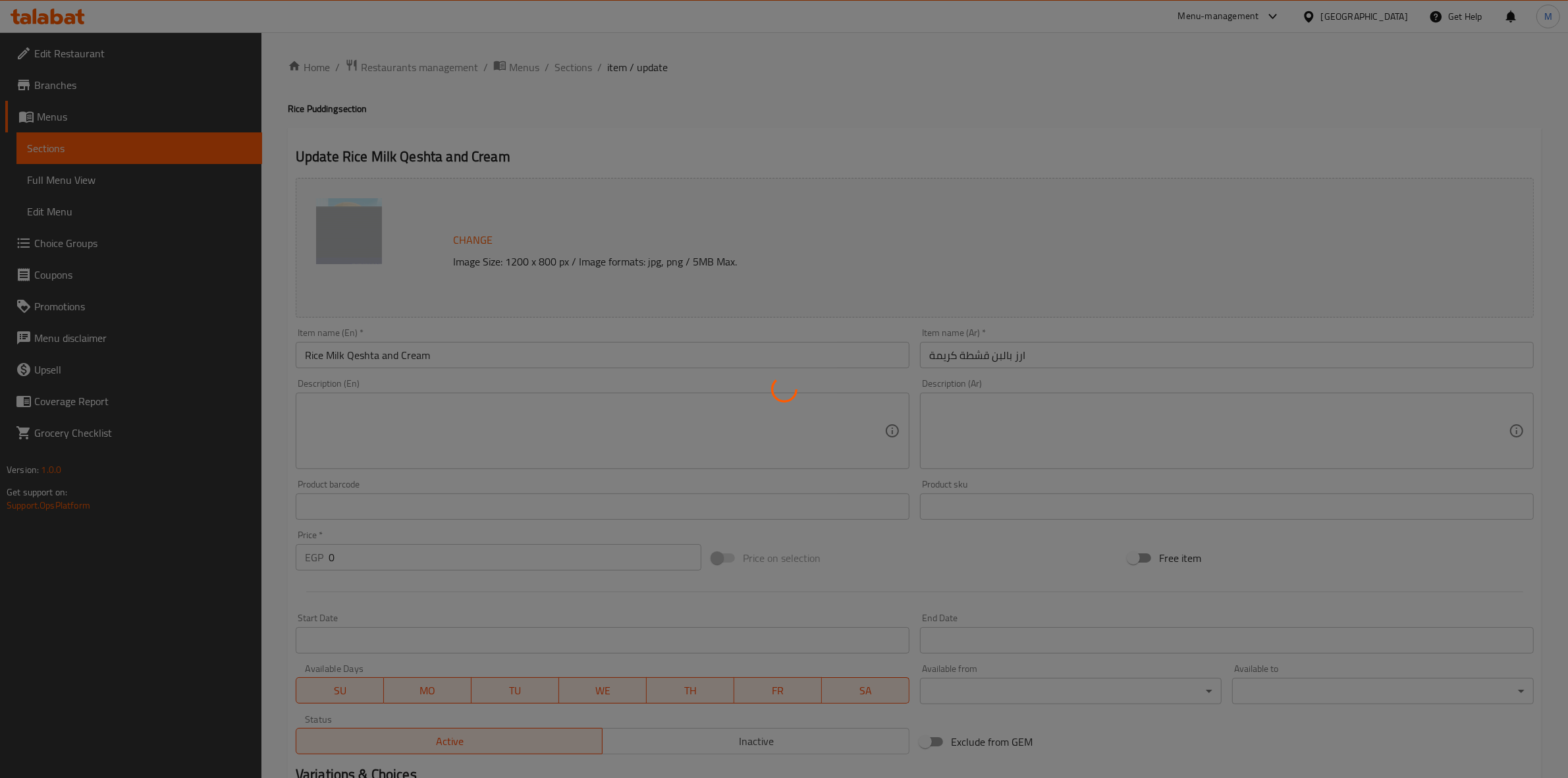
type input "الإضافات:"
type input "0"
type input "4"
type input "حجم ارز باللبن قشطة كريمة"
type input "1"
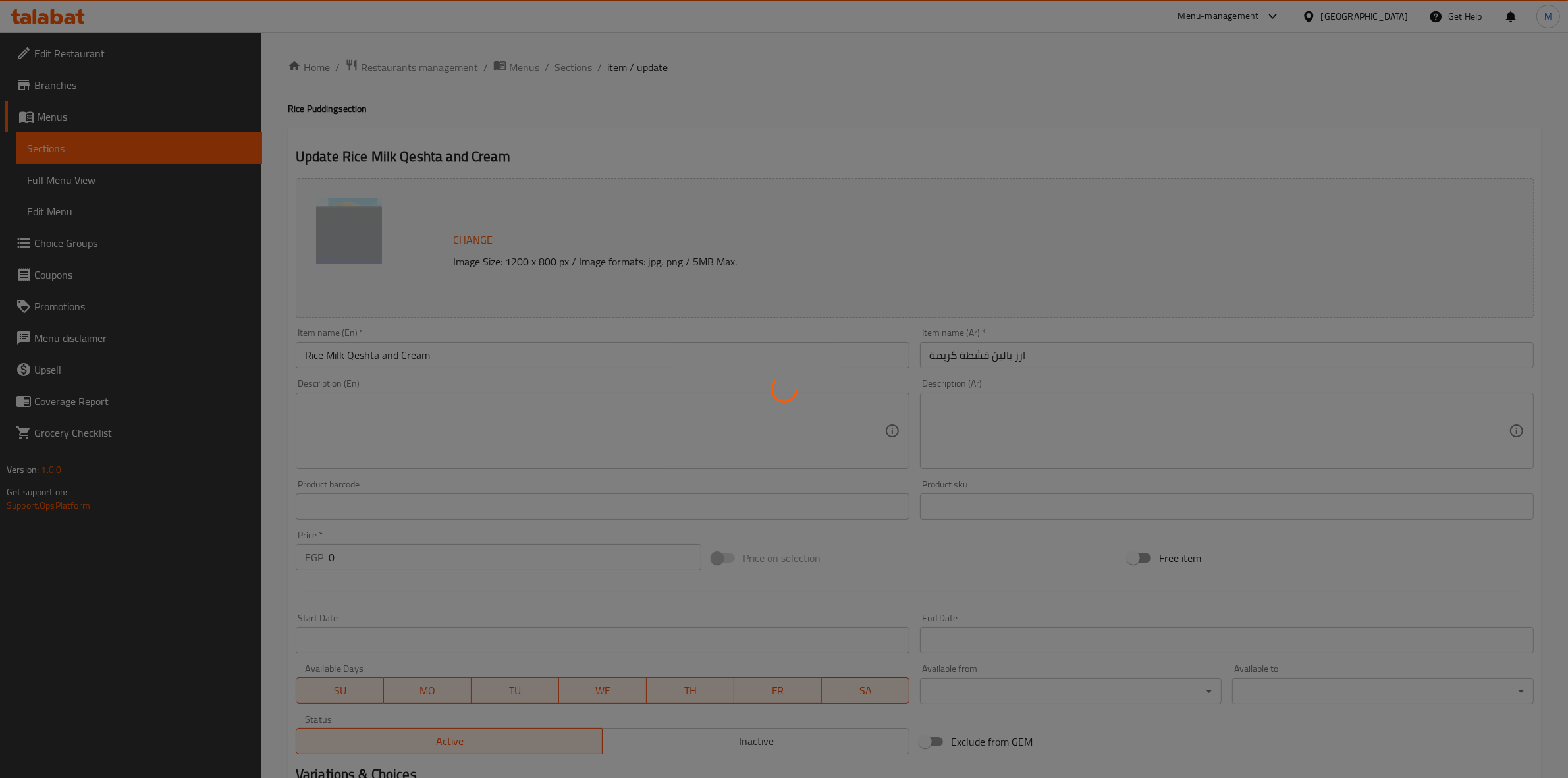
type input "1"
type input "إضافة أيس كريم:"
type input "0"
type input "5"
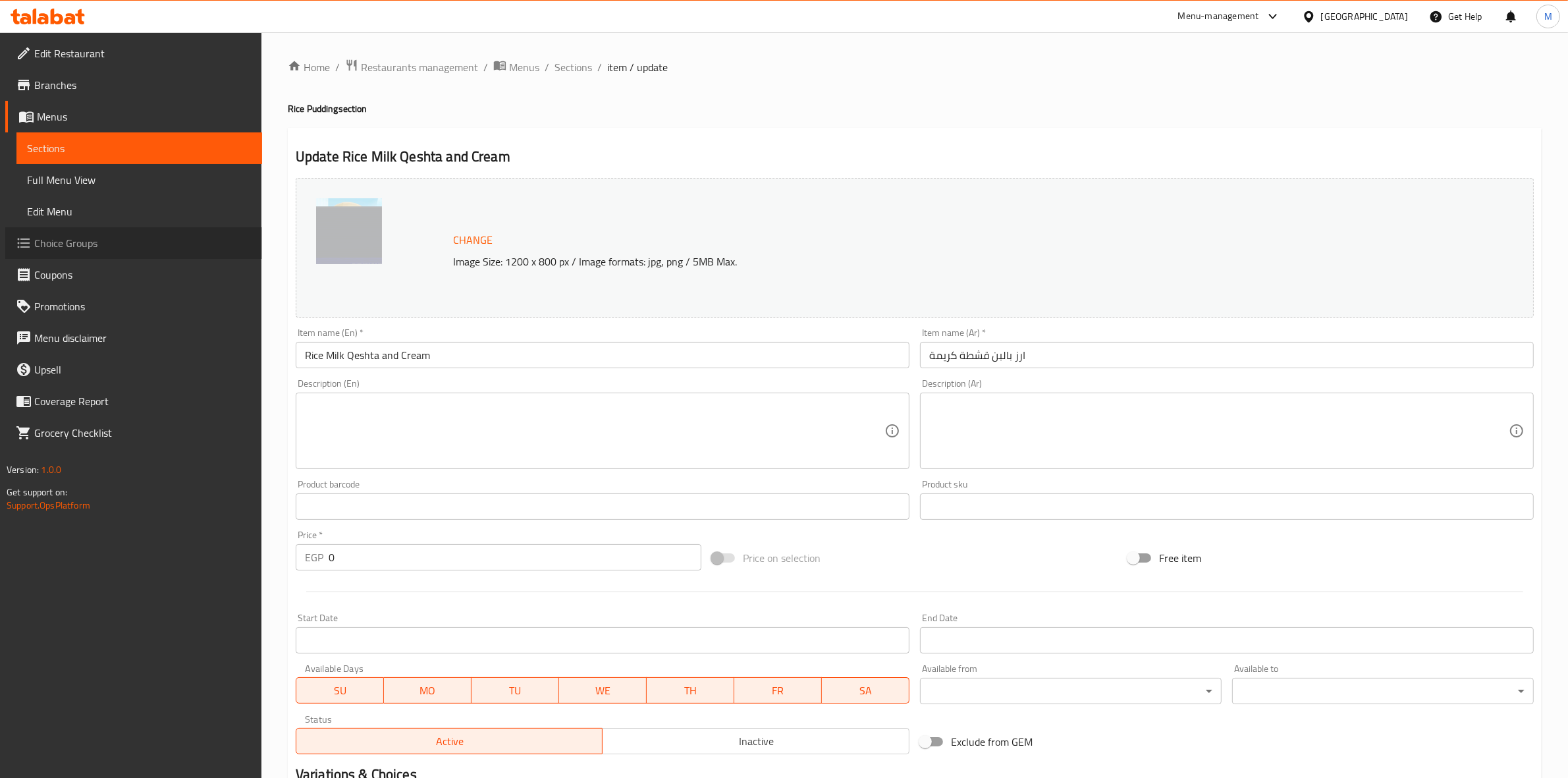
click at [70, 241] on span "Choice Groups" at bounding box center [143, 243] width 217 height 16
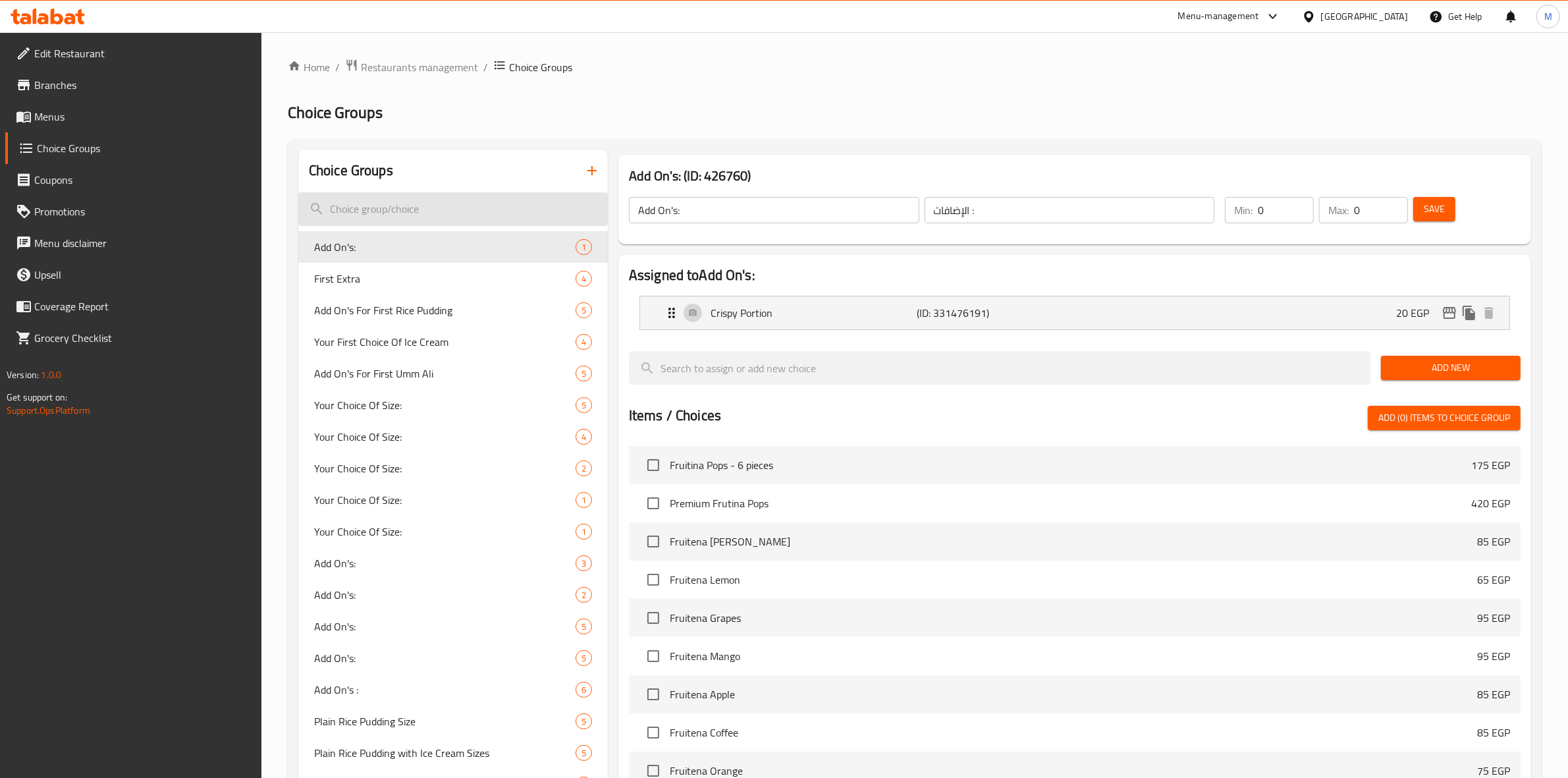
click at [483, 203] on input "search" at bounding box center [453, 209] width 309 height 34
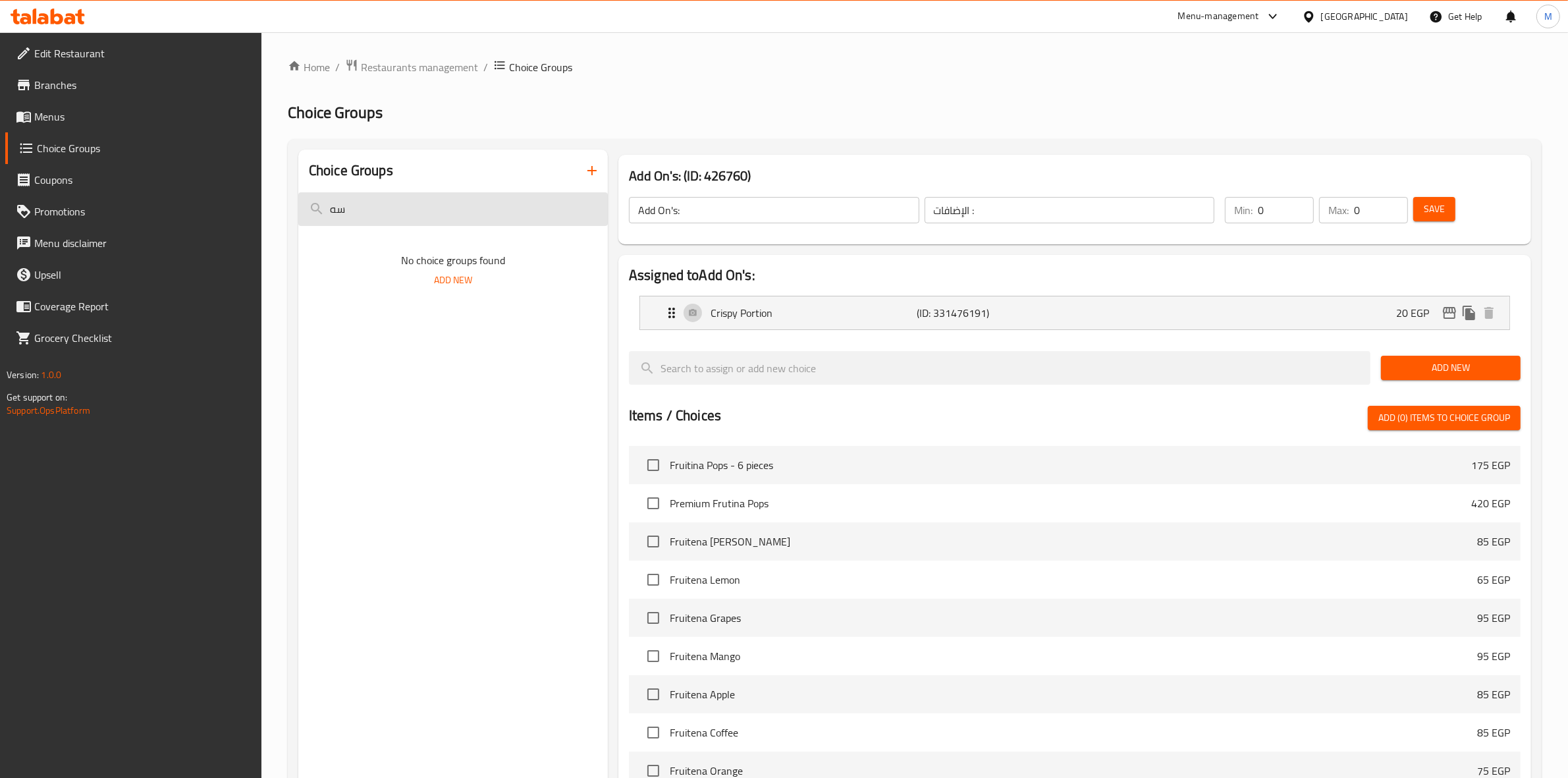
type input "س"
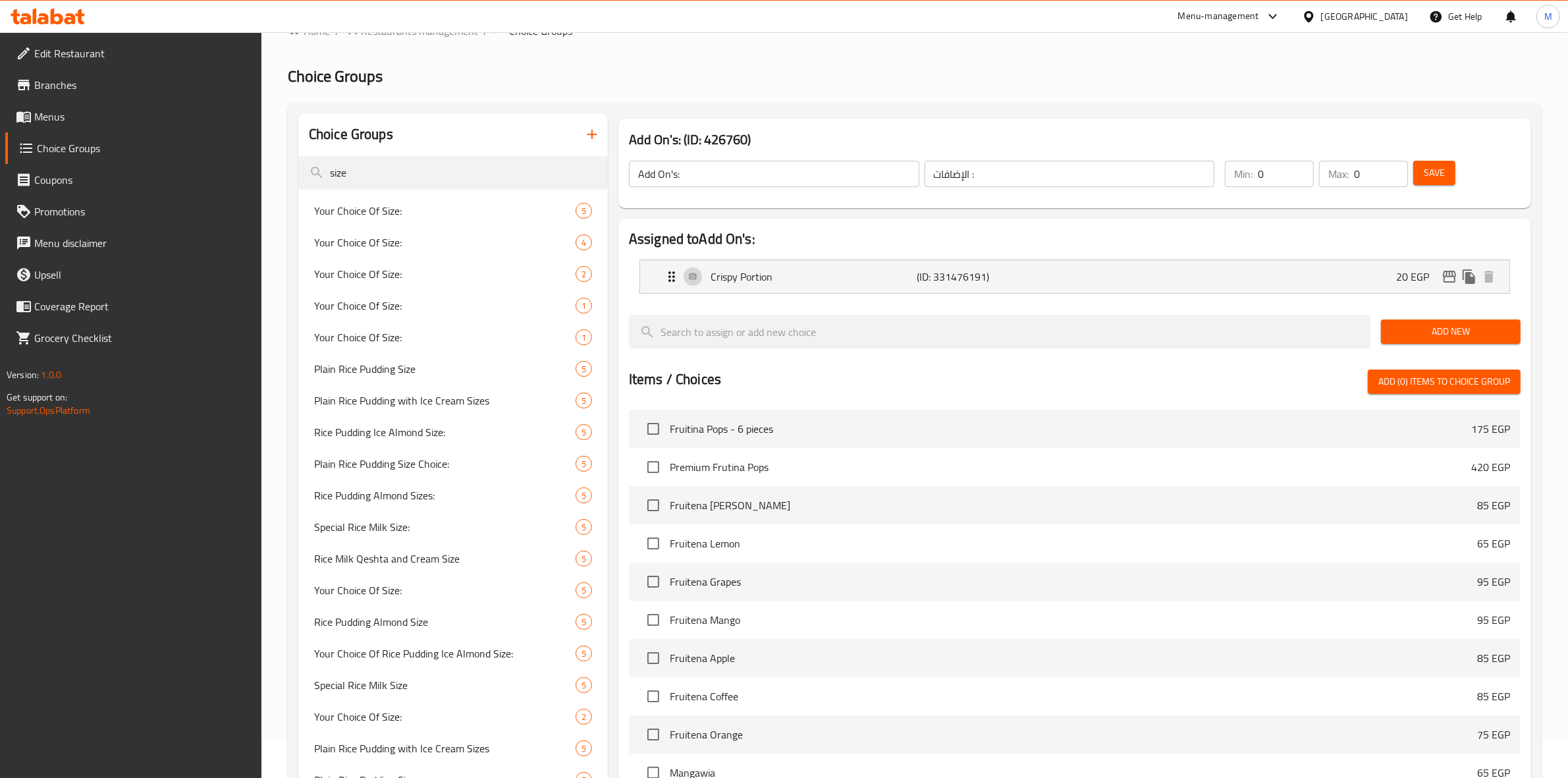
scroll to position [37, 0]
type input "size"
click at [407, 557] on span "Rice Milk Qeshta and Cream Size" at bounding box center [425, 558] width 222 height 16
type input "Rice Milk Qeshta and Cream Size"
type input "حجم ارز باللبن قشطة كريمة"
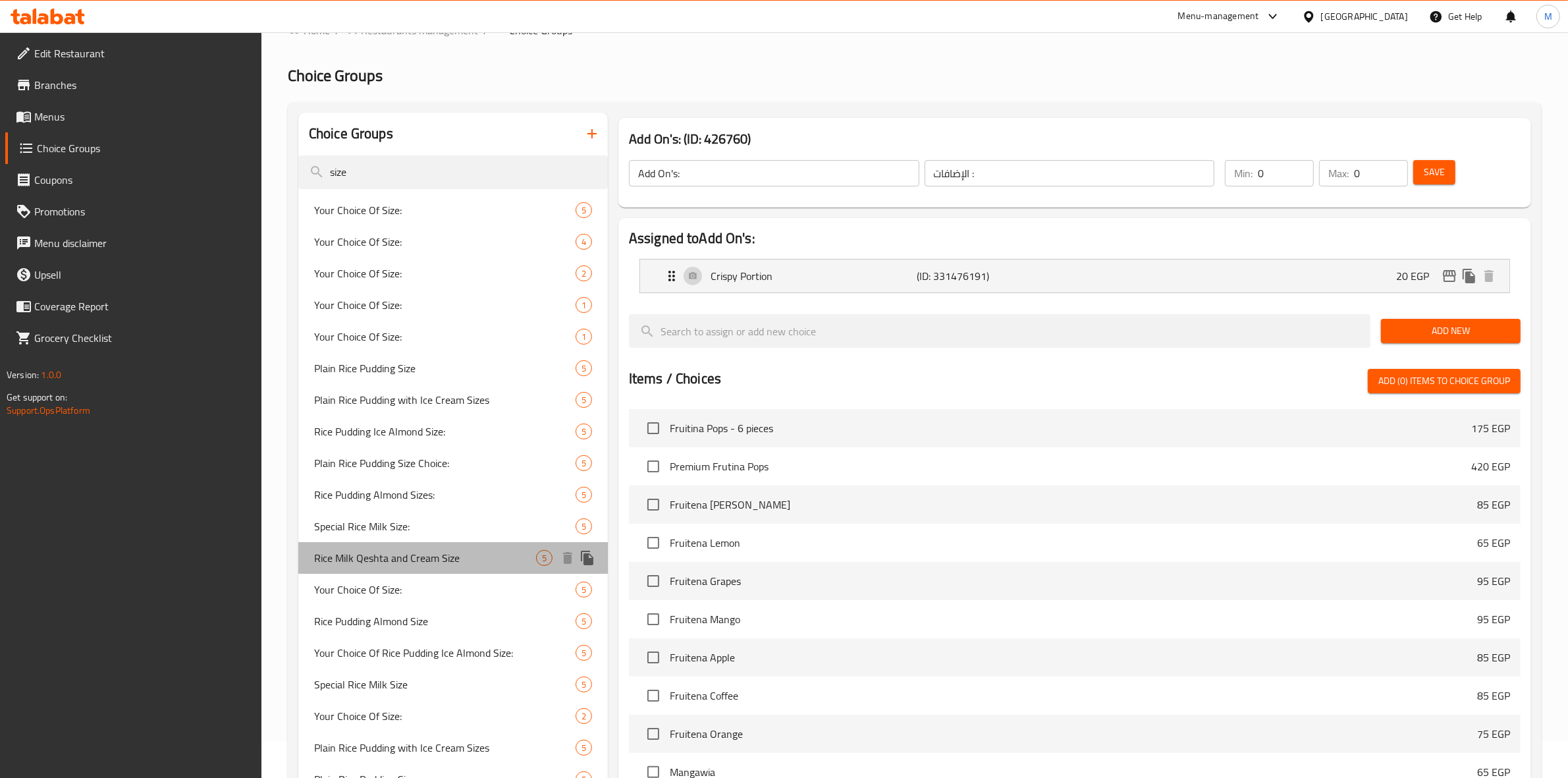
type input "1"
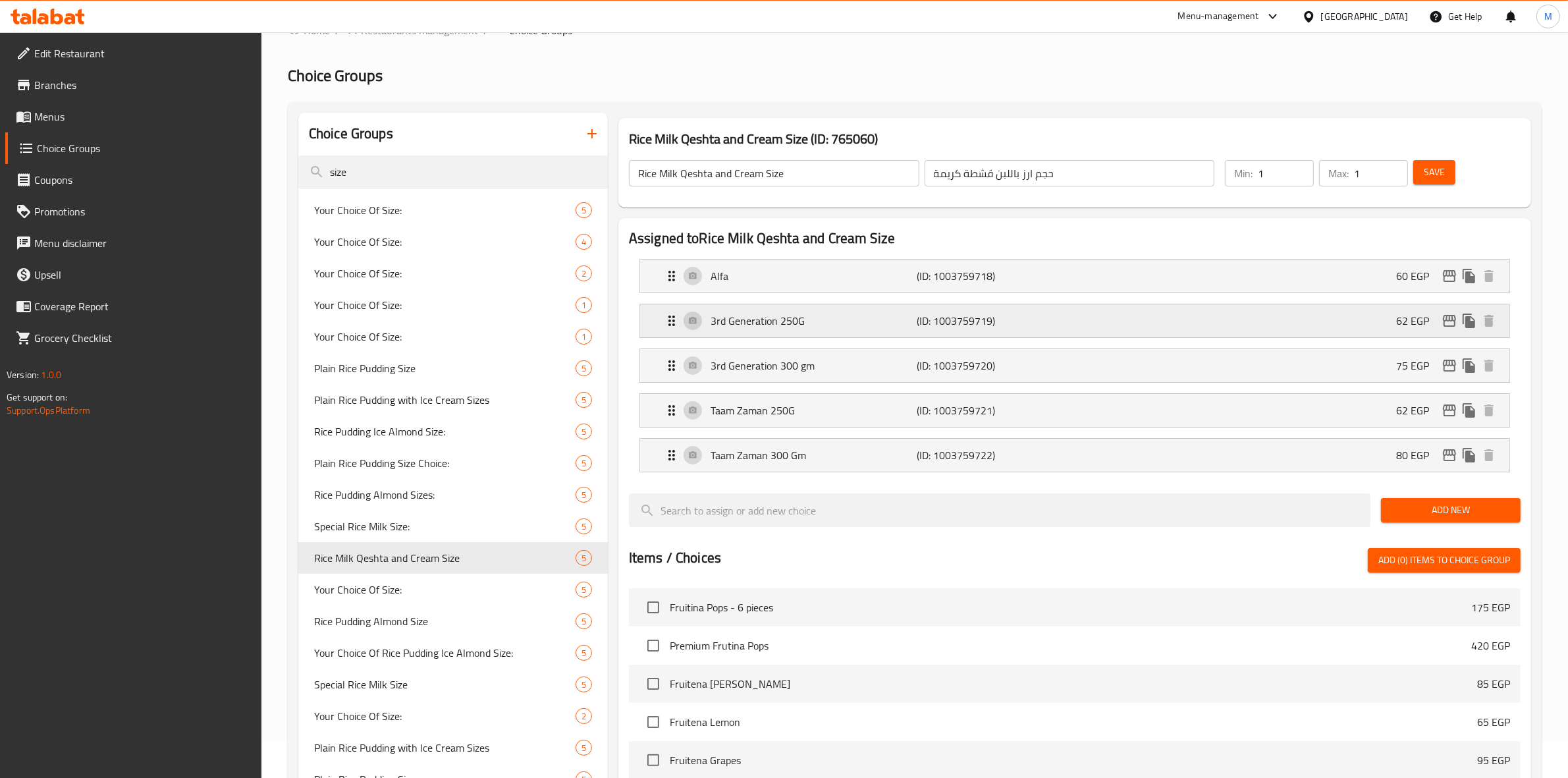
click at [1265, 328] on div "3rd Generation 250G (ID: 1003759719) 62 EGP" at bounding box center [1078, 321] width 830 height 33
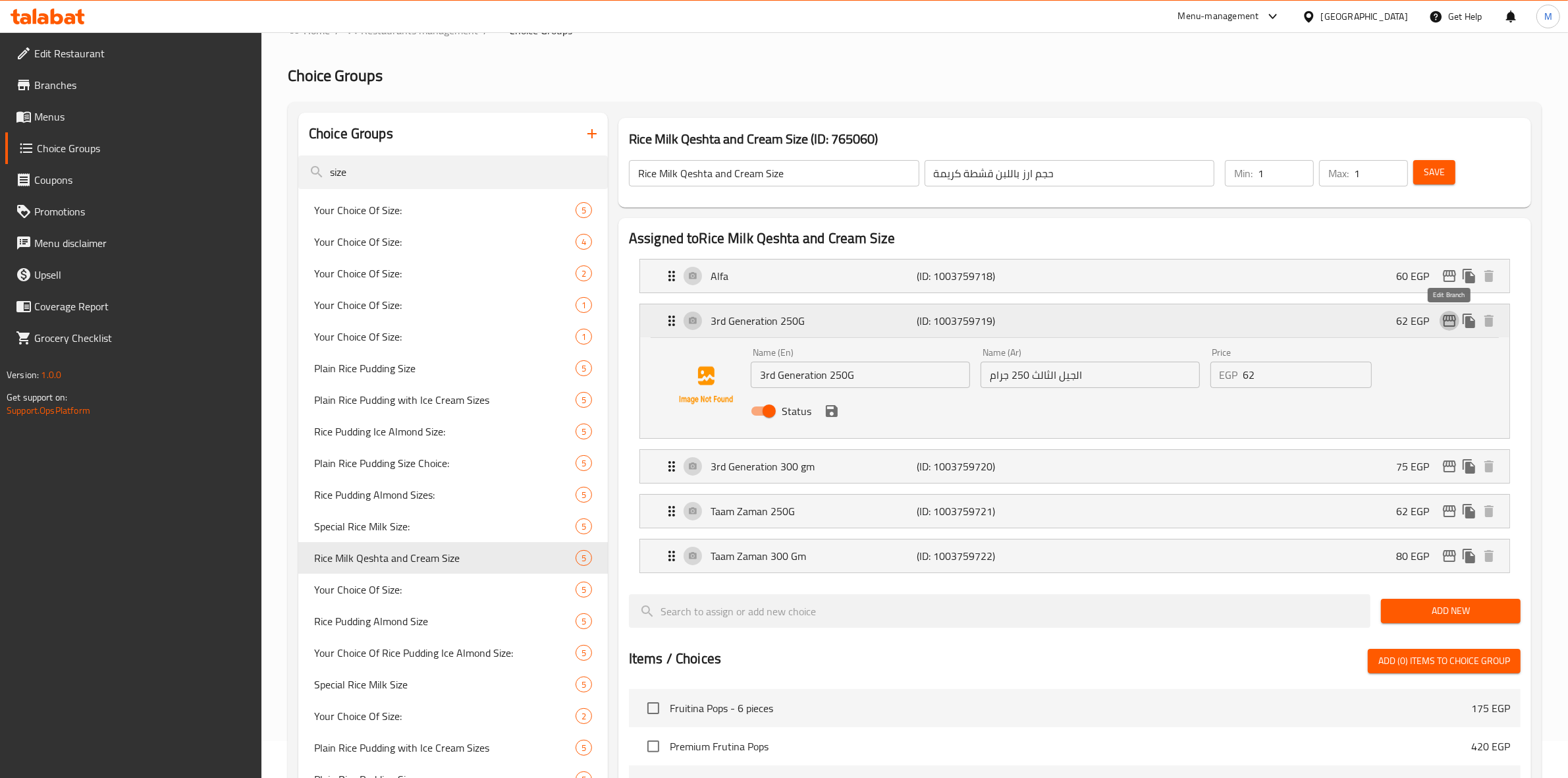
click at [1454, 321] on icon "edit" at bounding box center [1450, 321] width 13 height 12
click at [1108, 504] on div "Taam Zaman 250G (ID: 1003759721) 62 EGP" at bounding box center [1078, 511] width 830 height 33
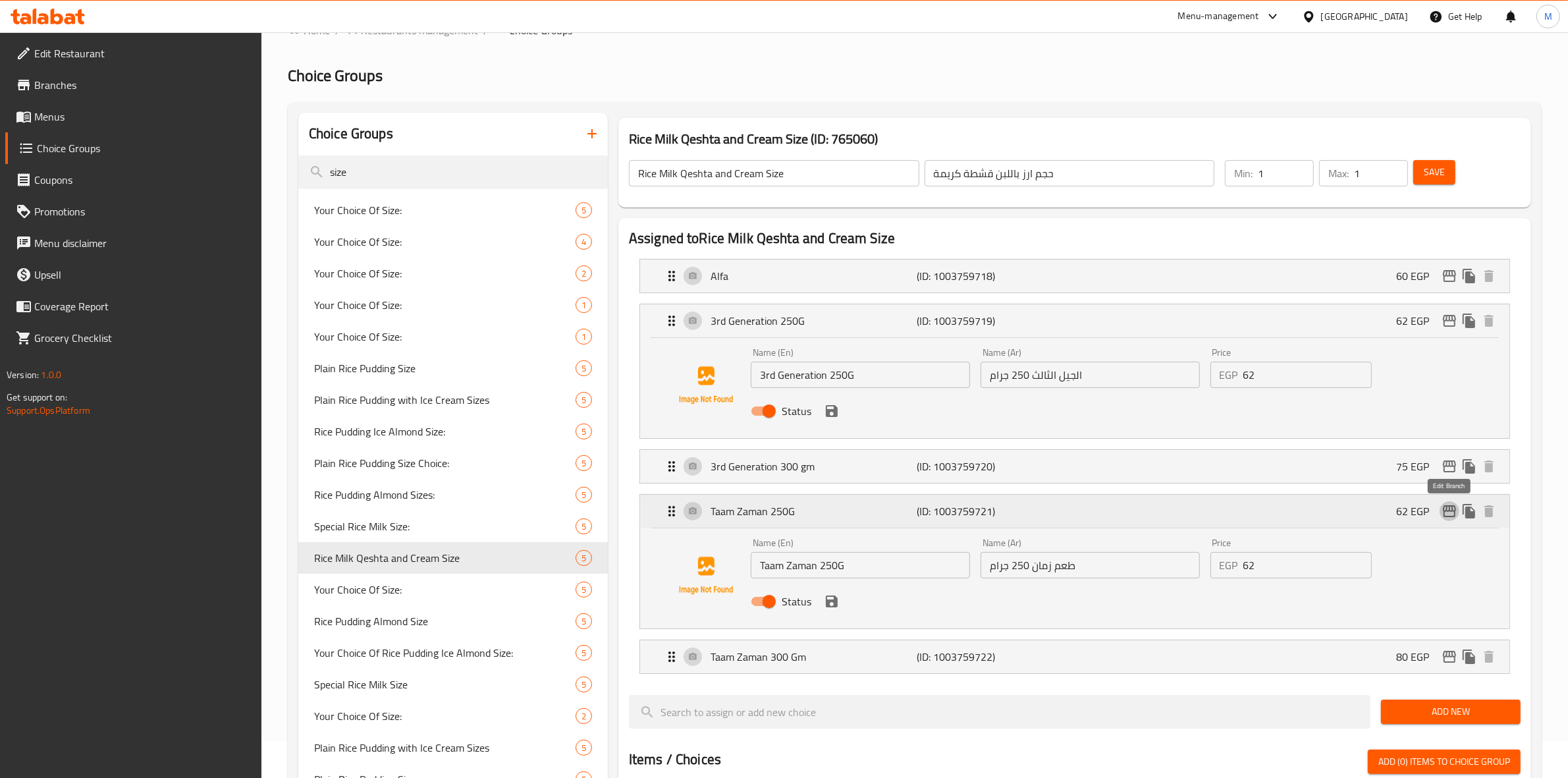
click at [1445, 517] on icon "edit" at bounding box center [1450, 511] width 13 height 12
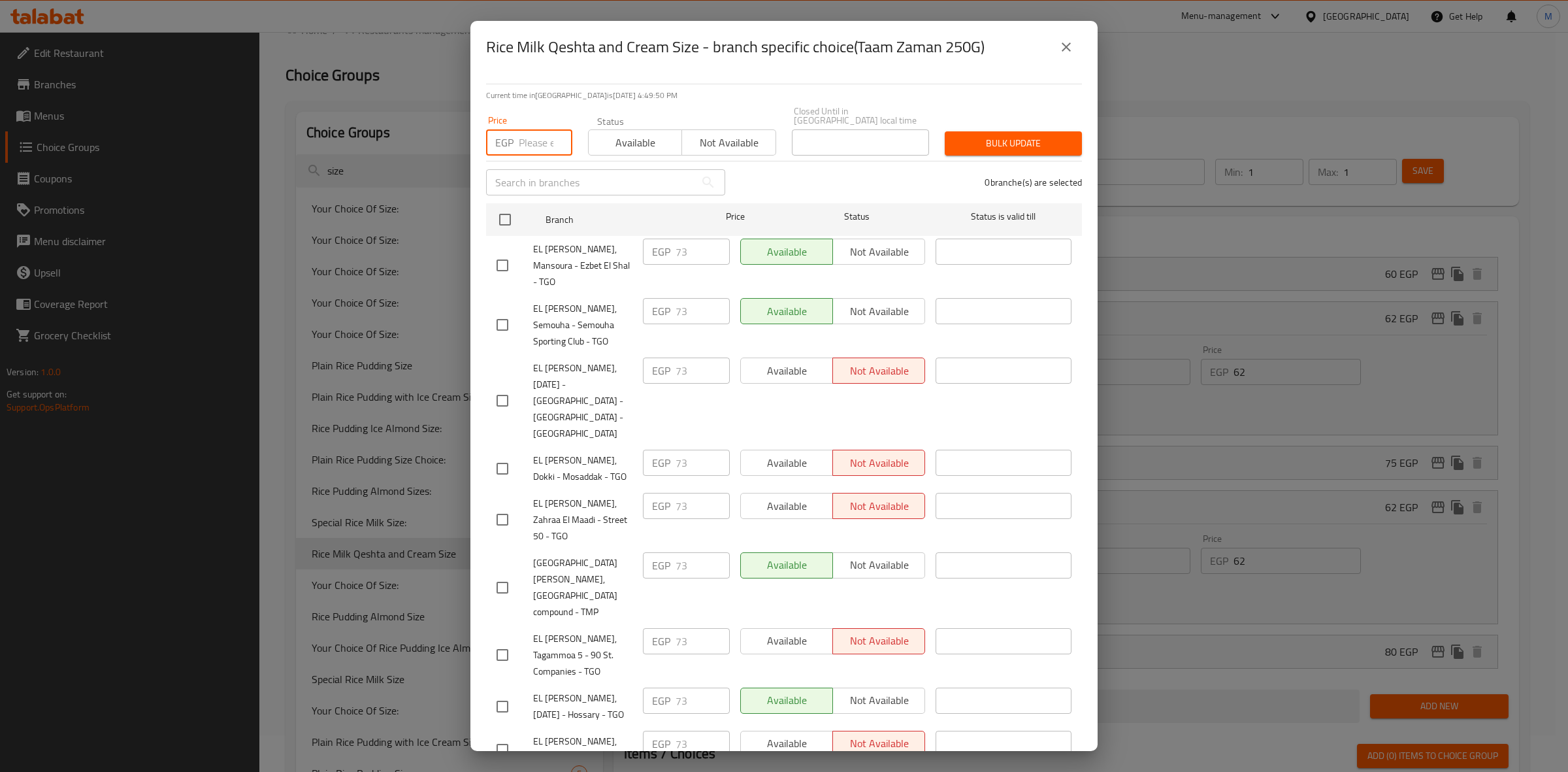
click at [532, 139] on input "number" at bounding box center [546, 142] width 53 height 26
type input "75"
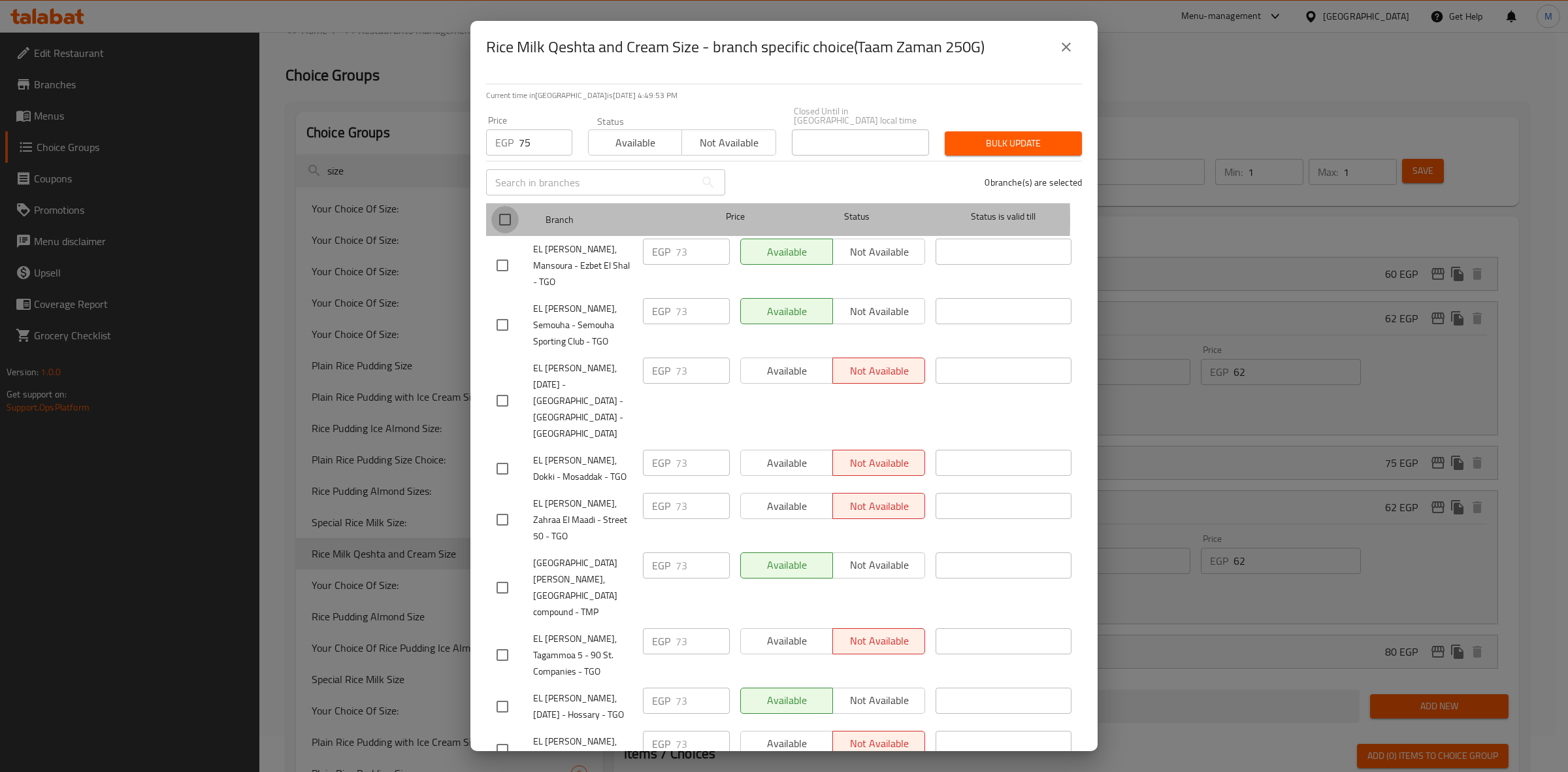
click at [501, 211] on input "checkbox" at bounding box center [505, 220] width 27 height 27
checkbox input "true"
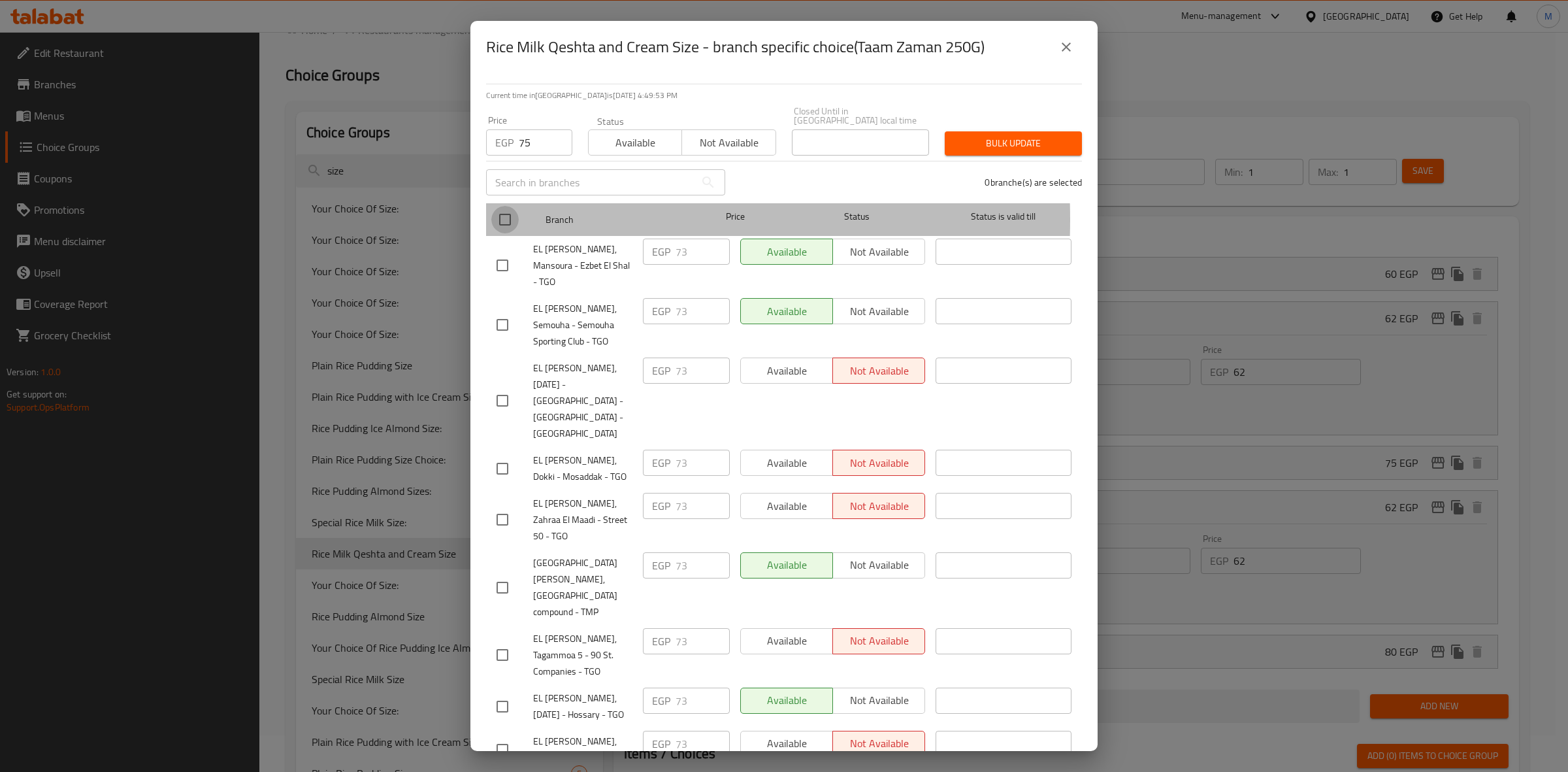
checkbox input "true"
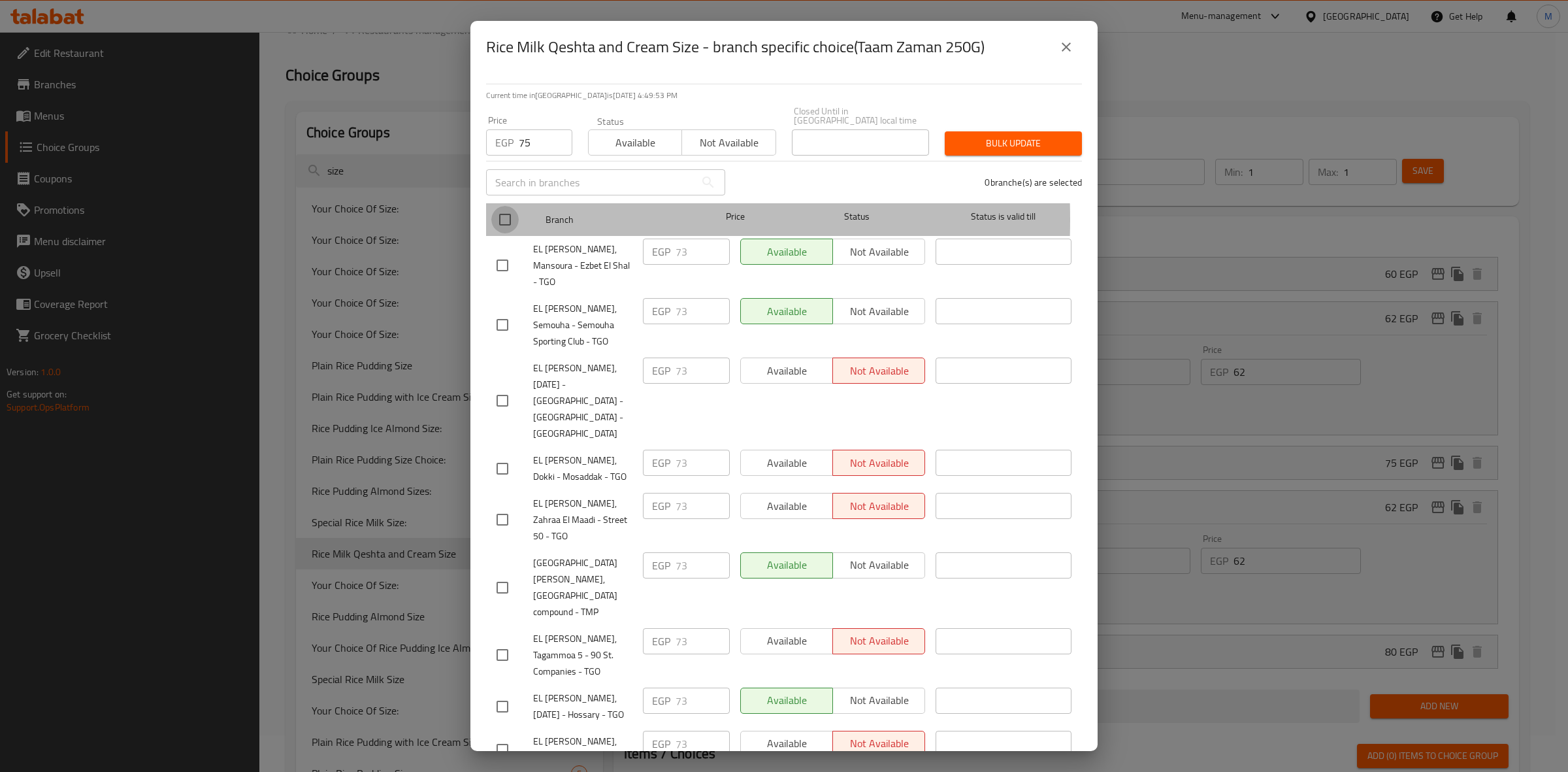
checkbox input "true"
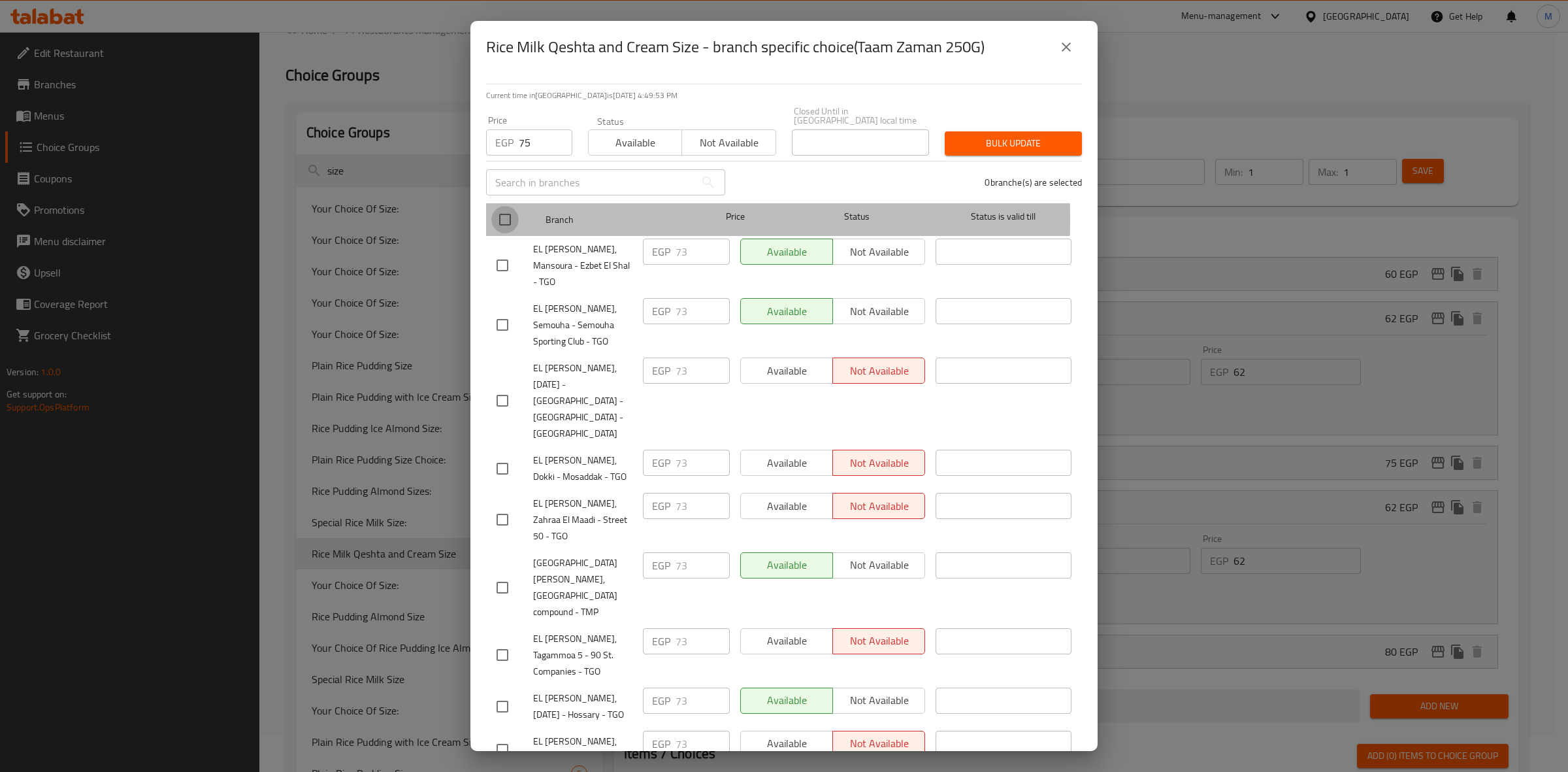
checkbox input "true"
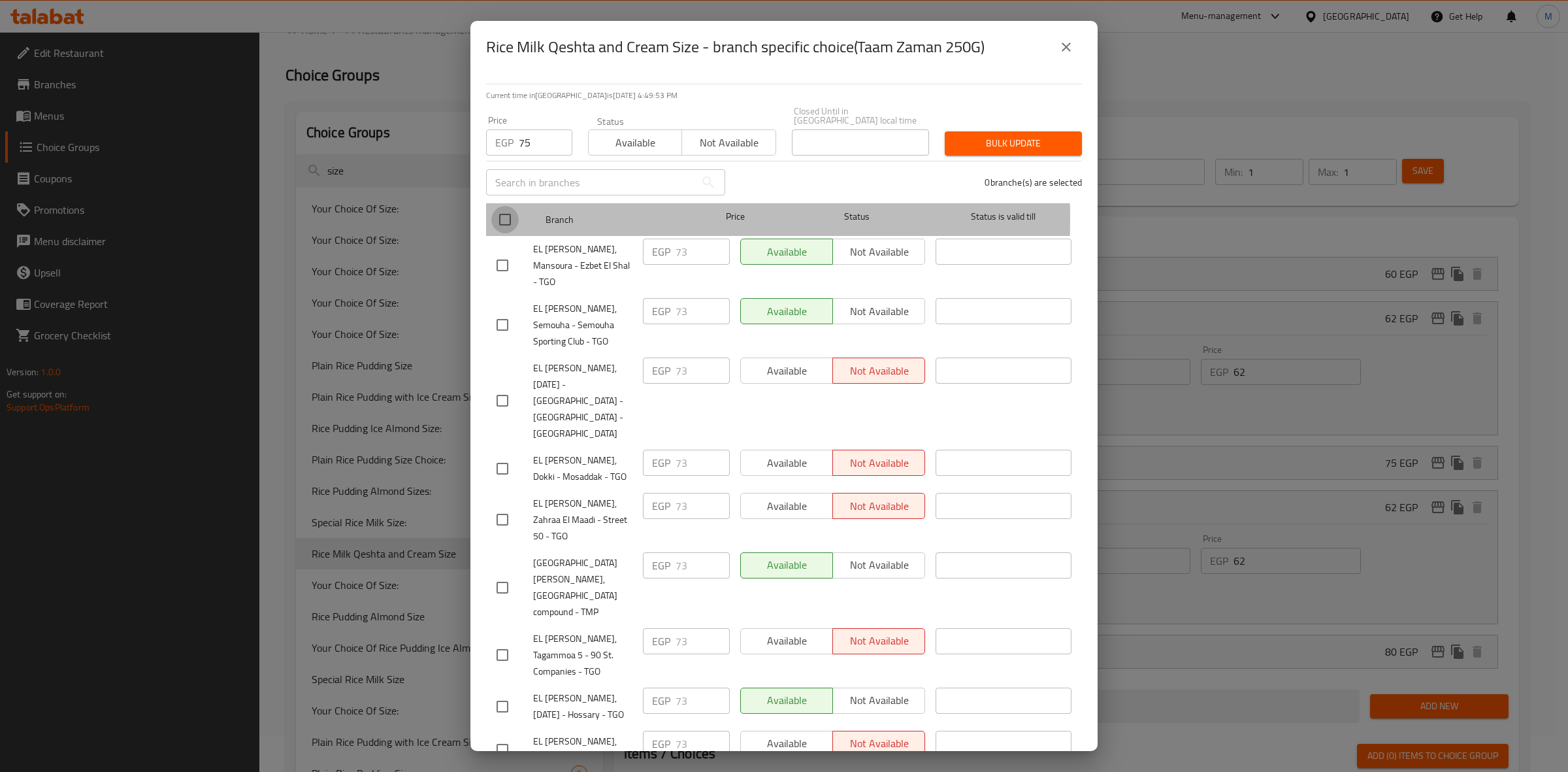
checkbox input "true"
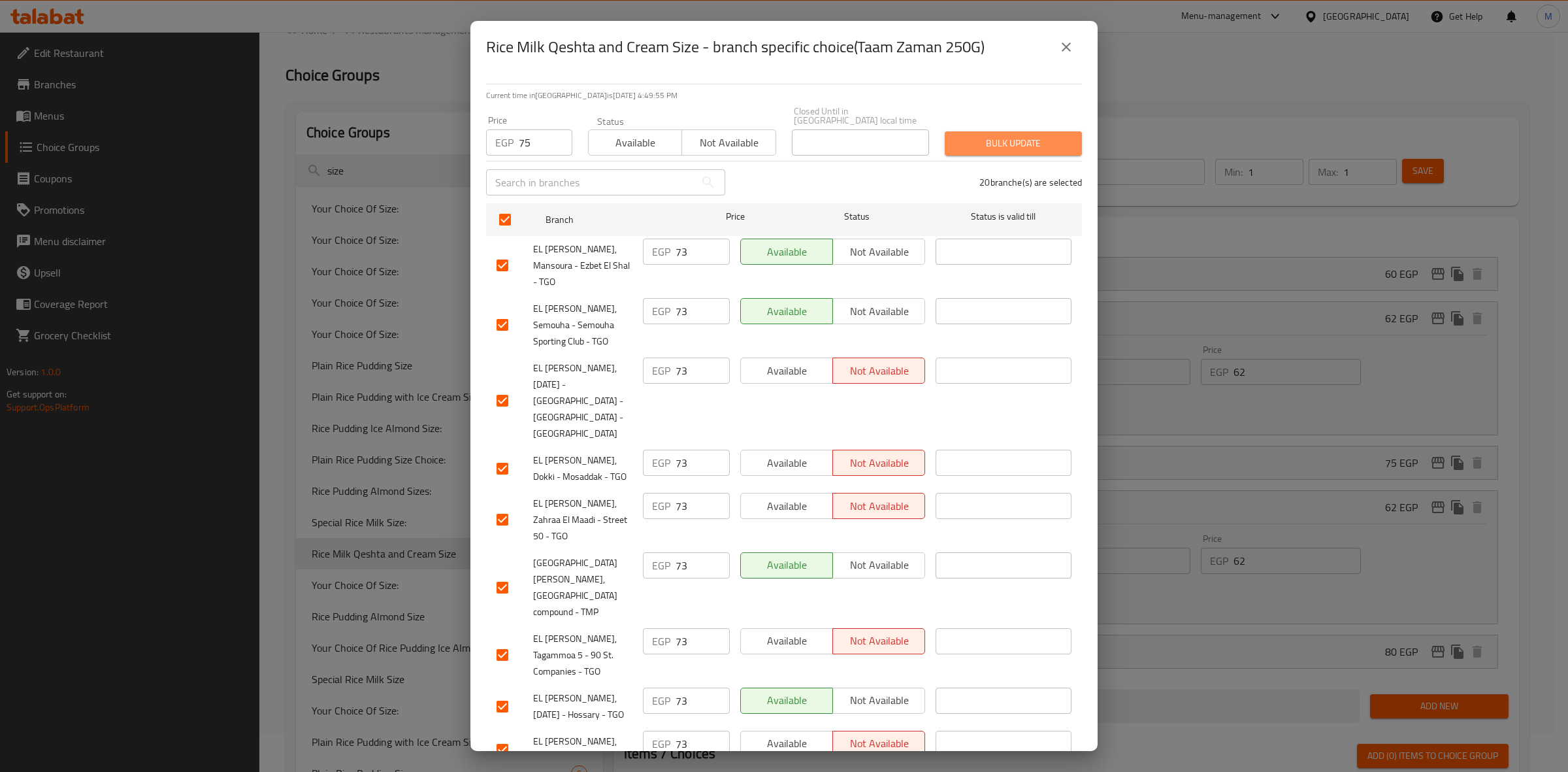
click at [1044, 135] on span "Bulk update" at bounding box center [1013, 143] width 116 height 16
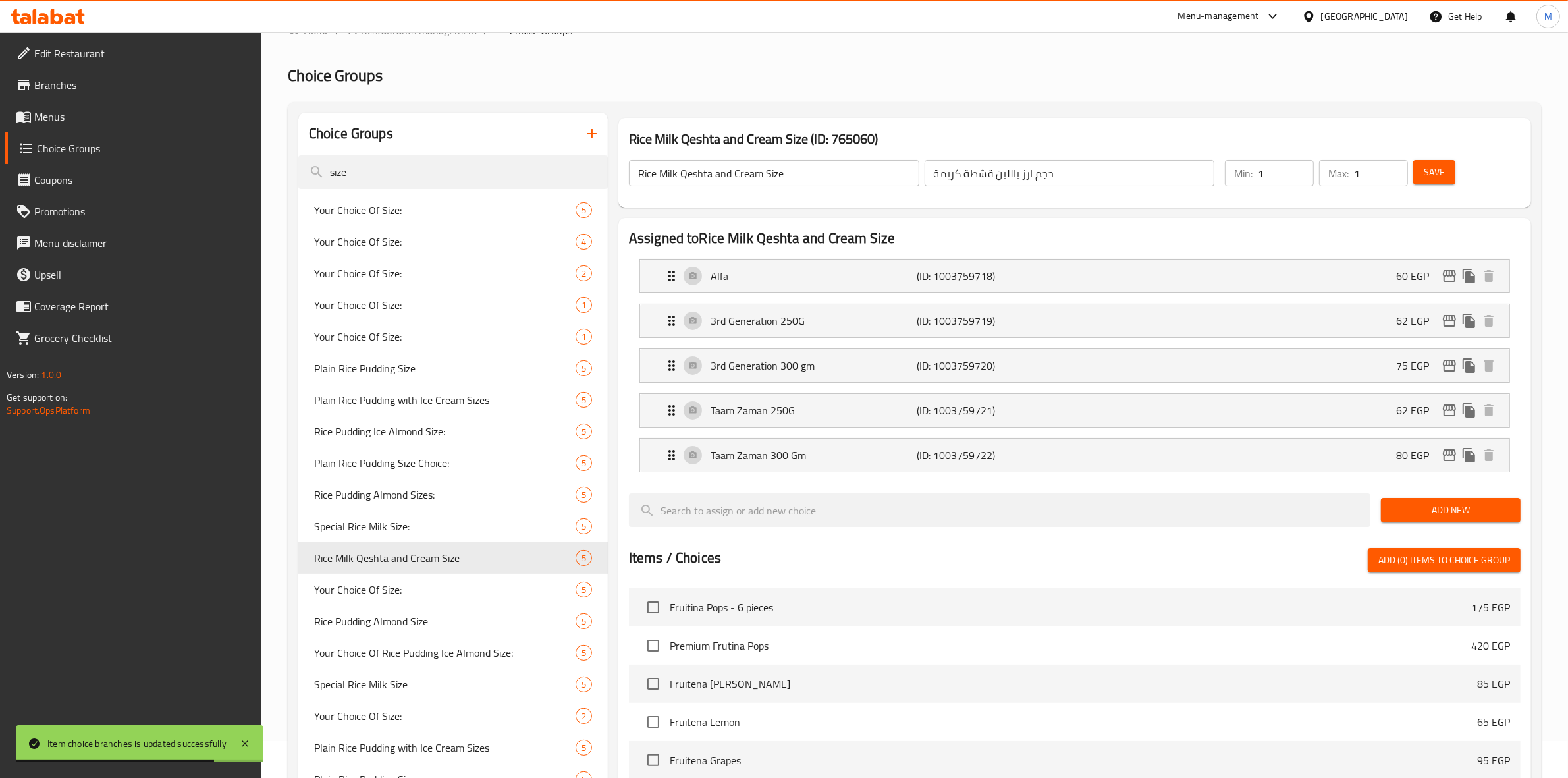
scroll to position [455, 0]
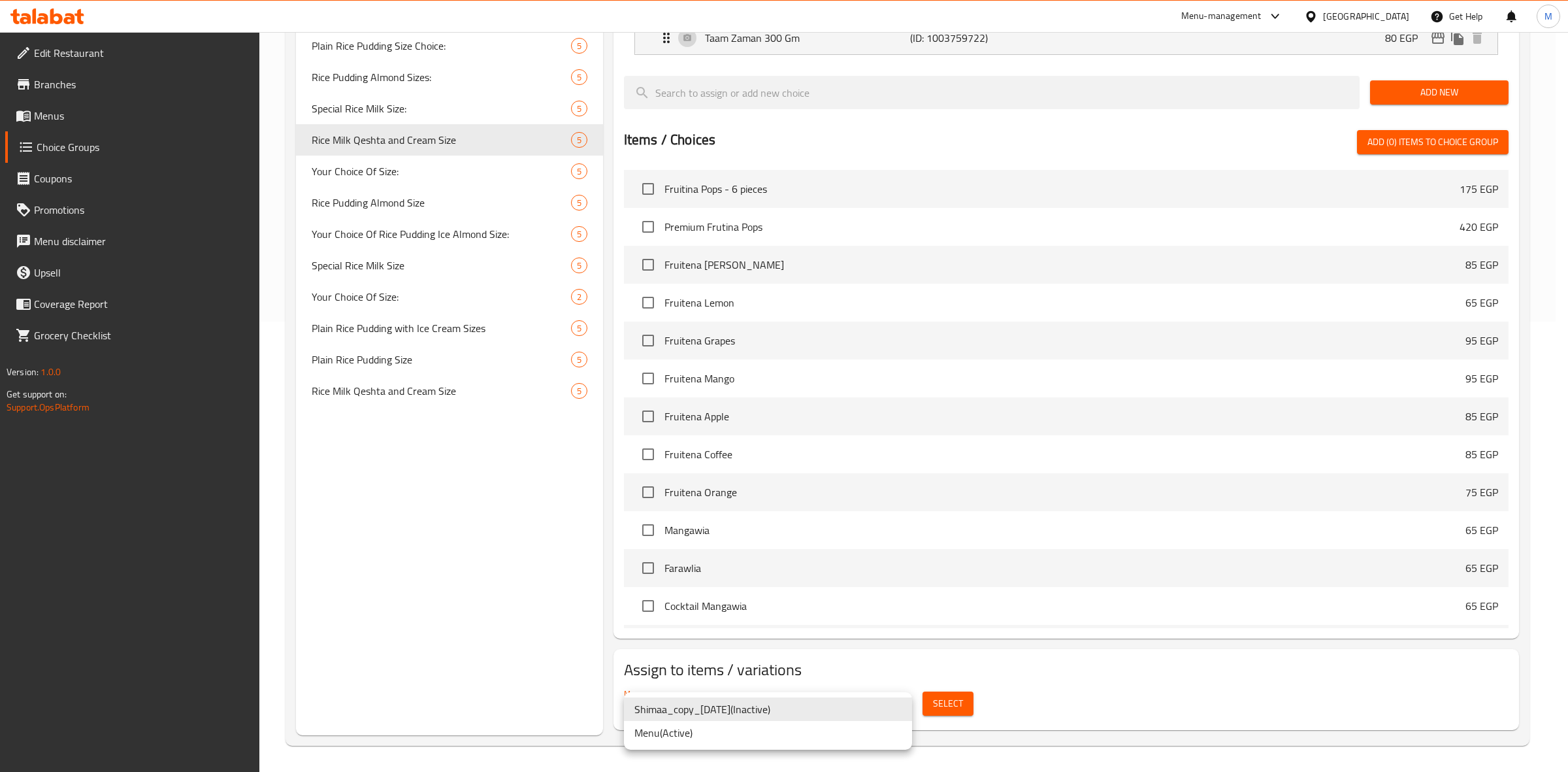
click at [836, 732] on li "Menu ( Active )" at bounding box center [767, 733] width 288 height 24
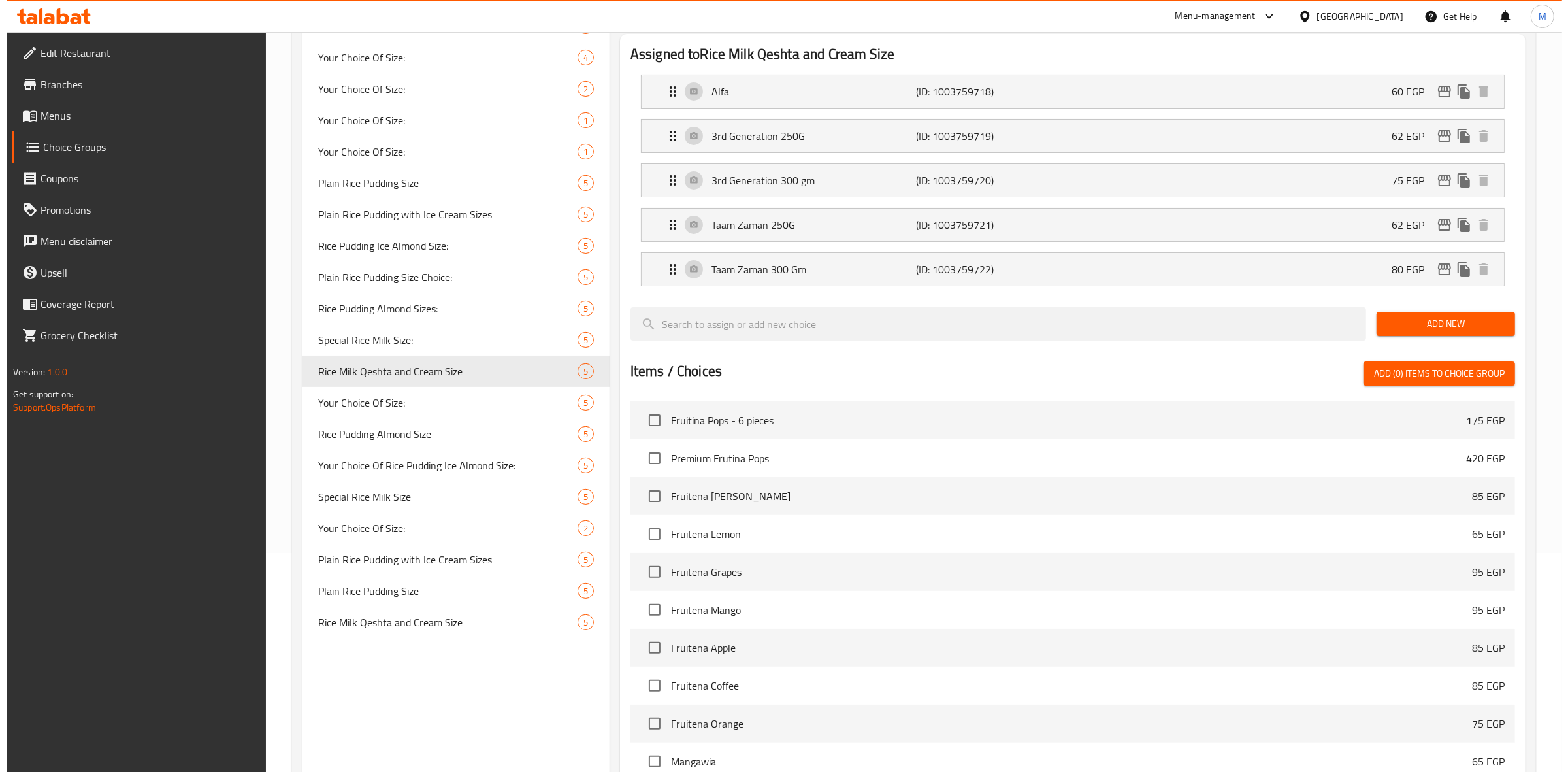
scroll to position [184, 0]
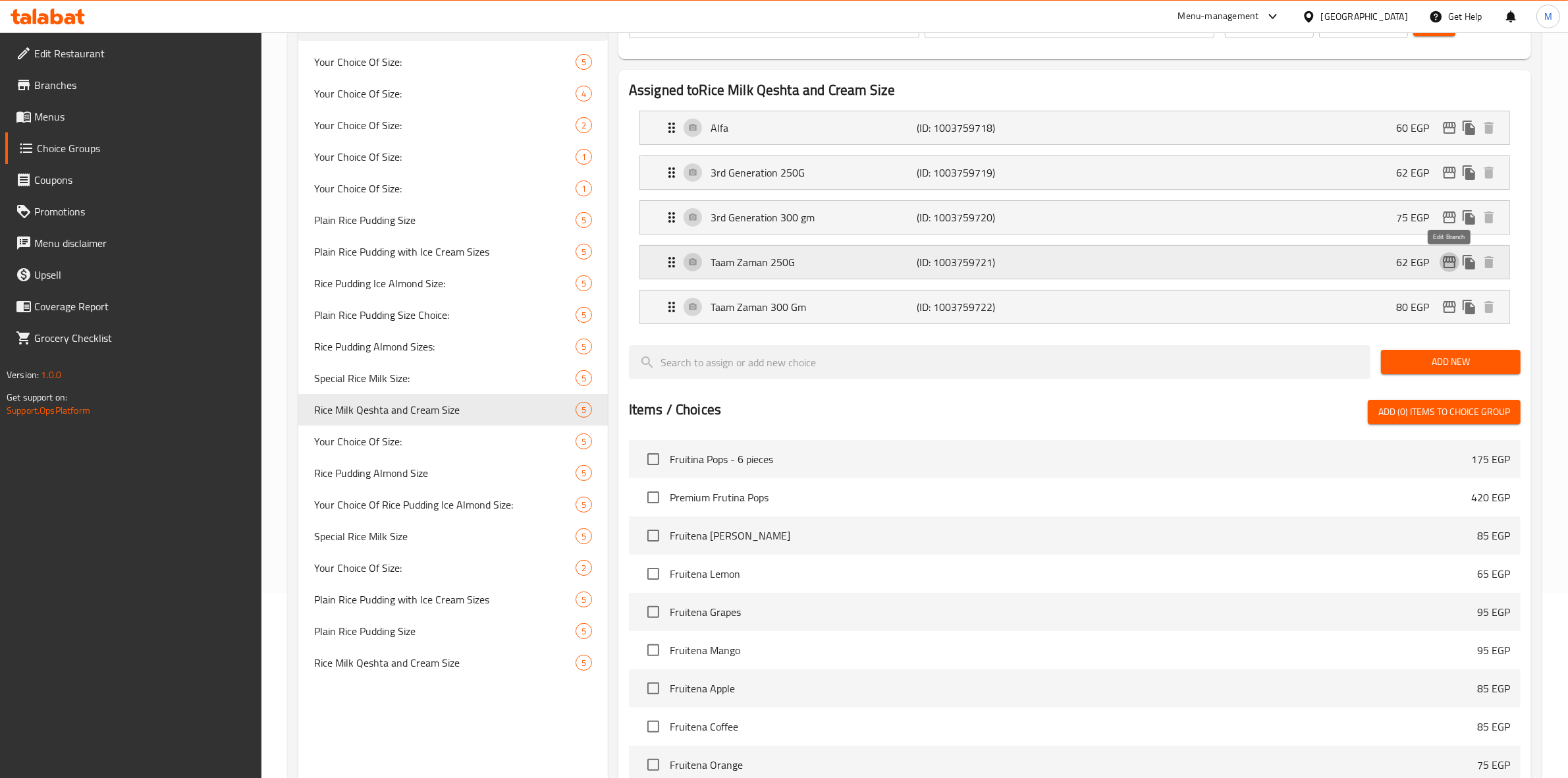
click at [1448, 268] on icon "edit" at bounding box center [1450, 262] width 13 height 12
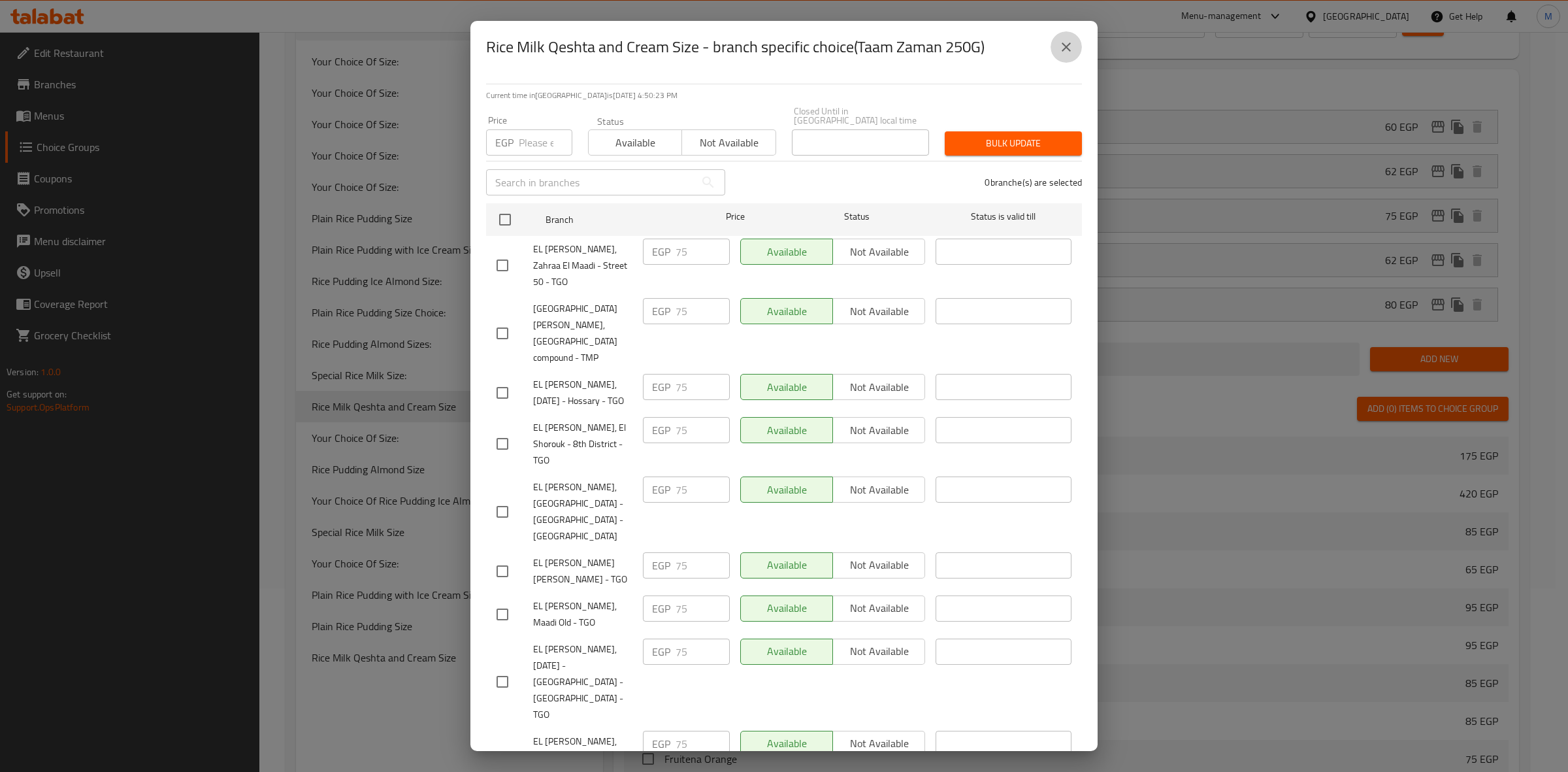
click at [1058, 44] on icon "close" at bounding box center [1065, 47] width 16 height 16
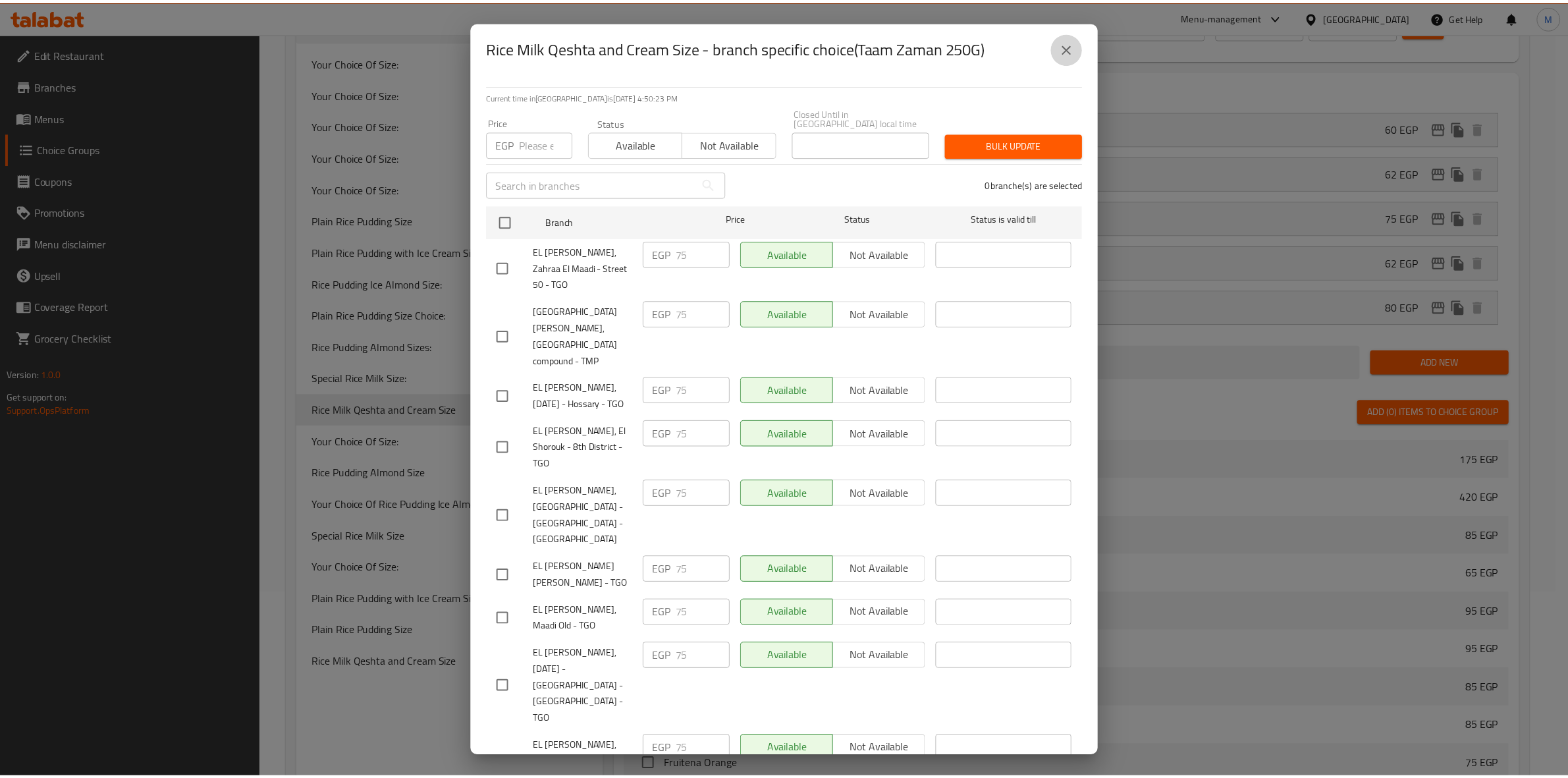
scroll to position [455, 0]
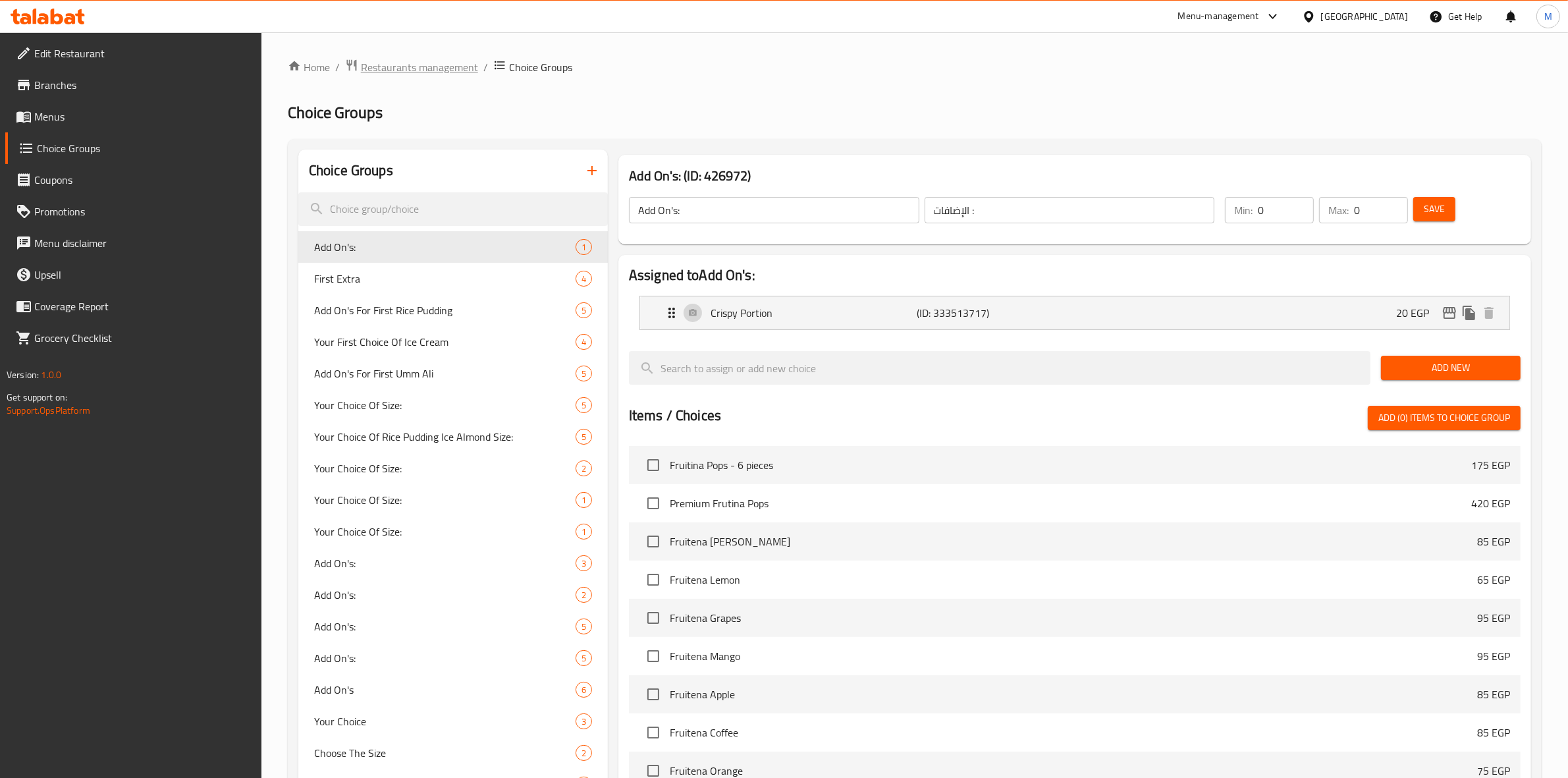
click at [424, 64] on span "Restaurants management" at bounding box center [419, 67] width 117 height 16
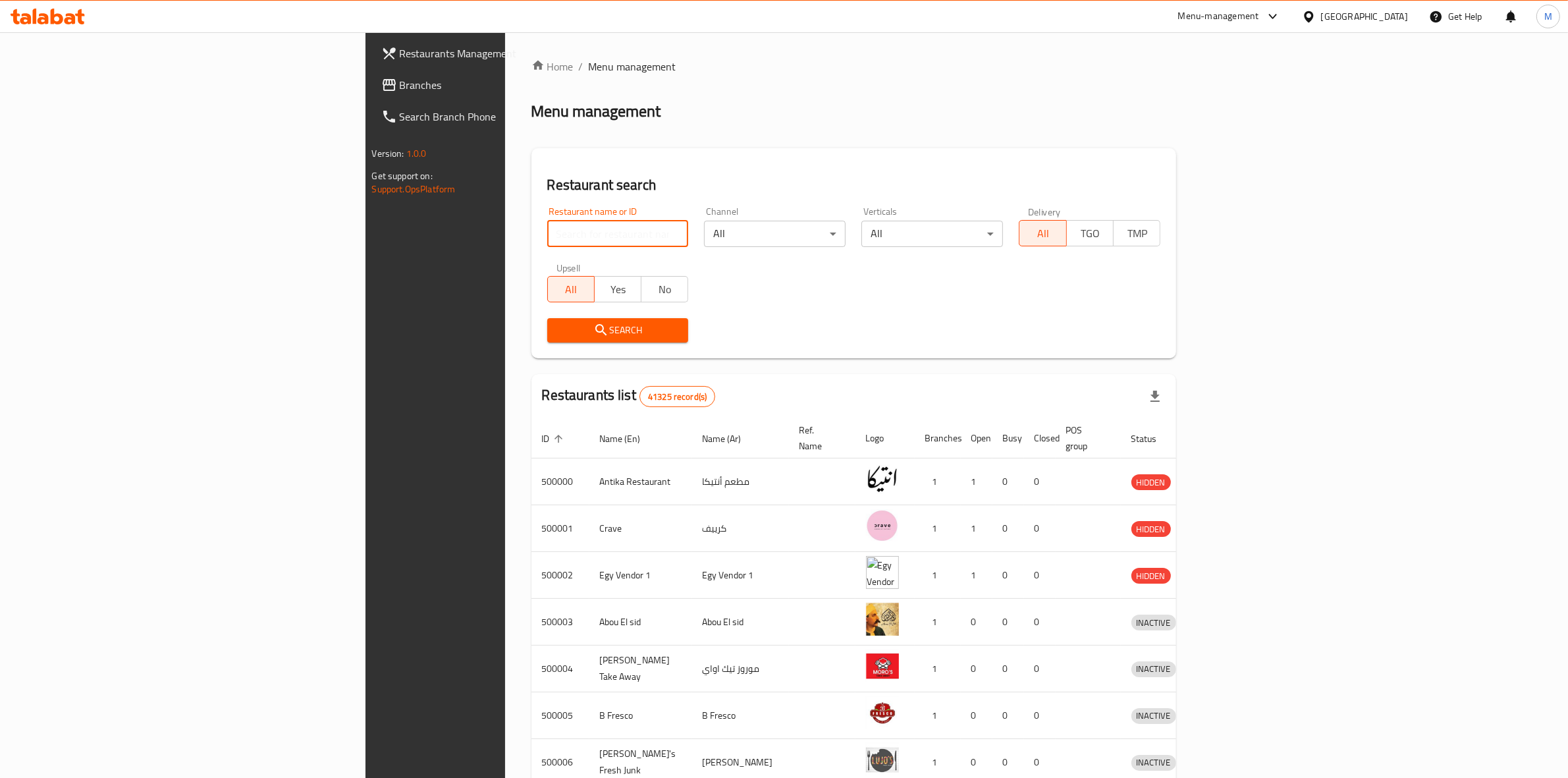
paste input "680094"
click at [547, 235] on input "680094" at bounding box center [617, 233] width 141 height 26
type input "680094"
click button "Search" at bounding box center [617, 330] width 141 height 25
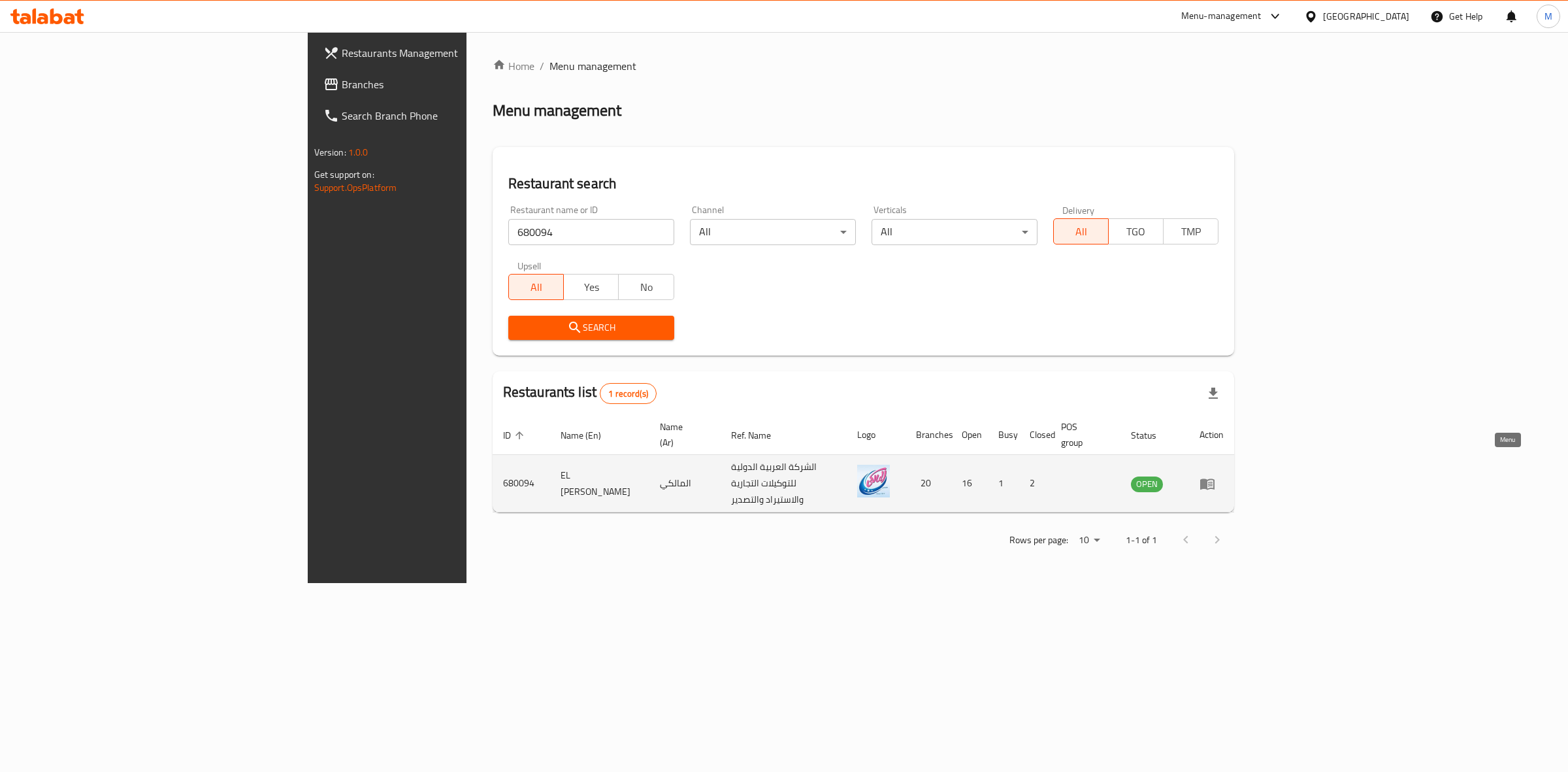
click at [1215, 475] on icon "enhanced table" at bounding box center [1207, 483] width 16 height 16
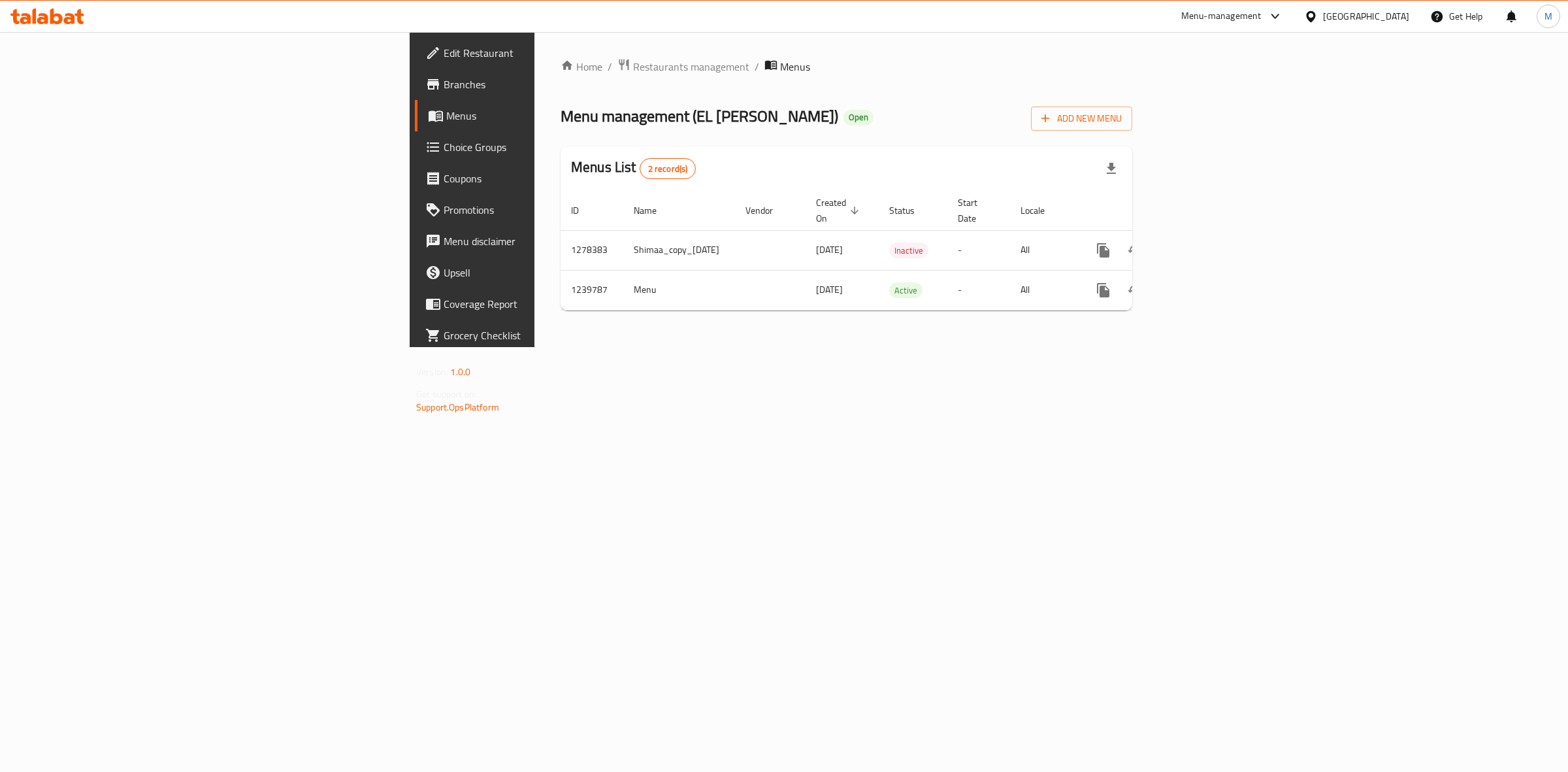
click at [415, 137] on link "Choice Groups" at bounding box center [543, 147] width 257 height 31
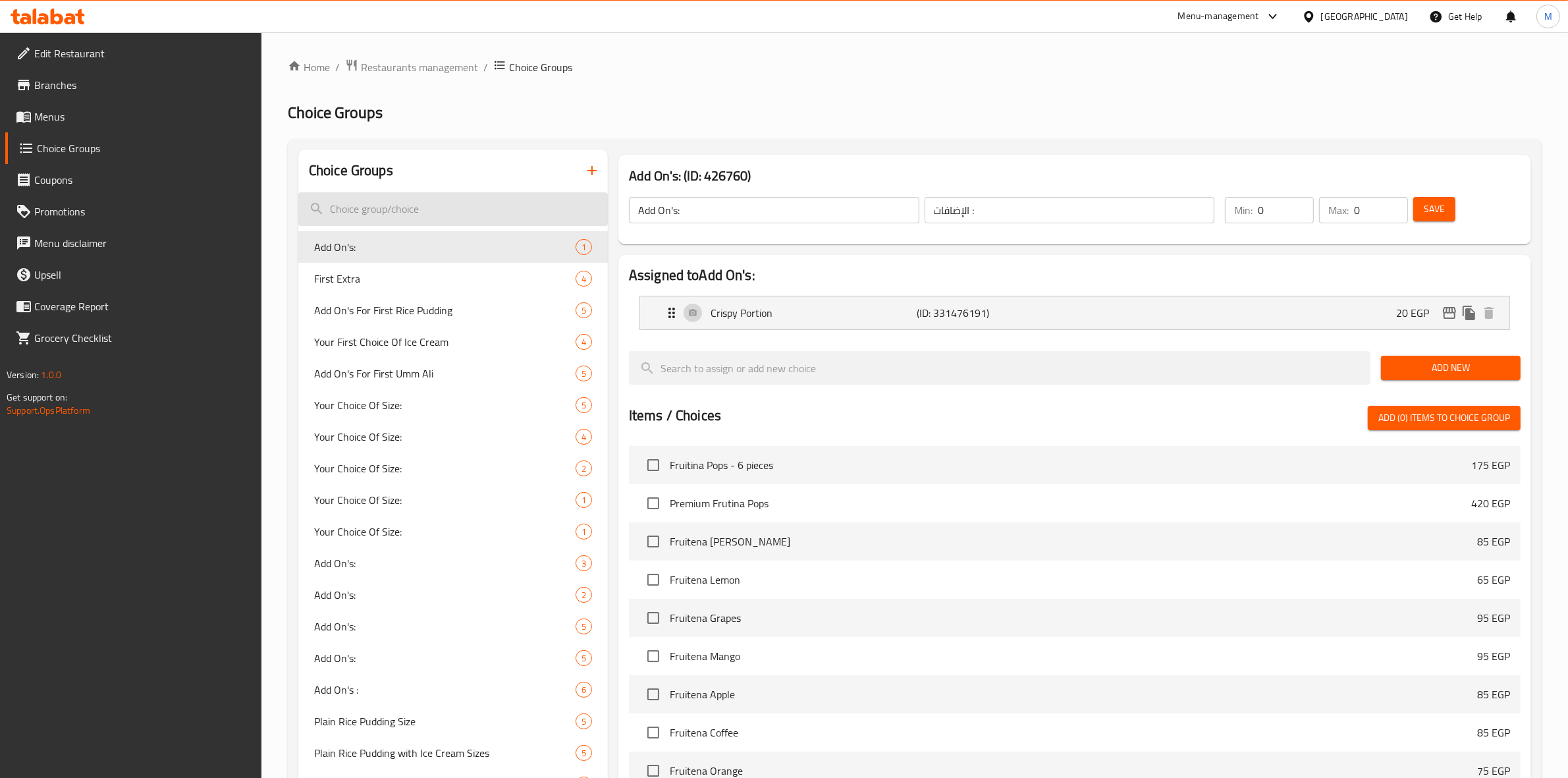
click at [438, 208] on input "search" at bounding box center [453, 209] width 309 height 34
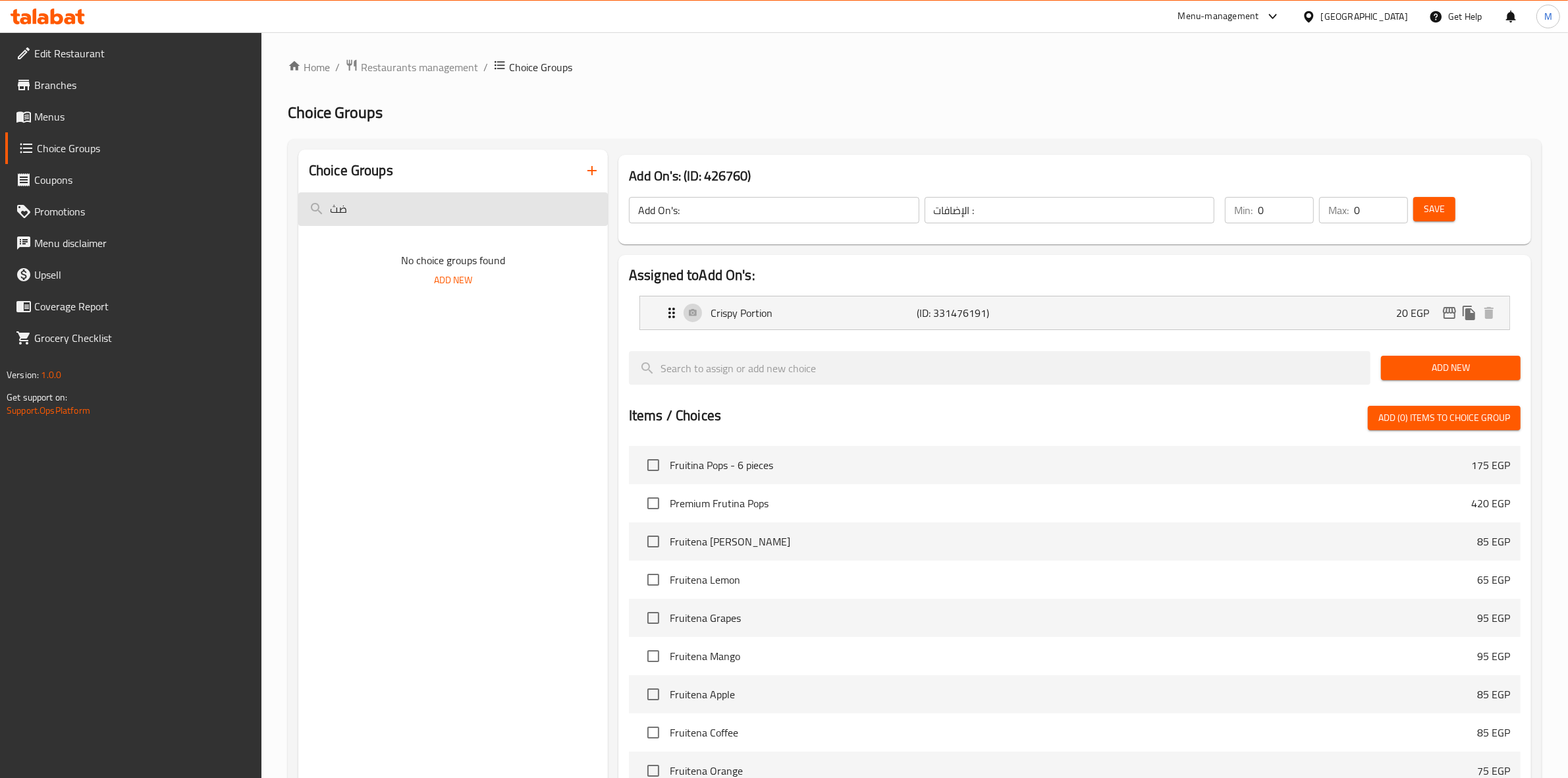
type input "ض"
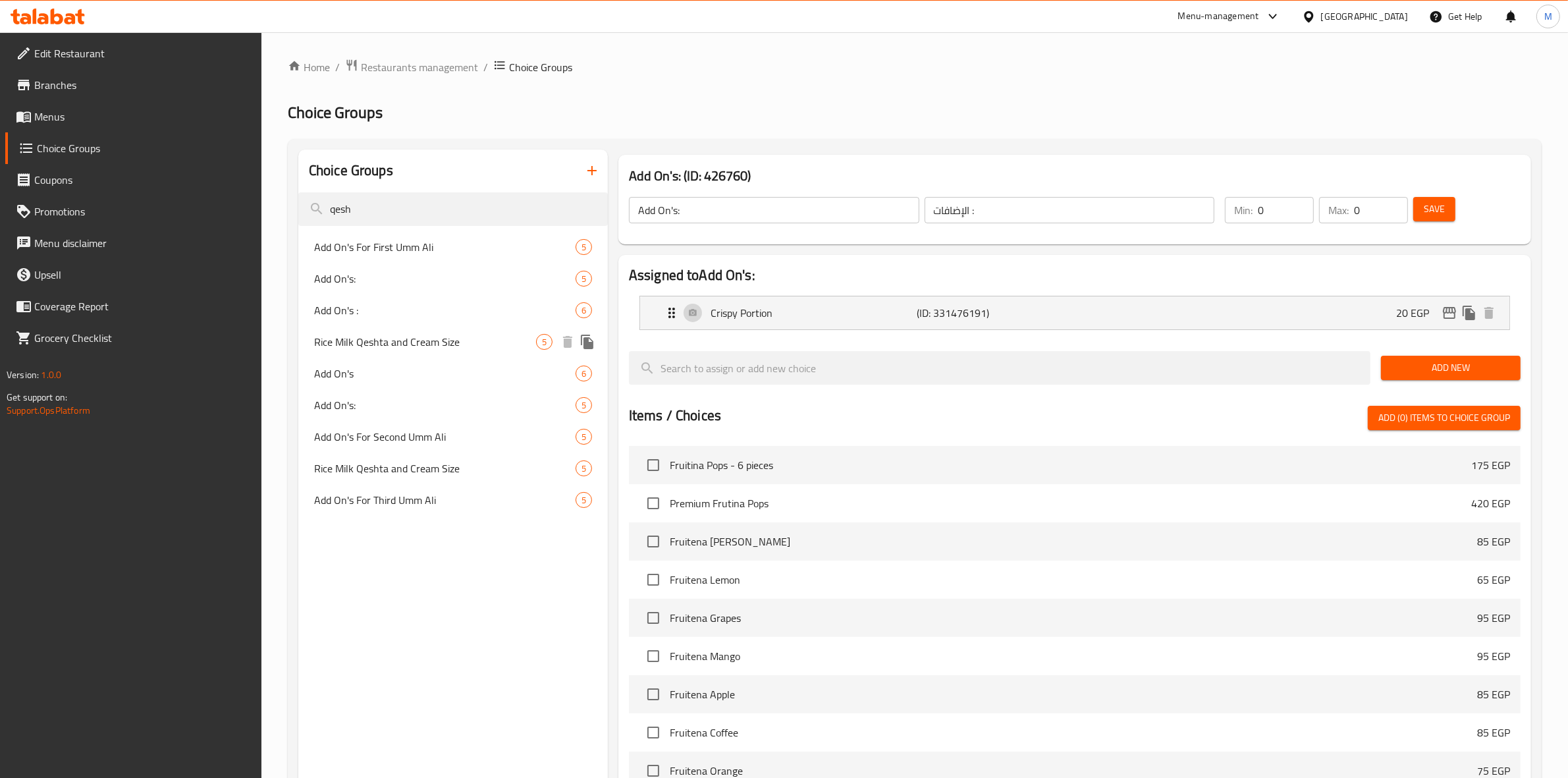
type input "qesh"
click at [466, 336] on span "Rice Milk Qeshta and Cream Size" at bounding box center [425, 342] width 222 height 16
type input "Rice Milk Qeshta and Cream Size"
type input "حجم ارز باللبن قشطة كريمة"
type input "1"
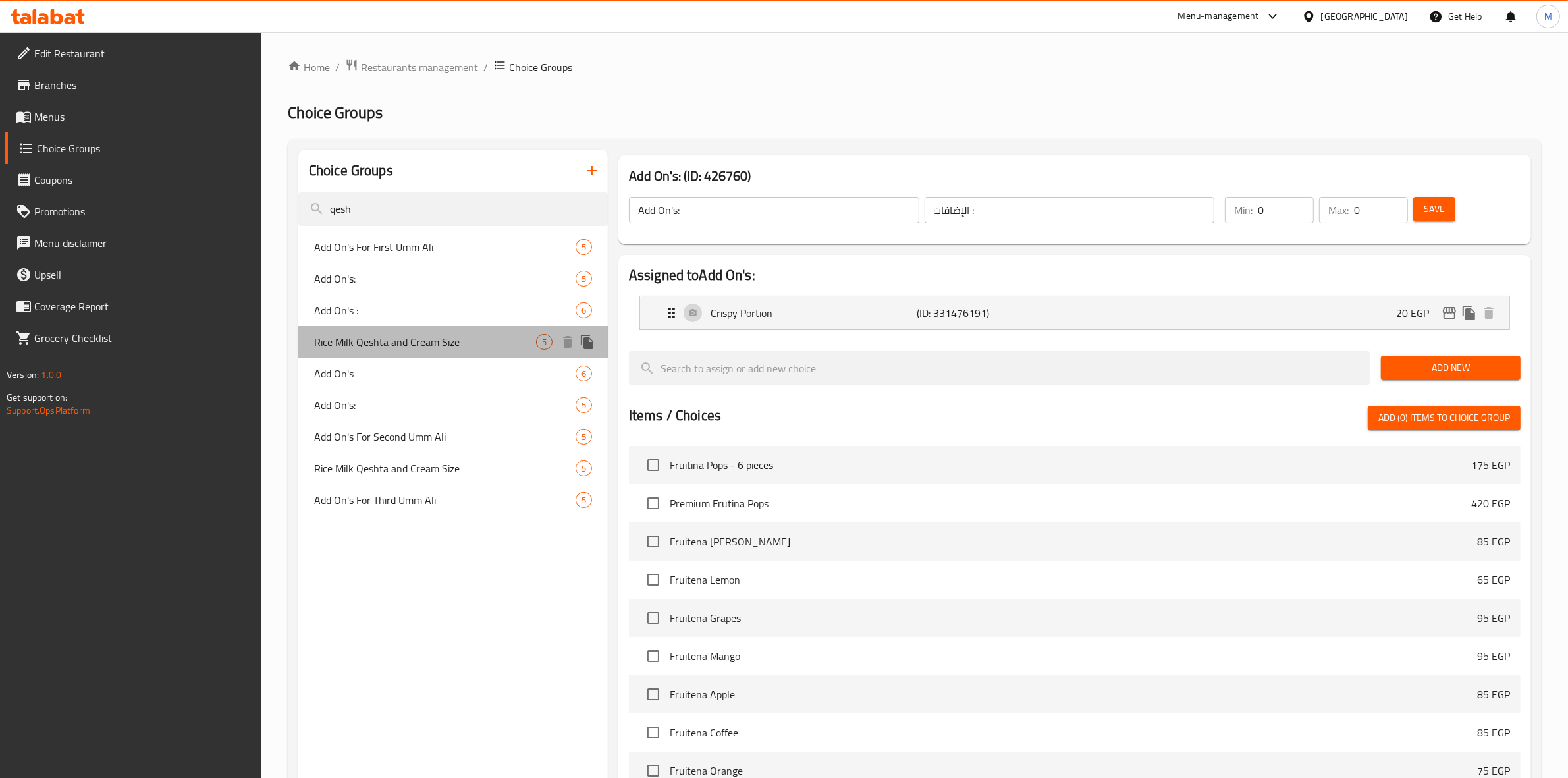
type input "1"
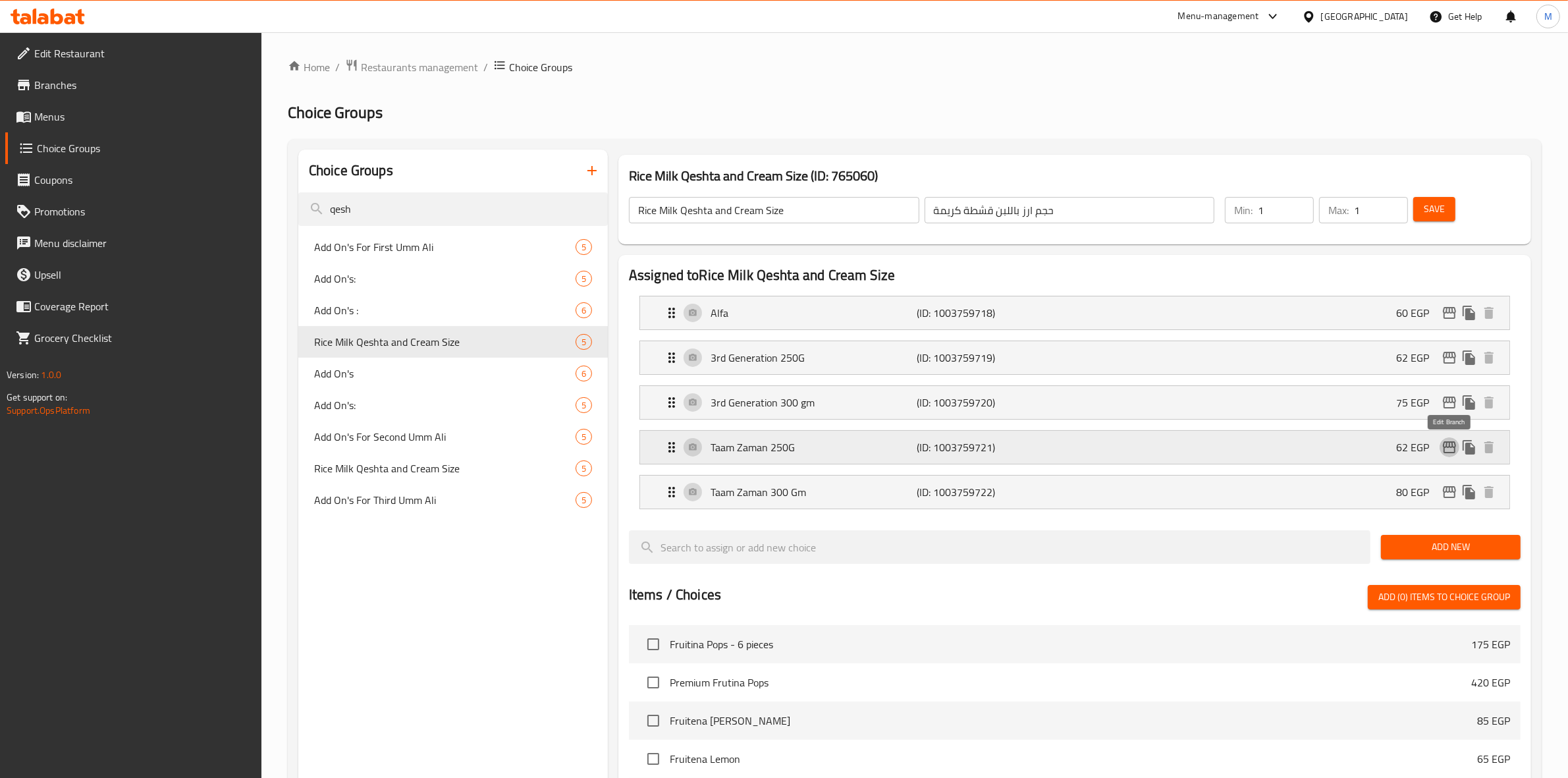
click at [1454, 455] on icon "edit" at bounding box center [1449, 447] width 16 height 16
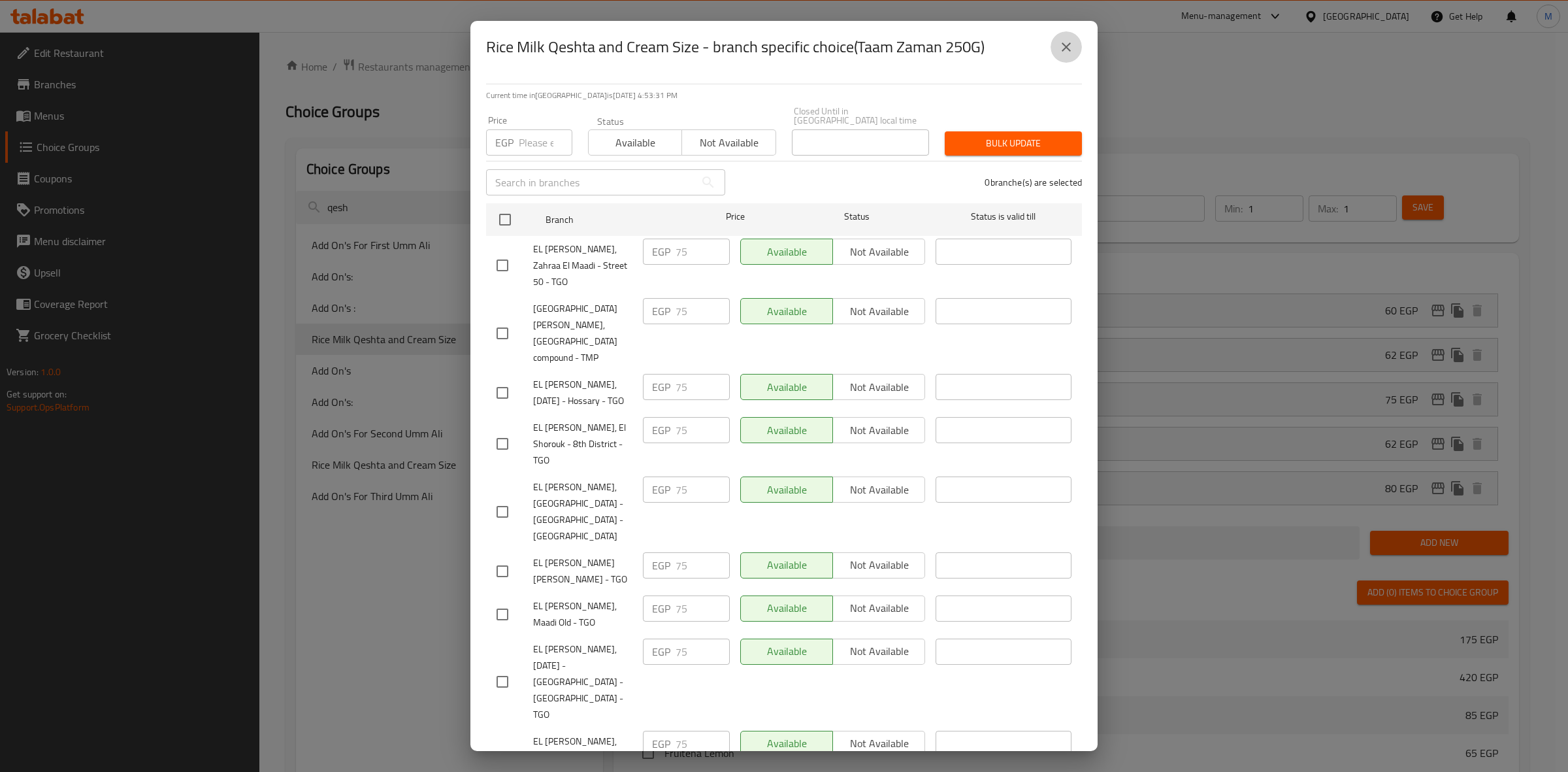
click at [1063, 50] on icon "close" at bounding box center [1066, 47] width 9 height 9
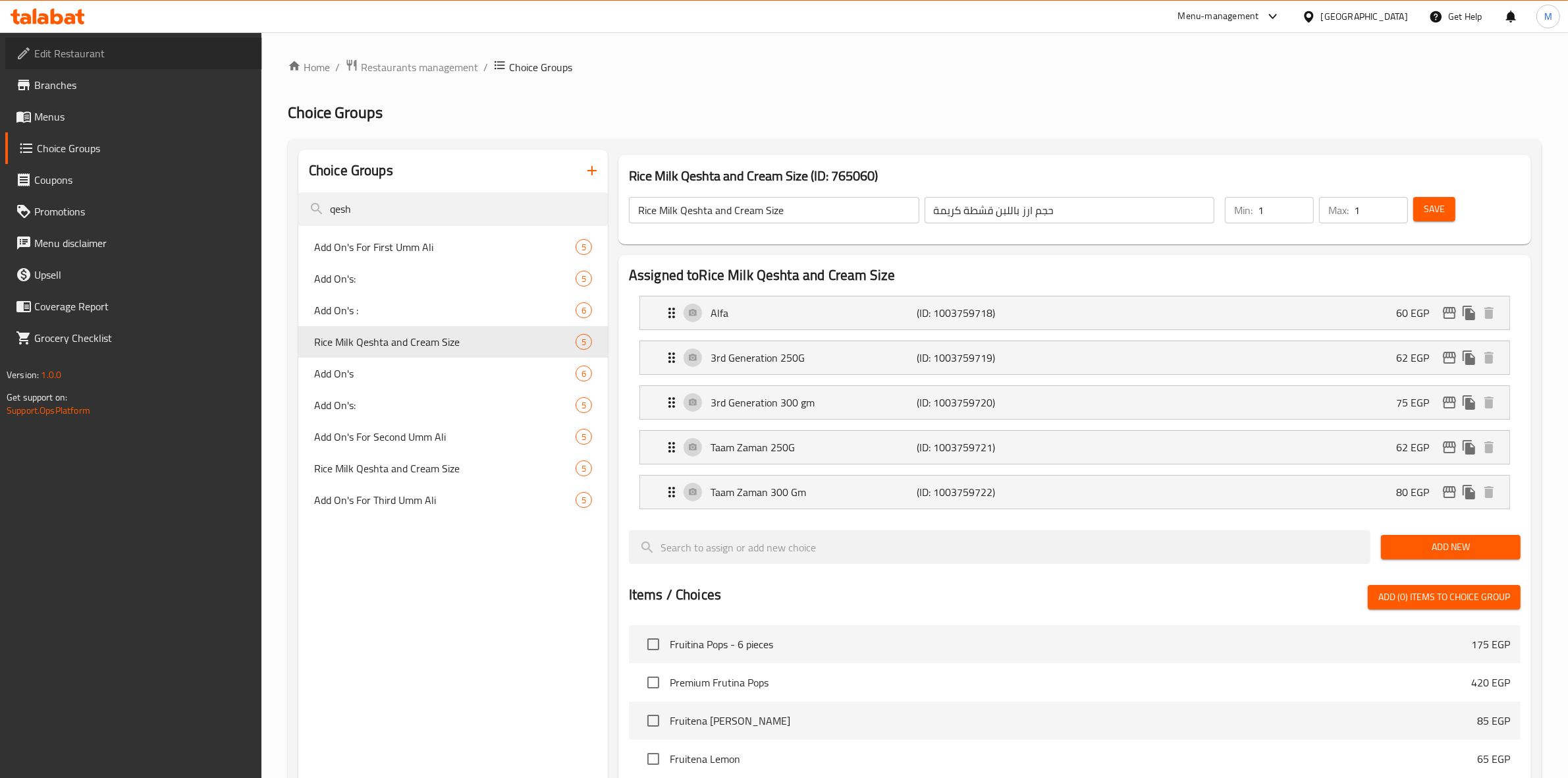
click at [102, 55] on span "Edit Restaurant" at bounding box center [143, 53] width 217 height 16
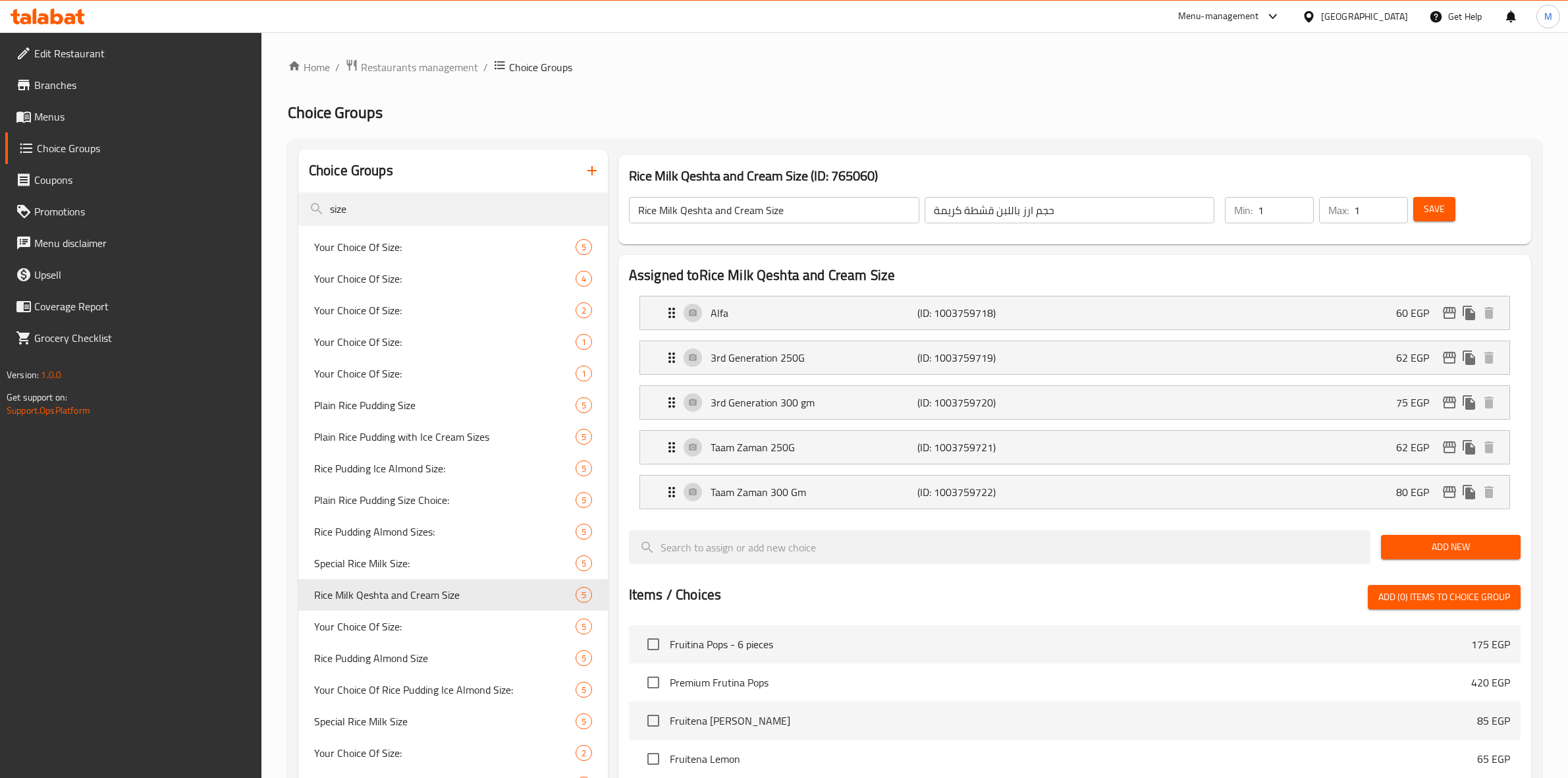
scroll to position [455, 0]
